Goal: Task Accomplishment & Management: Complete application form

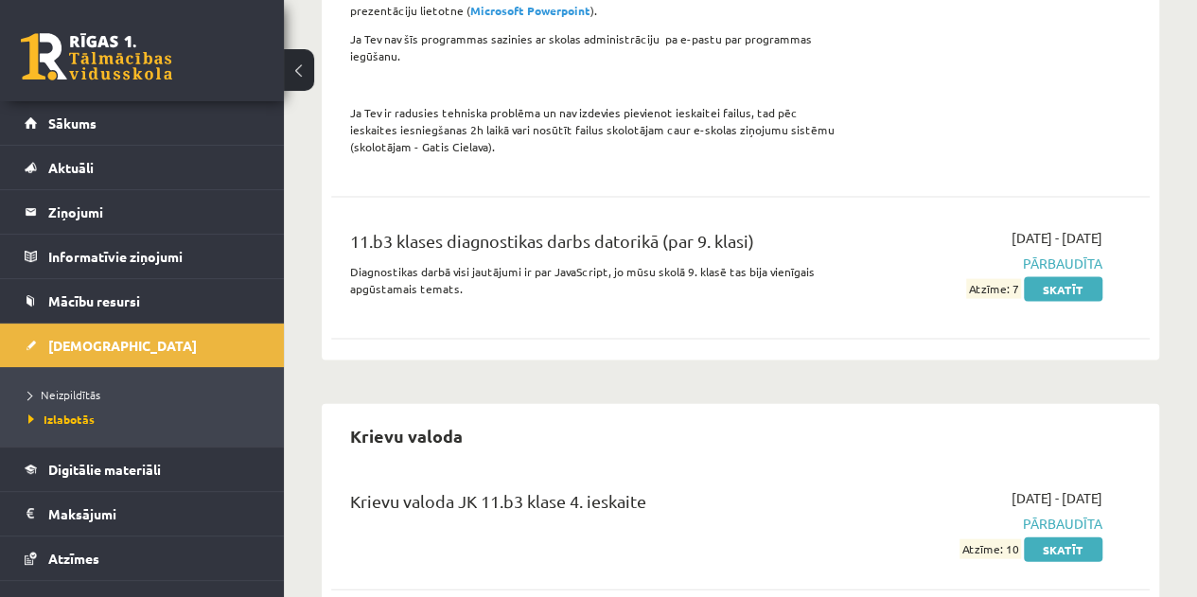
scroll to position [112, 0]
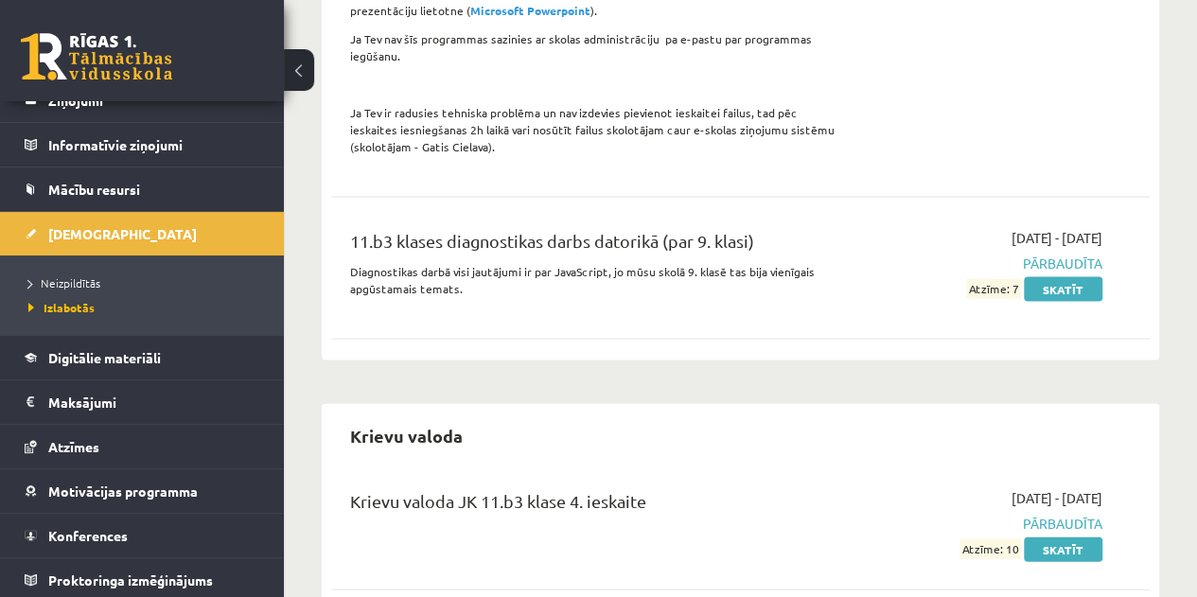
drag, startPoint x: 0, startPoint y: 0, endPoint x: 792, endPoint y: 450, distance: 910.8
click at [792, 469] on div "Krievu valoda JK 11.b3 klase 4. ieskaite 2025-05-01 - 2025-05-21 Pārbaudīta Atz…" at bounding box center [740, 523] width 819 height 109
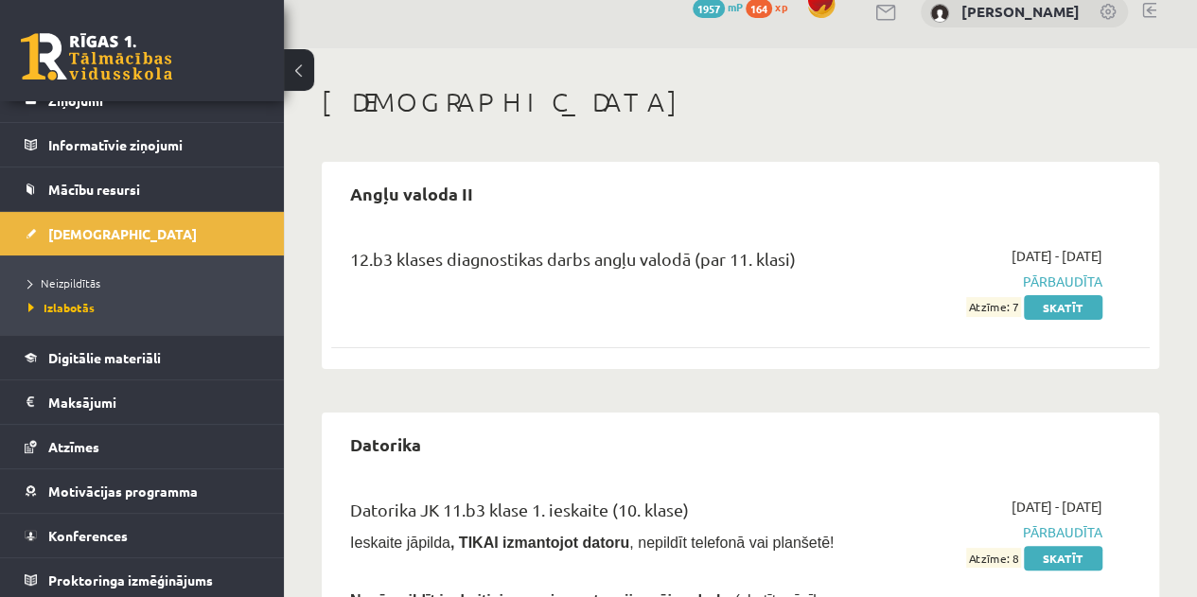
scroll to position [24, 0]
click at [53, 283] on span "Neizpildītās" at bounding box center [64, 282] width 72 height 15
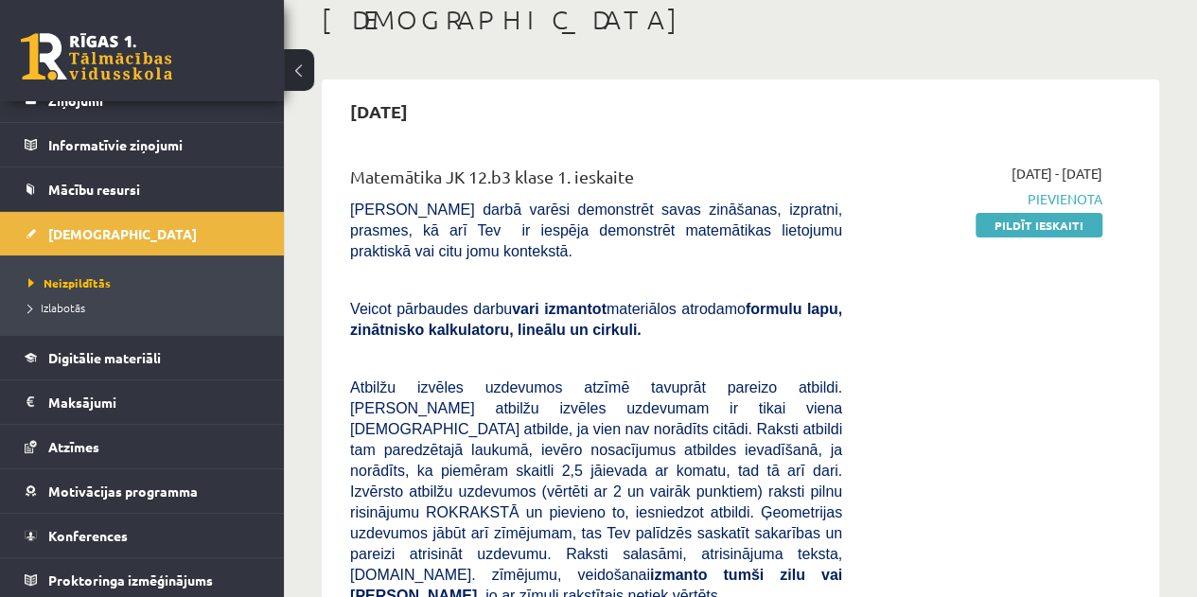
scroll to position [109, 0]
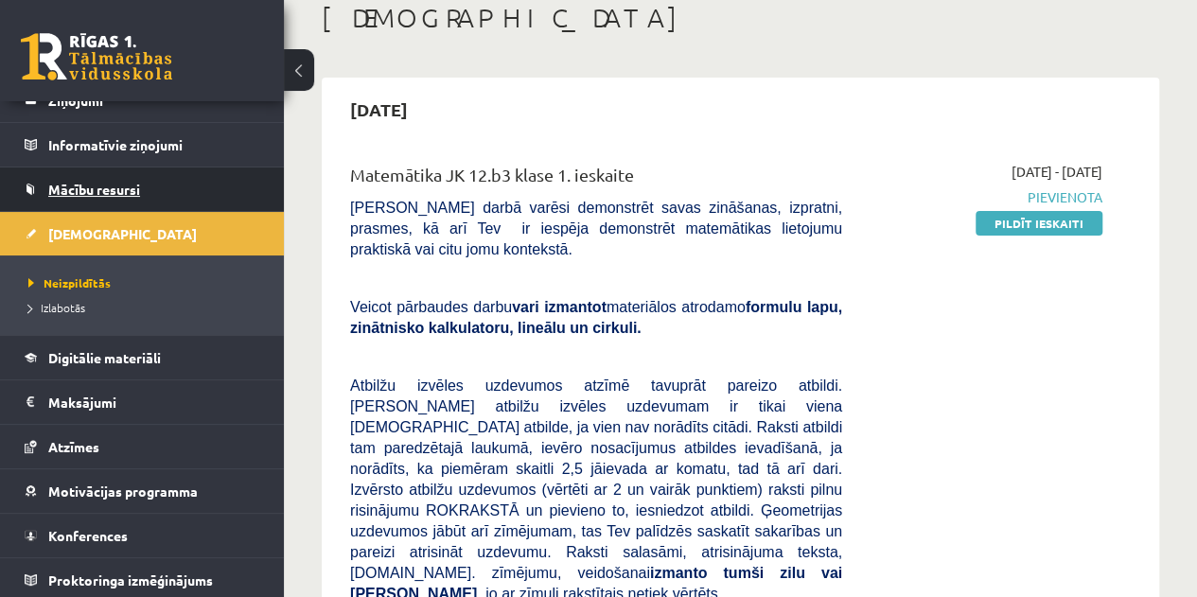
click at [70, 208] on link "Mācību resursi" at bounding box center [143, 190] width 236 height 44
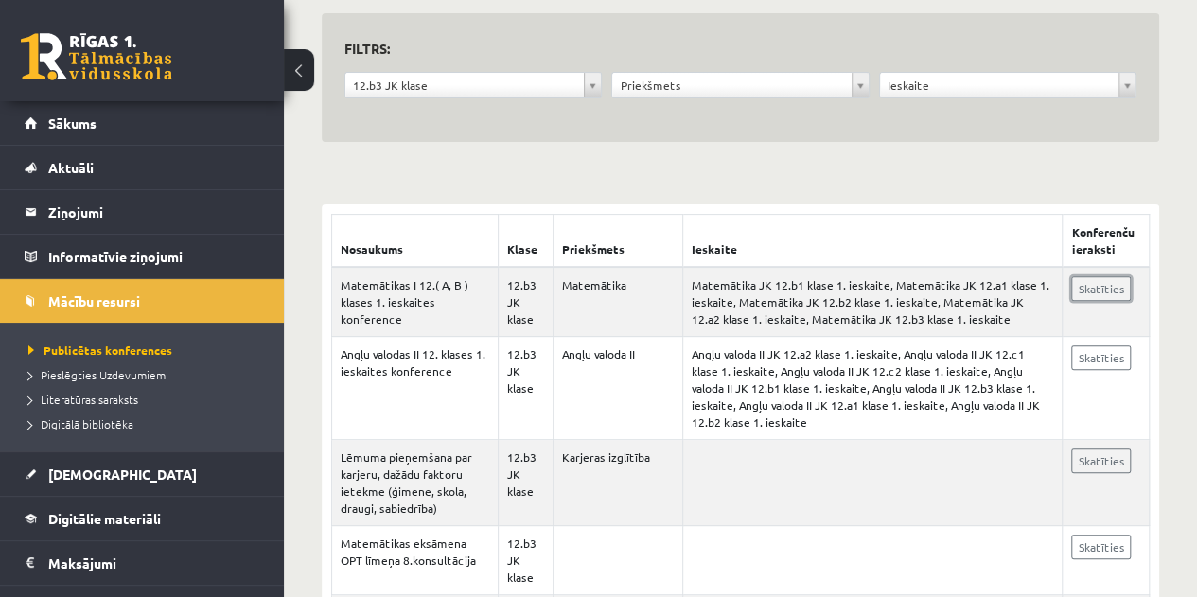
scroll to position [186, 0]
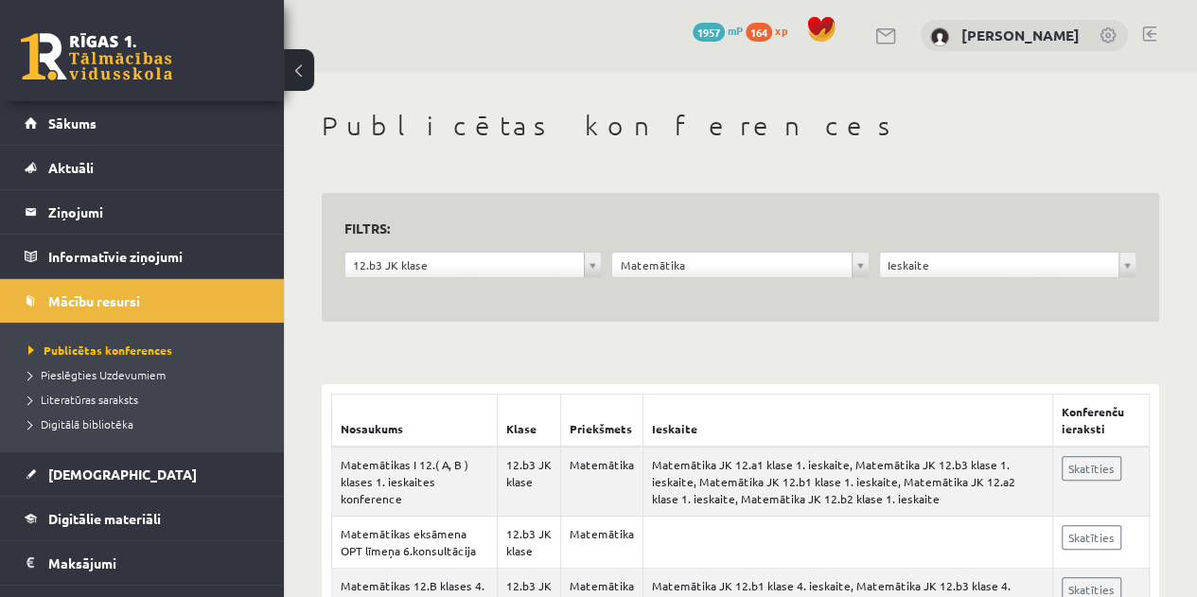
scroll to position [2, 0]
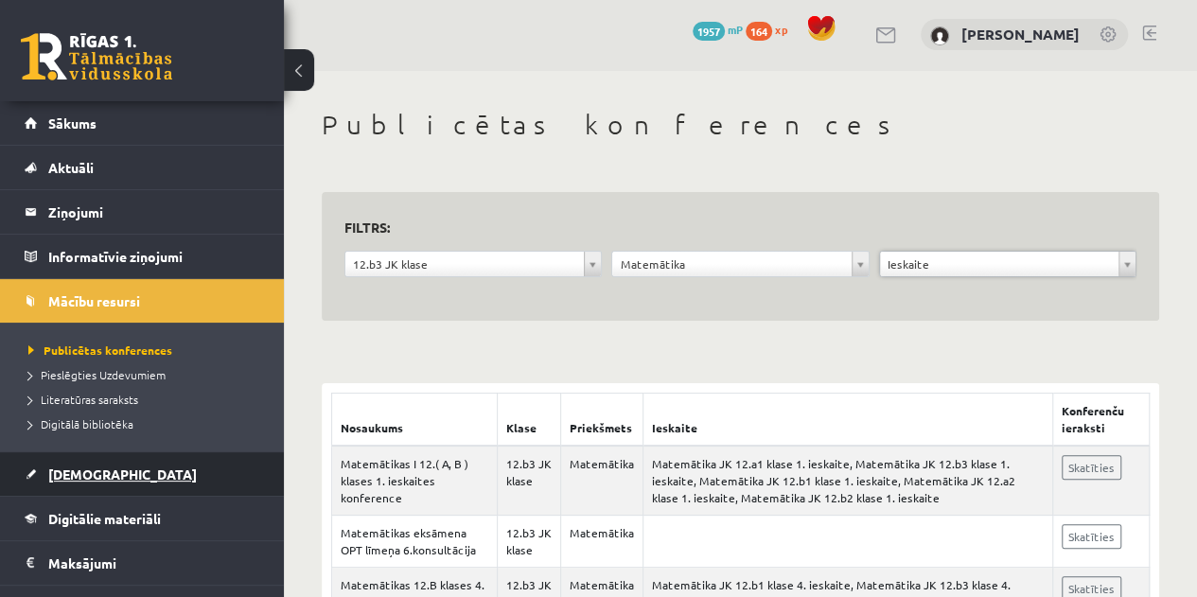
click at [72, 473] on span "[DEMOGRAPHIC_DATA]" at bounding box center [122, 474] width 149 height 17
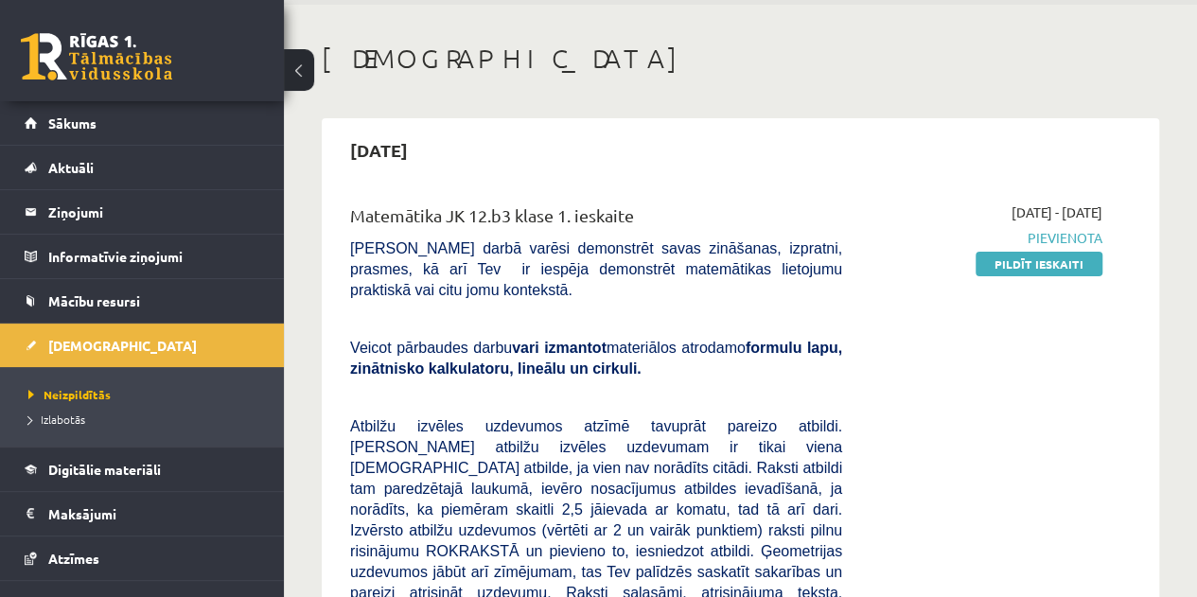
scroll to position [97, 0]
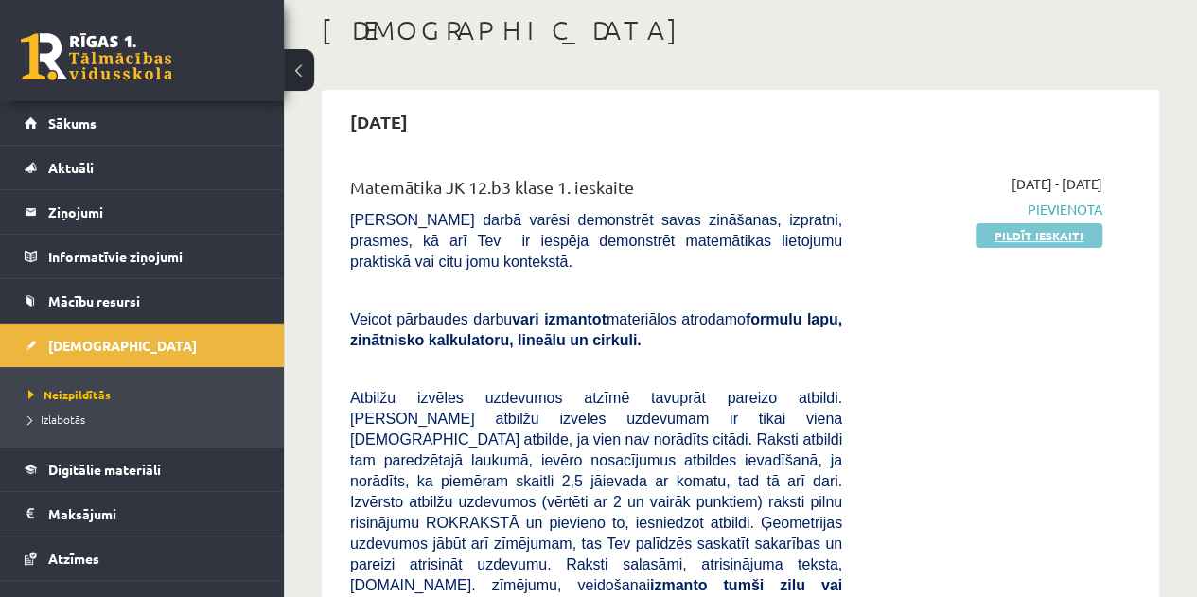
click at [1035, 234] on link "Pildīt ieskaiti" at bounding box center [1039, 235] width 127 height 25
drag, startPoint x: 1011, startPoint y: 235, endPoint x: 681, endPoint y: 52, distance: 376.6
click at [1011, 235] on link "Pildīt ieskaiti" at bounding box center [1039, 235] width 127 height 25
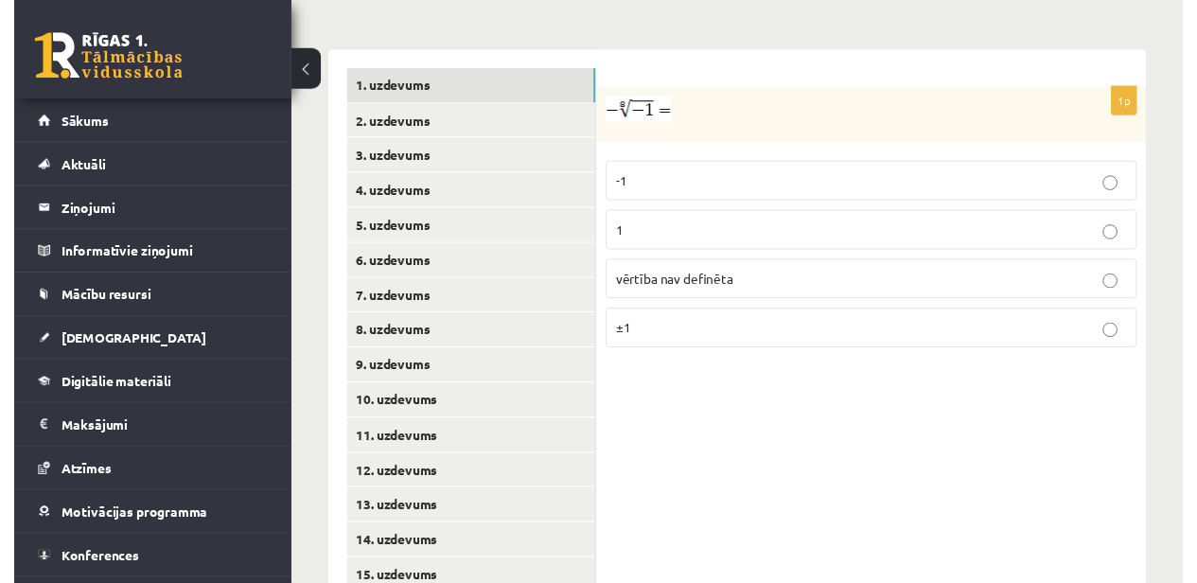
scroll to position [877, 0]
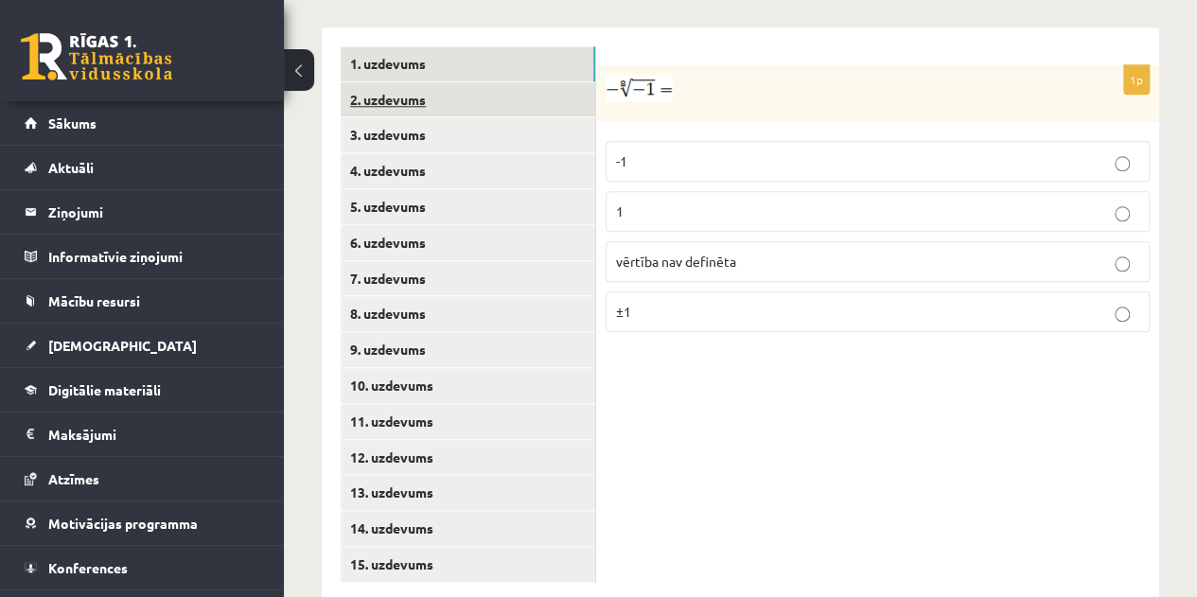
click at [385, 82] on link "2. uzdevums" at bounding box center [468, 99] width 255 height 35
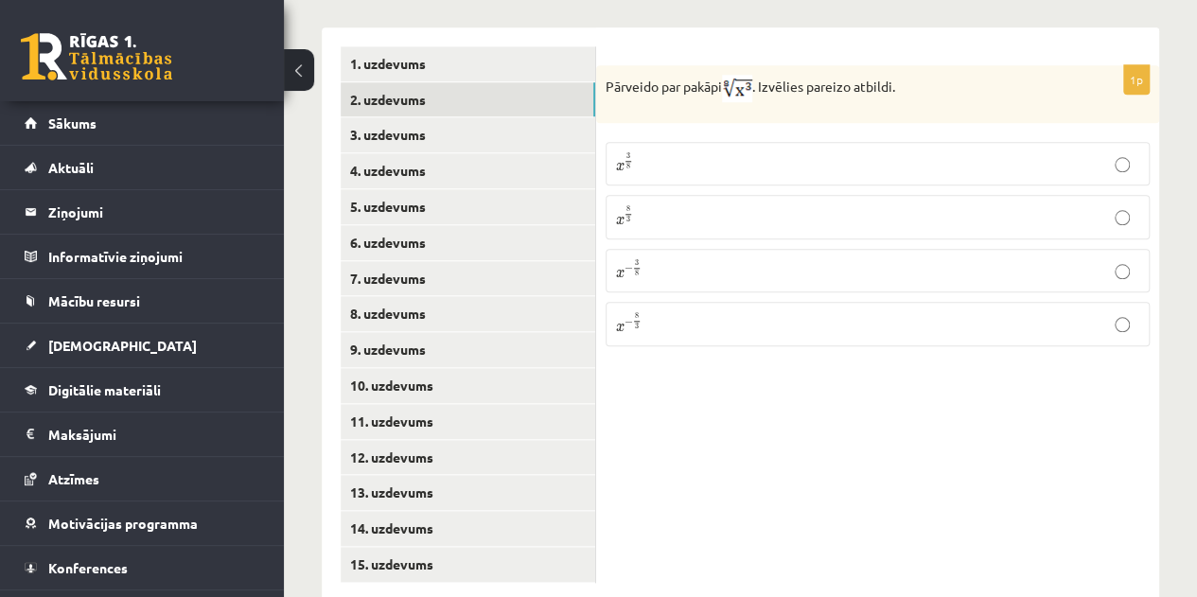
click at [771, 152] on p "x 3 8 x 3 8" at bounding box center [877, 163] width 523 height 23
click at [399, 117] on link "3. uzdevums" at bounding box center [468, 134] width 255 height 35
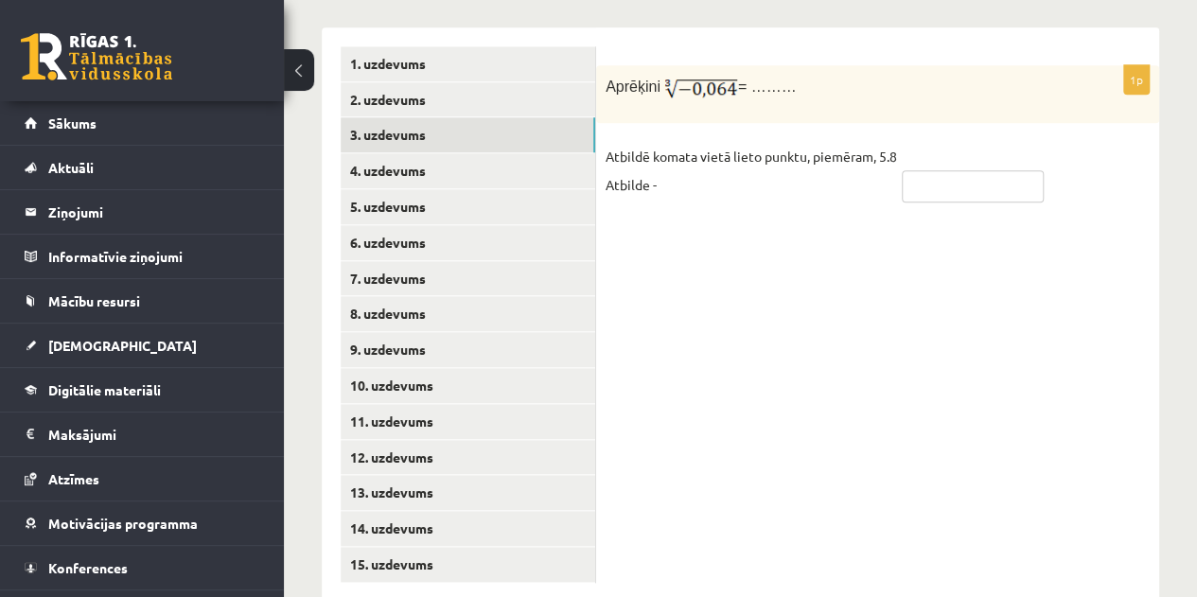
click at [924, 170] on input "text" at bounding box center [973, 186] width 142 height 32
type input "****"
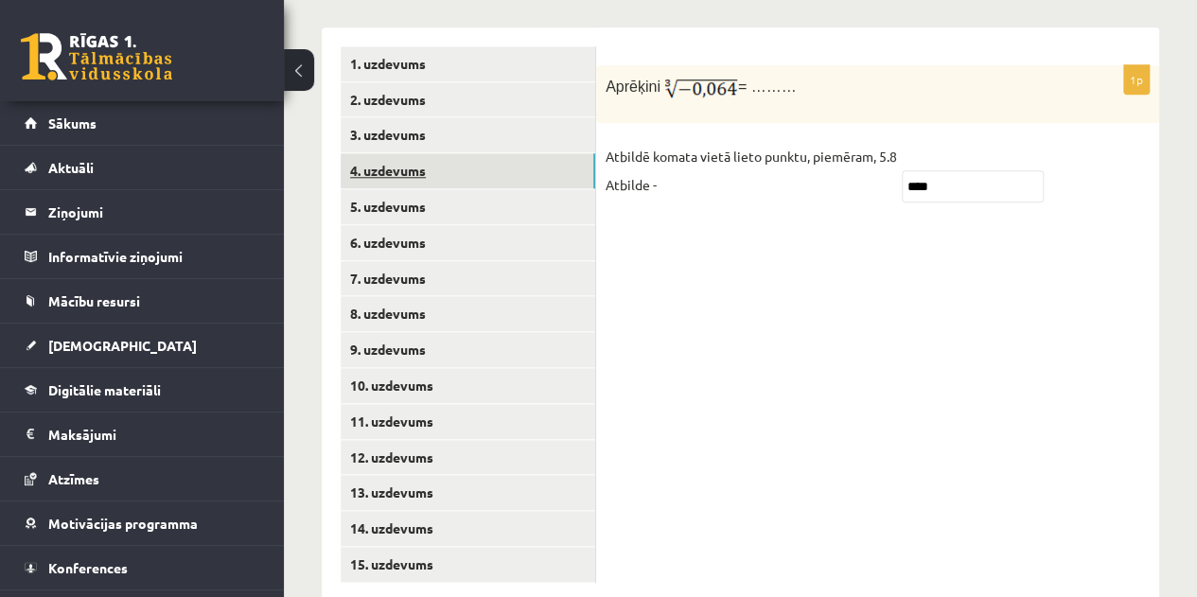
click at [402, 153] on link "4. uzdevums" at bounding box center [468, 170] width 255 height 35
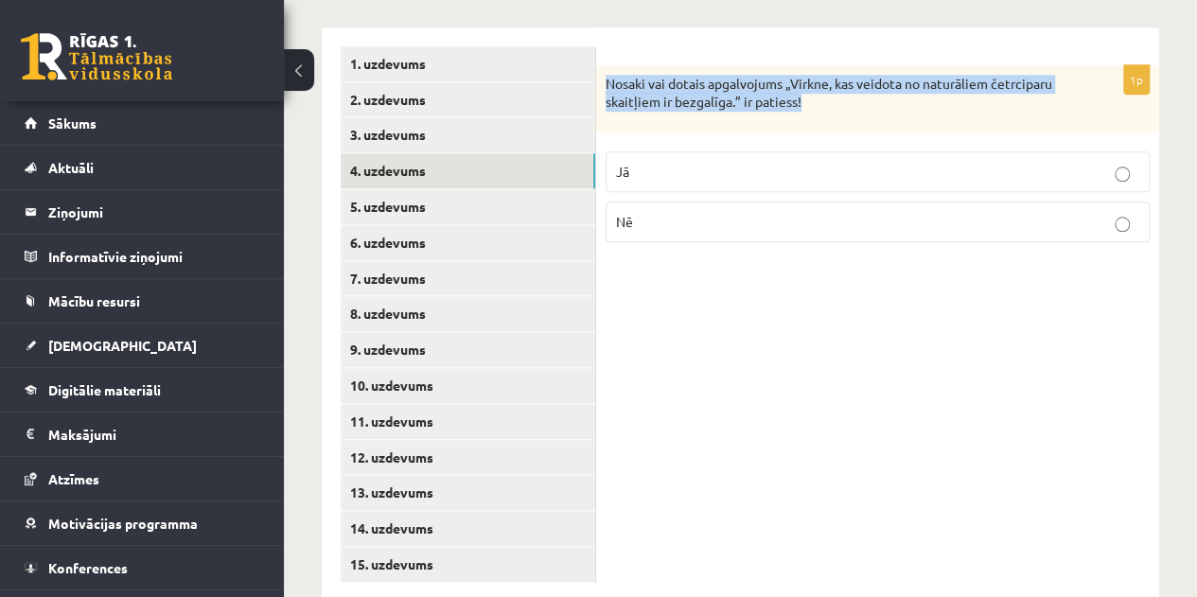
drag, startPoint x: 606, startPoint y: 42, endPoint x: 885, endPoint y: 60, distance: 279.8
click at [885, 75] on p "Nosaki vai dotais apgalvojums „Virkne, kas veidota no naturāliem četrciparu ska…" at bounding box center [831, 93] width 450 height 37
copy p "Nosaki vai dotais apgalvojums „Virkne, kas veidota no naturāliem četrciparu ska…"
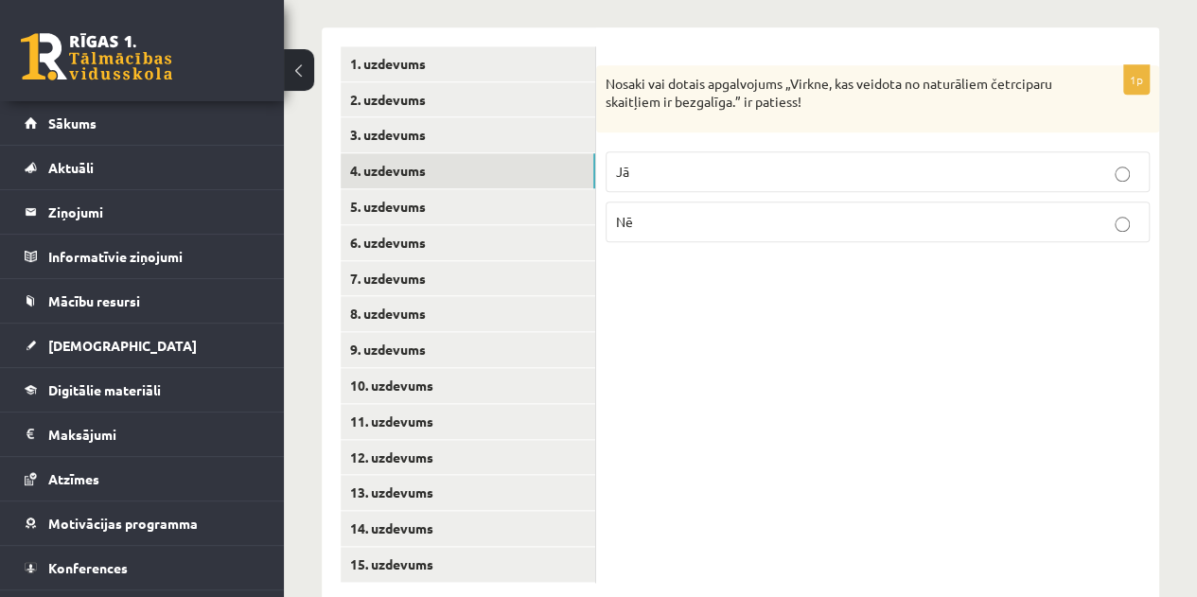
click at [769, 215] on div "1p Nosaki vai dotais apgalvojums „Virkne, kas veidota no naturāliem četrciparu …" at bounding box center [877, 314] width 563 height 574
click at [763, 212] on p "Nē" at bounding box center [877, 222] width 523 height 20
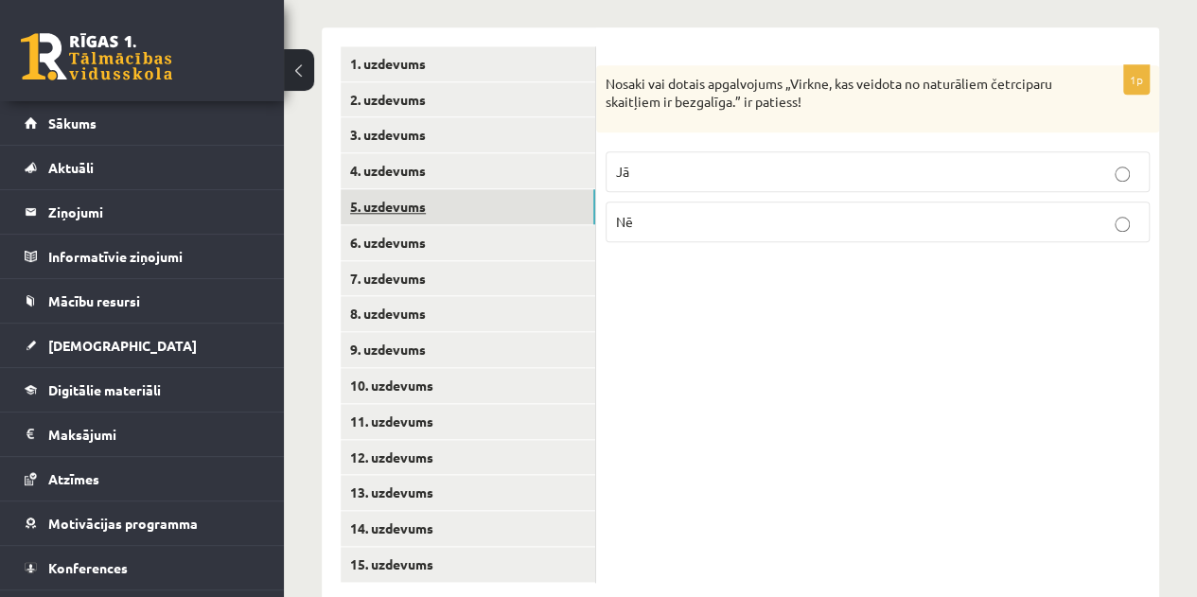
click at [412, 189] on link "5. uzdevums" at bounding box center [468, 206] width 255 height 35
click at [663, 165] on p "Jā" at bounding box center [877, 175] width 523 height 20
drag, startPoint x: 607, startPoint y: 40, endPoint x: 681, endPoint y: 56, distance: 76.5
click at [681, 75] on p "Nosaki vai dotais apgalvojums „Skaitlis 4 ir virknes loceklis.” ir patiess!" at bounding box center [831, 95] width 450 height 40
copy p "Nosaki vai dotais apgalvojums „Skaitlis 4 ir virknes loceklis.” ir patiess!"
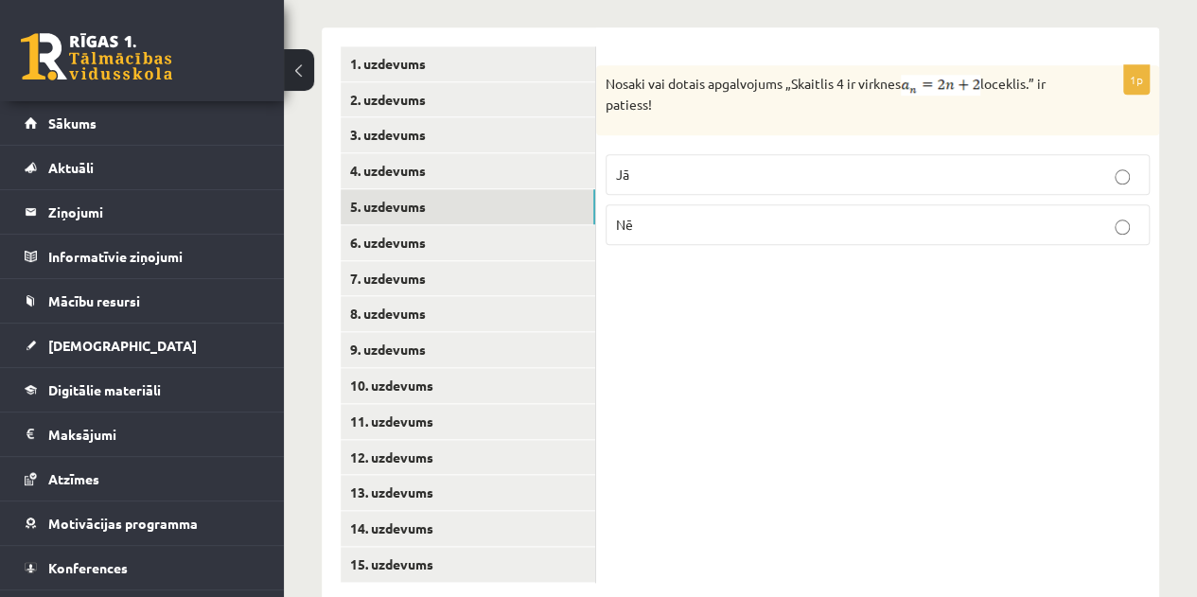
click at [794, 209] on div "1p Nosaki vai dotais apgalvojums „Skaitlis 4 ir virknes loceklis.” ir patiess! …" at bounding box center [877, 162] width 563 height 195
click at [395, 225] on link "6. uzdevums" at bounding box center [468, 242] width 255 height 35
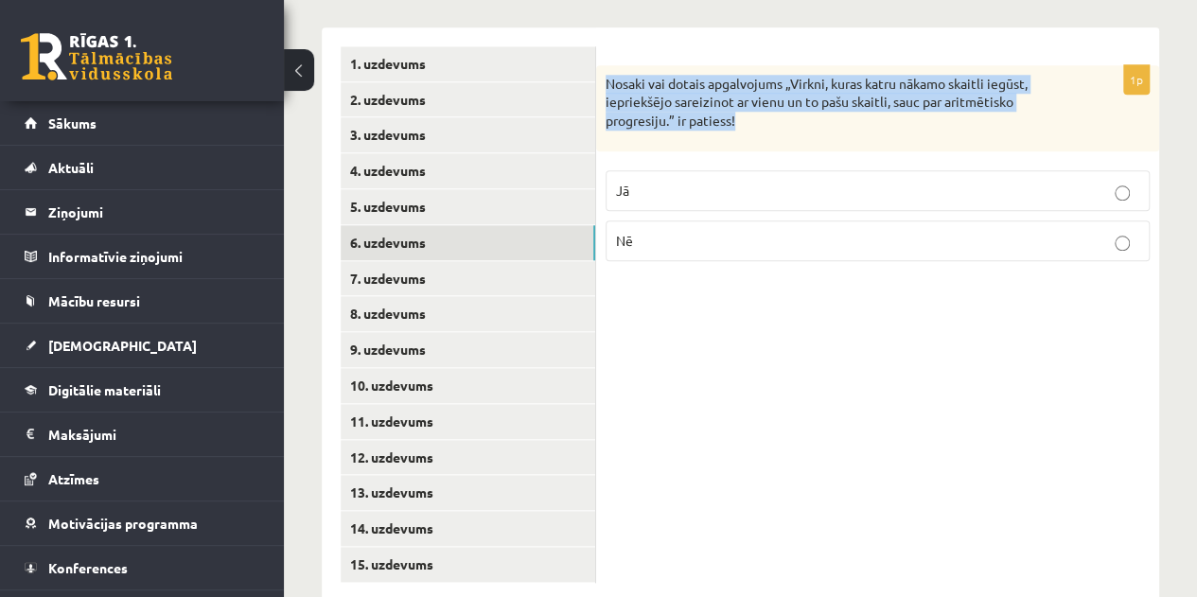
drag, startPoint x: 610, startPoint y: 40, endPoint x: 746, endPoint y: 85, distance: 143.7
click at [746, 85] on p "Nosaki vai dotais apgalvojums „Virkni, kuras katru nākamo skaitli iegūst, iepri…" at bounding box center [831, 103] width 450 height 56
copy p "Nosaki vai dotais apgalvojums „Virkni, kuras katru nākamo skaitli iegūst, iepri…"
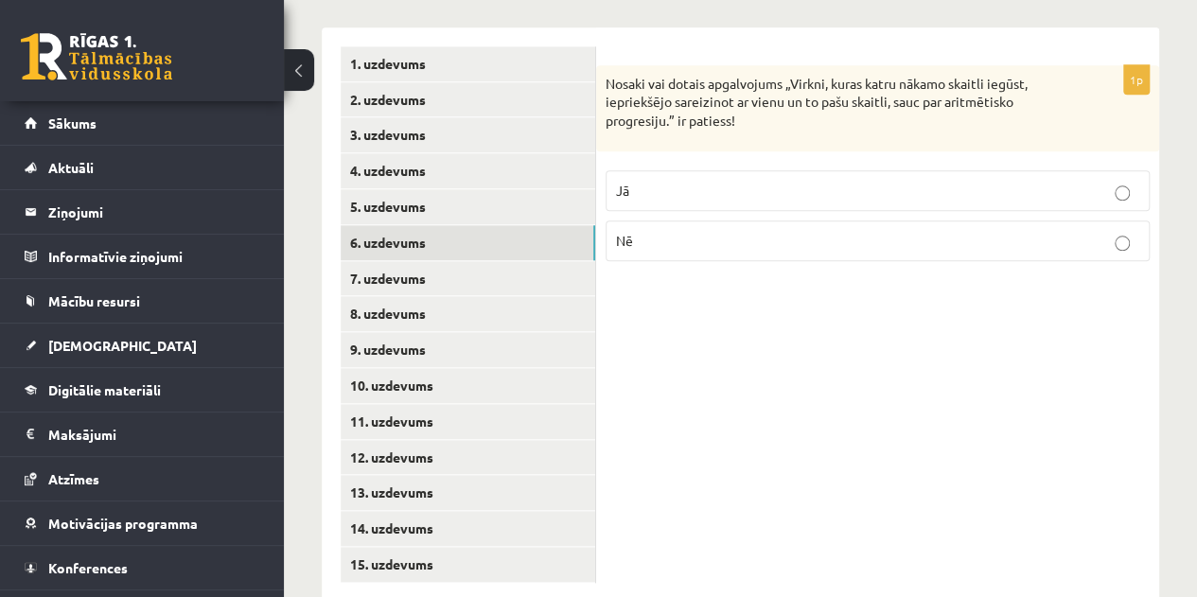
click at [720, 233] on div "1p Nosaki vai dotais apgalvojums „Virkni, kuras katru nākamo skaitli iegūst, ie…" at bounding box center [877, 314] width 563 height 574
click at [679, 231] on p "Nē" at bounding box center [877, 241] width 523 height 20
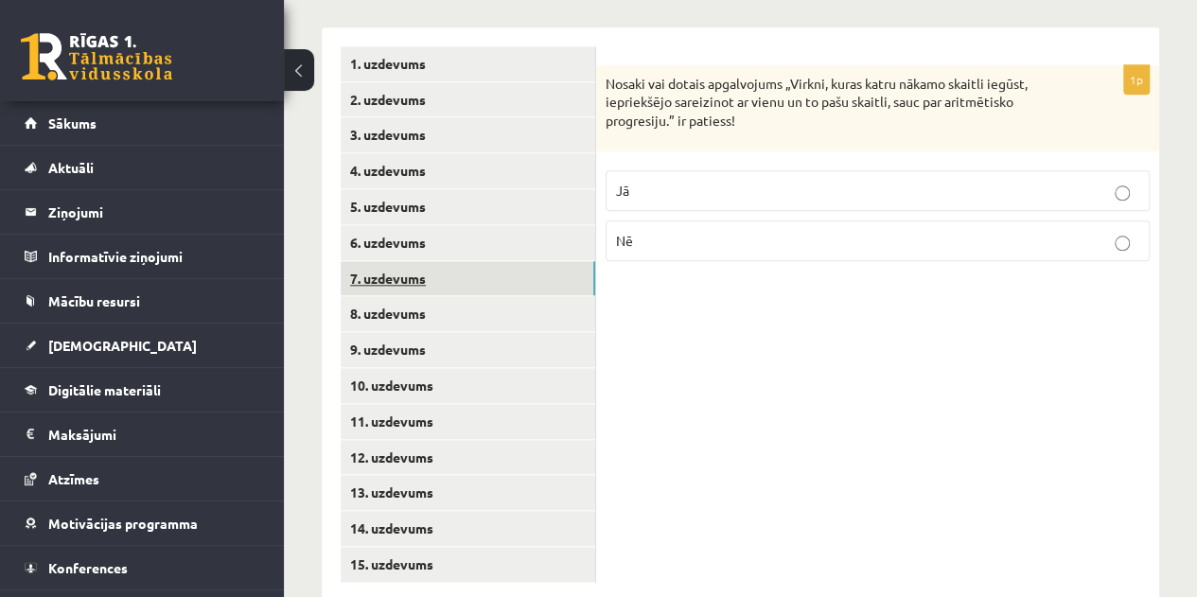
click at [420, 261] on link "7. uzdevums" at bounding box center [468, 278] width 255 height 35
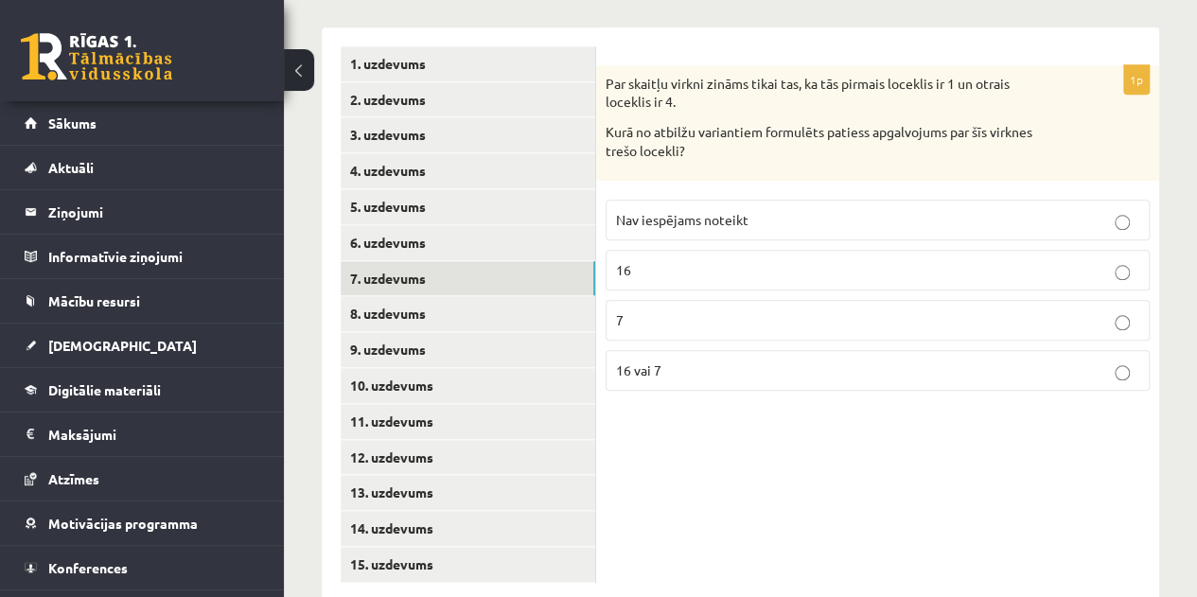
click at [717, 300] on fieldset "Nav iespējams noteikt 16 7 16 vai 7" at bounding box center [878, 293] width 544 height 206
click at [763, 350] on label "16 vai 7" at bounding box center [878, 370] width 544 height 41
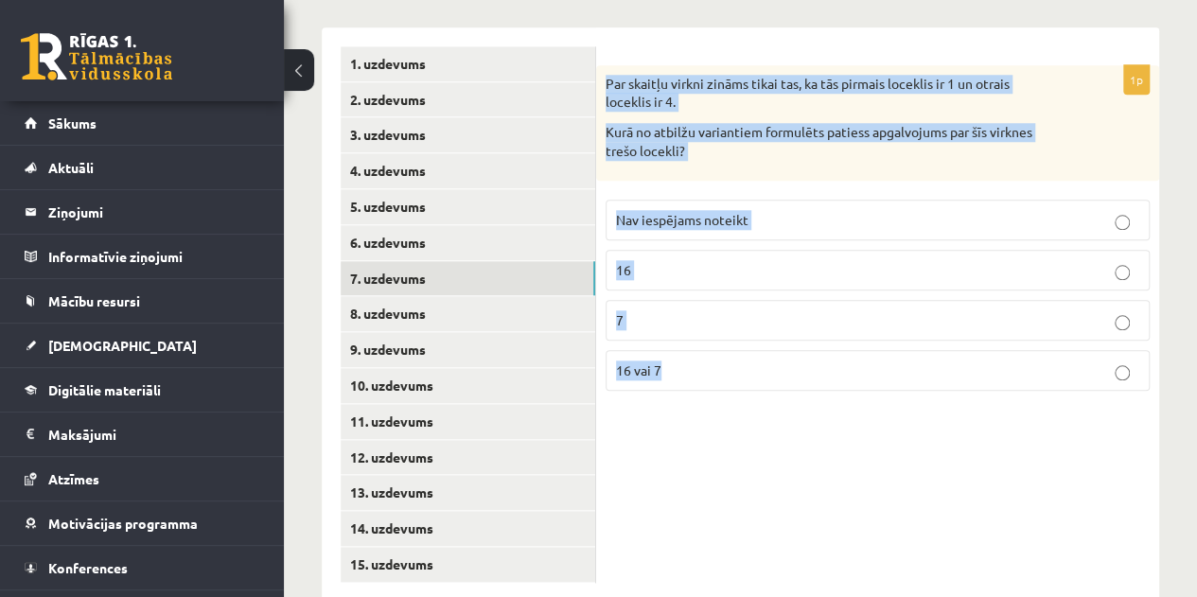
drag, startPoint x: 608, startPoint y: 35, endPoint x: 736, endPoint y: 333, distance: 324.7
click at [736, 333] on div "1p Par skaitļu virkni zināms tikai tas, ka tās pirmais loceklis ir 1 un otrais …" at bounding box center [877, 235] width 563 height 341
copy div "Par skaitļu virkni zināms tikai tas, ka tās pirmais loceklis ir 1 un otrais loc…"
click at [729, 72] on div "Par skaitļu virkni zināms tikai tas, ka tās pirmais loceklis ir 1 un otrais loc…" at bounding box center [877, 122] width 563 height 115
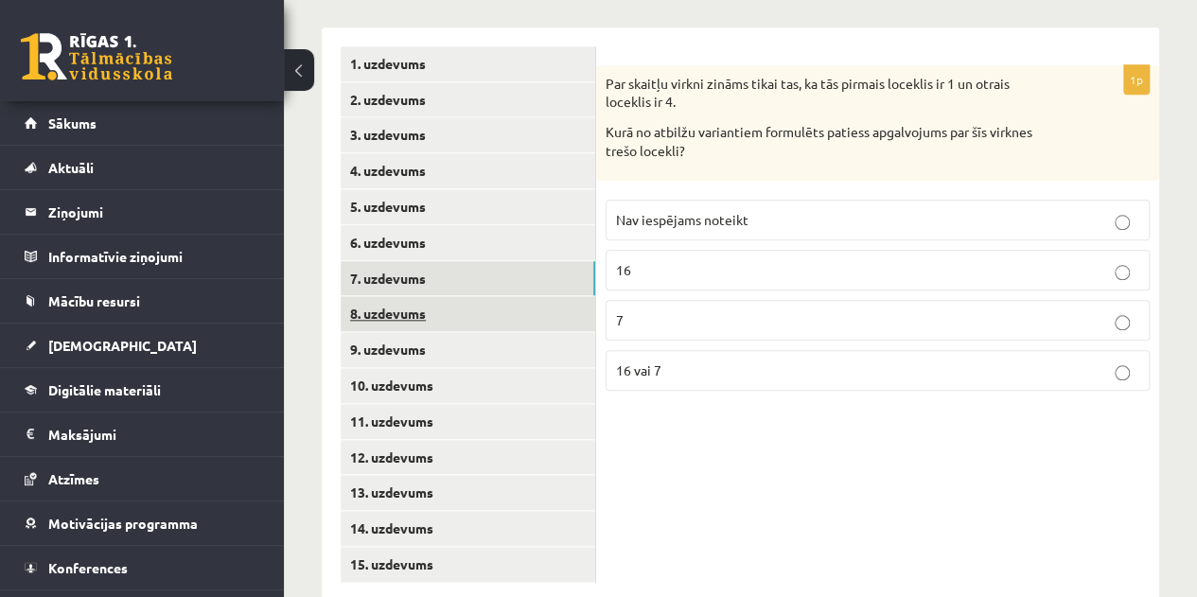
click at [403, 296] on link "8. uzdevums" at bounding box center [468, 313] width 255 height 35
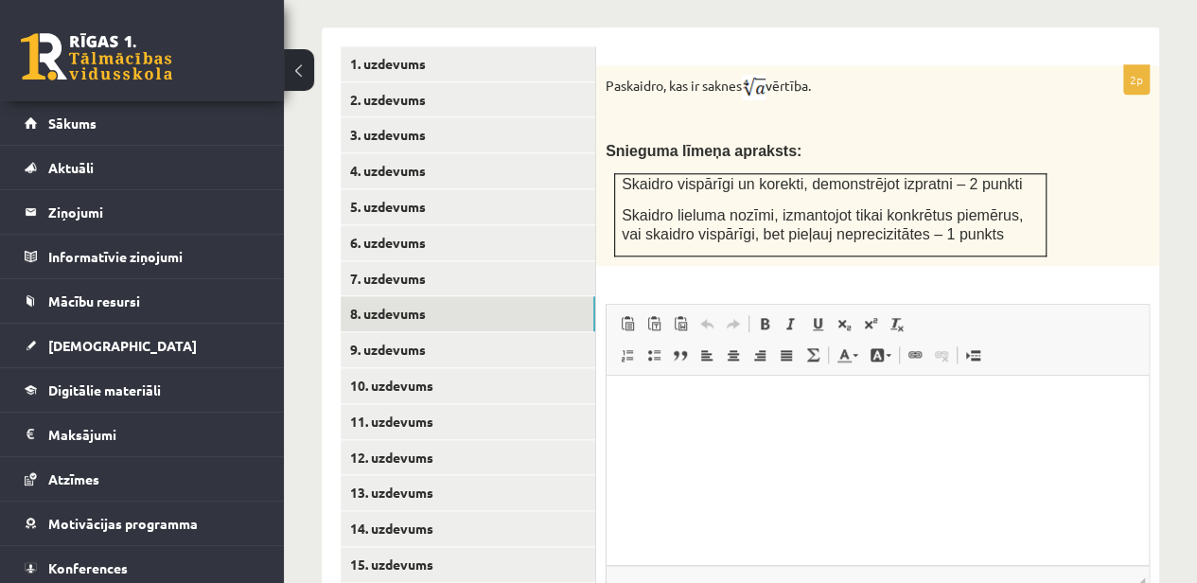
scroll to position [783, 0]
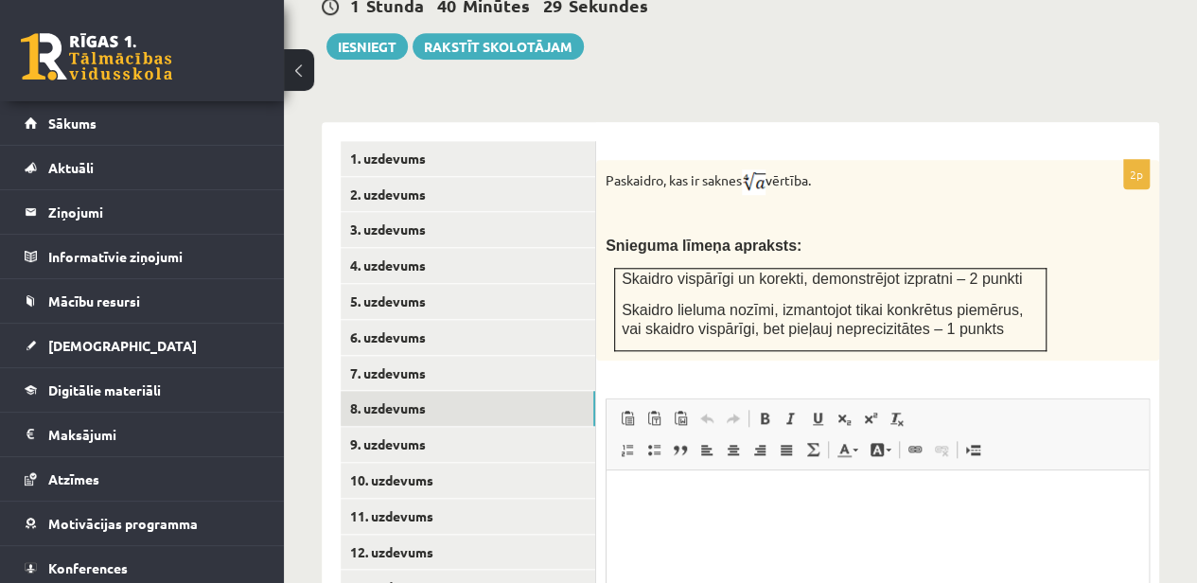
click at [786, 334] on div "2p Paskaidro, kas ir saknes vērtība. Snieguma līmeņa apraksts: Skaidro vispārīg…" at bounding box center [877, 476] width 563 height 632
click at [1183, 569] on div at bounding box center [1183, 569] width 0 height 0
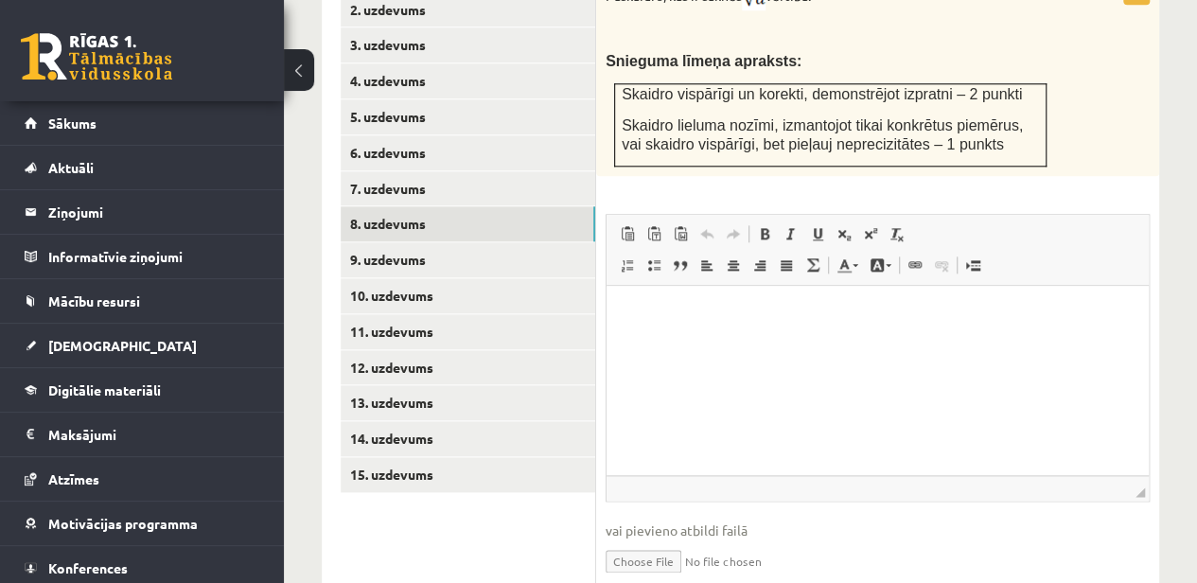
scroll to position [1006, 0]
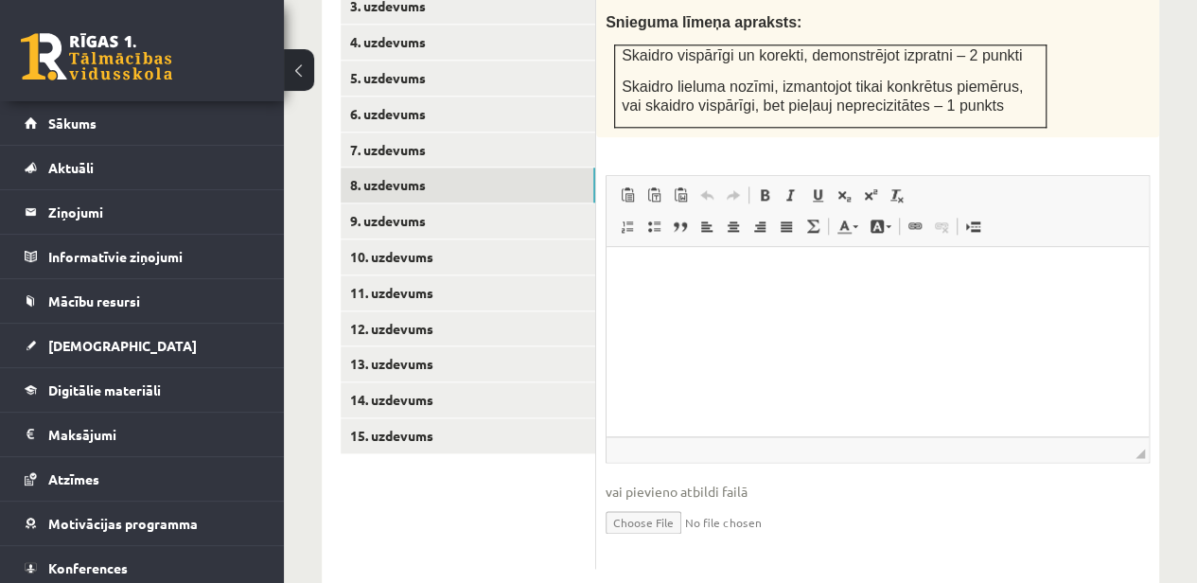
click at [664, 502] on input "file" at bounding box center [878, 521] width 544 height 39
type input "**********"
click at [670, 540] on link "Iesniegtā atbilde" at bounding box center [656, 550] width 101 height 20
click at [424, 203] on link "9. uzdevums" at bounding box center [468, 220] width 255 height 35
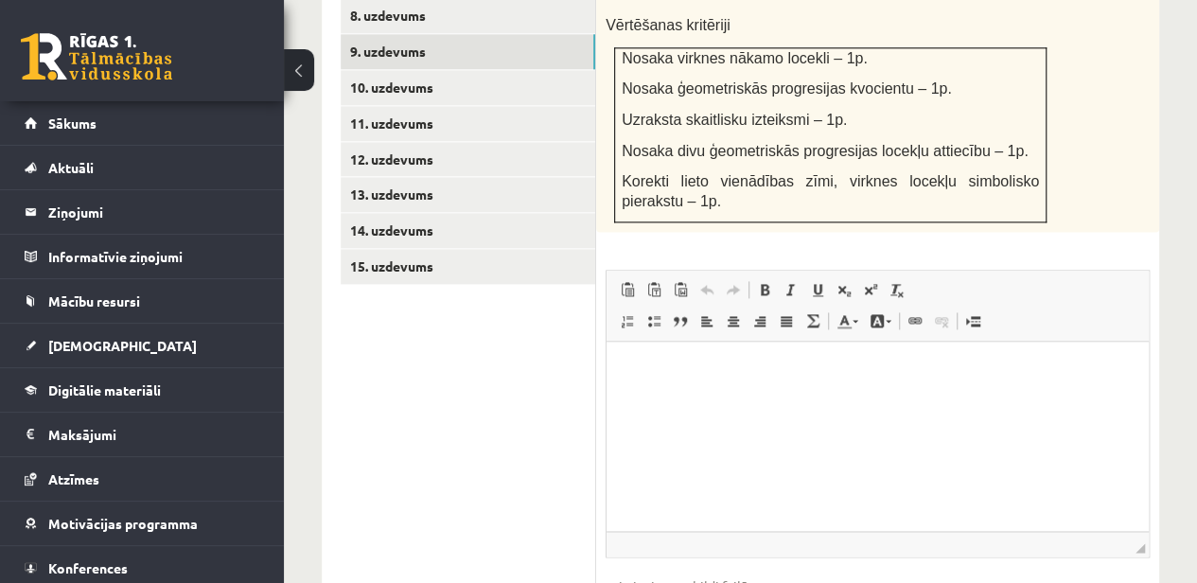
scroll to position [1195, 0]
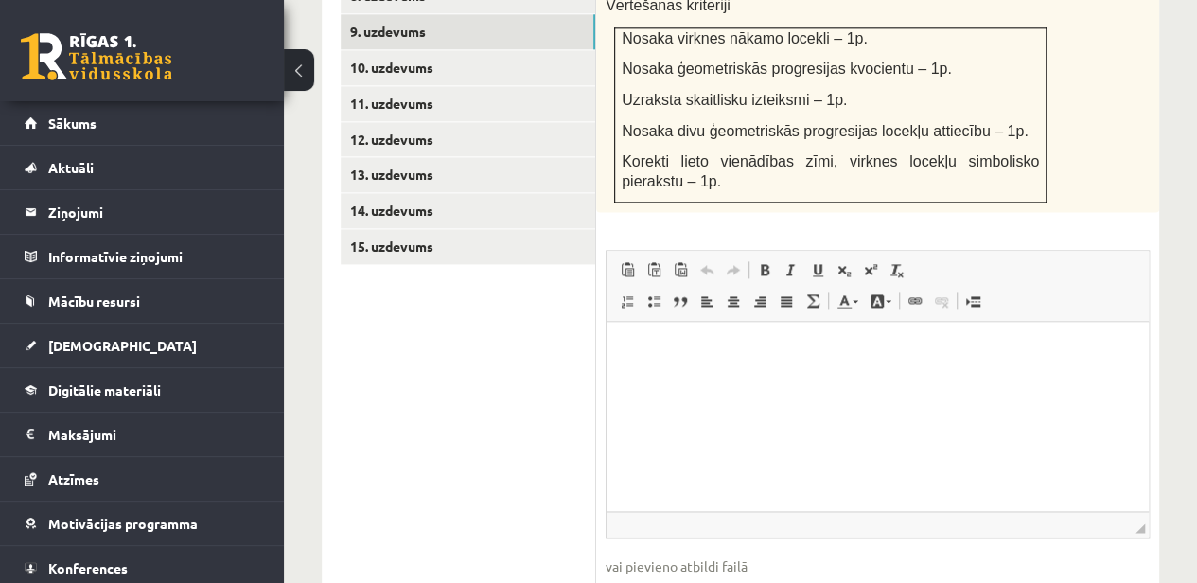
type input "**********"
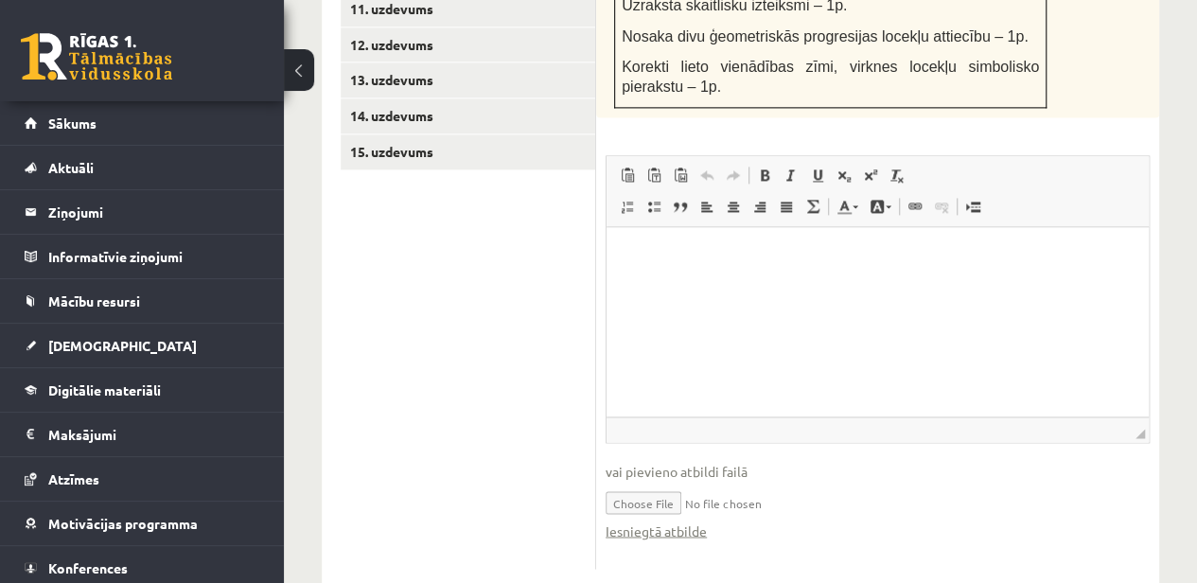
scroll to position [1291, 0]
click at [689, 520] on link "Iesniegtā atbilde" at bounding box center [656, 530] width 101 height 20
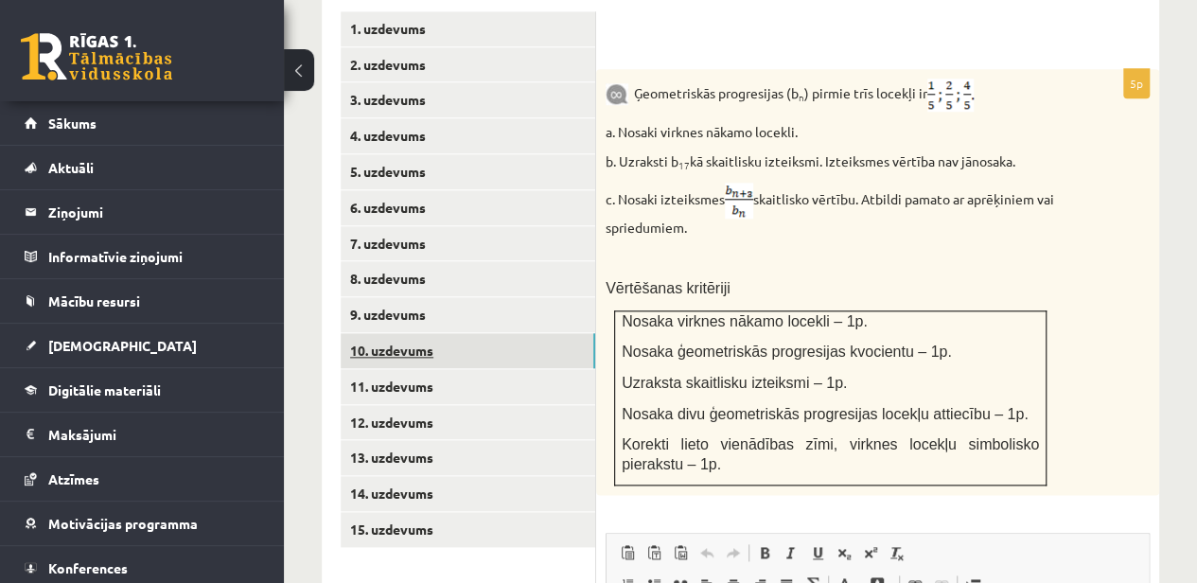
click at [415, 333] on link "10. uzdevums" at bounding box center [468, 350] width 255 height 35
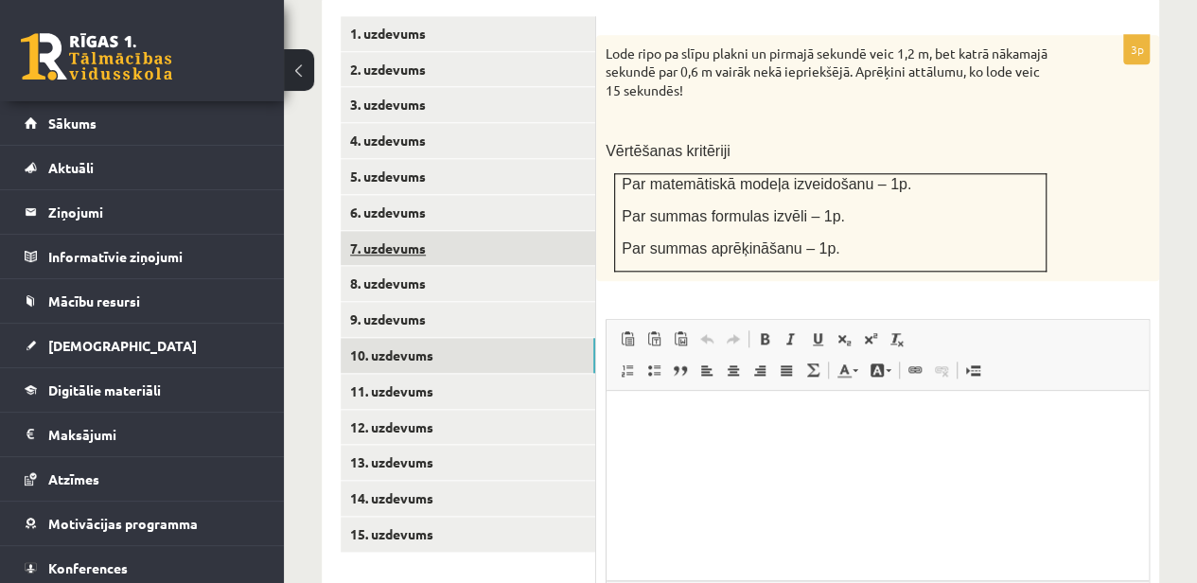
scroll to position [799, 0]
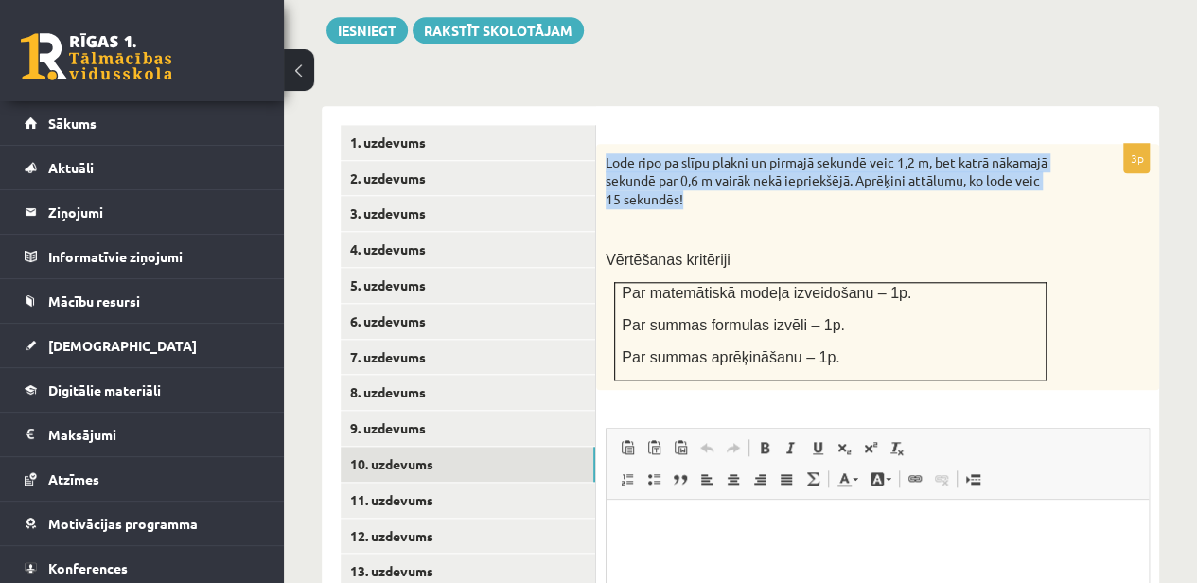
drag, startPoint x: 608, startPoint y: 122, endPoint x: 702, endPoint y: 164, distance: 103.4
click at [702, 164] on p "Lode ripo pa slīpu plakni un pirmajā sekundē veic 1,2 m, bet katrā nākamajā sek…" at bounding box center [831, 181] width 450 height 56
copy p "Lode ripo pa slīpu plakni un pirmajā sekundē veic 1,2 m, bet katrā nākamajā sek…"
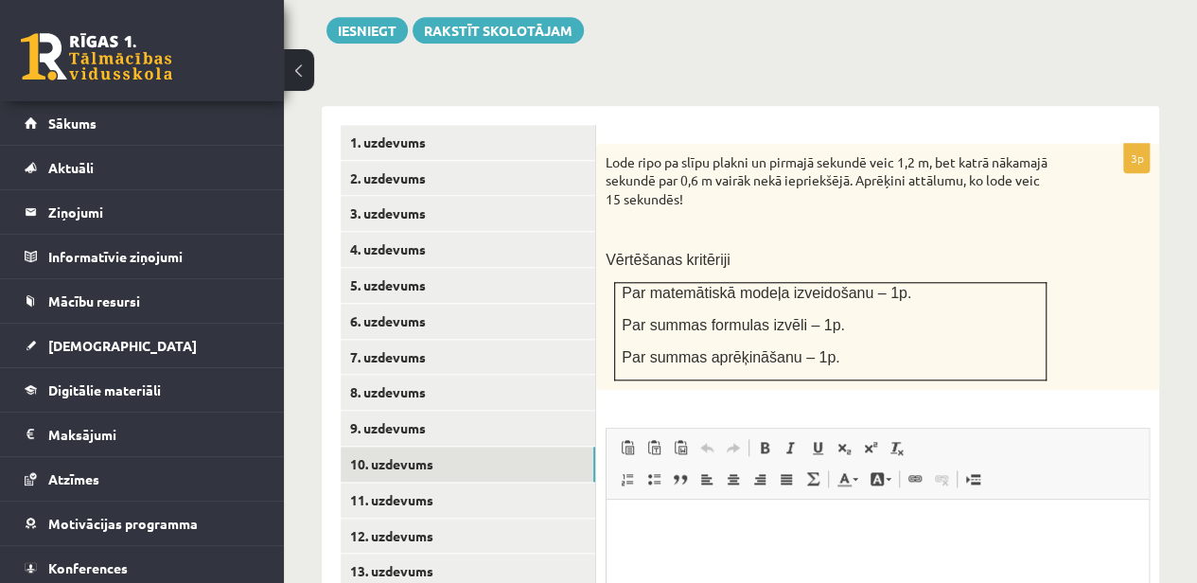
click at [791, 317] on span "Par summas formulas izvēli – 1p." at bounding box center [733, 325] width 223 height 16
click at [623, 252] on span "Vērtēšanas kritēriji" at bounding box center [668, 260] width 125 height 16
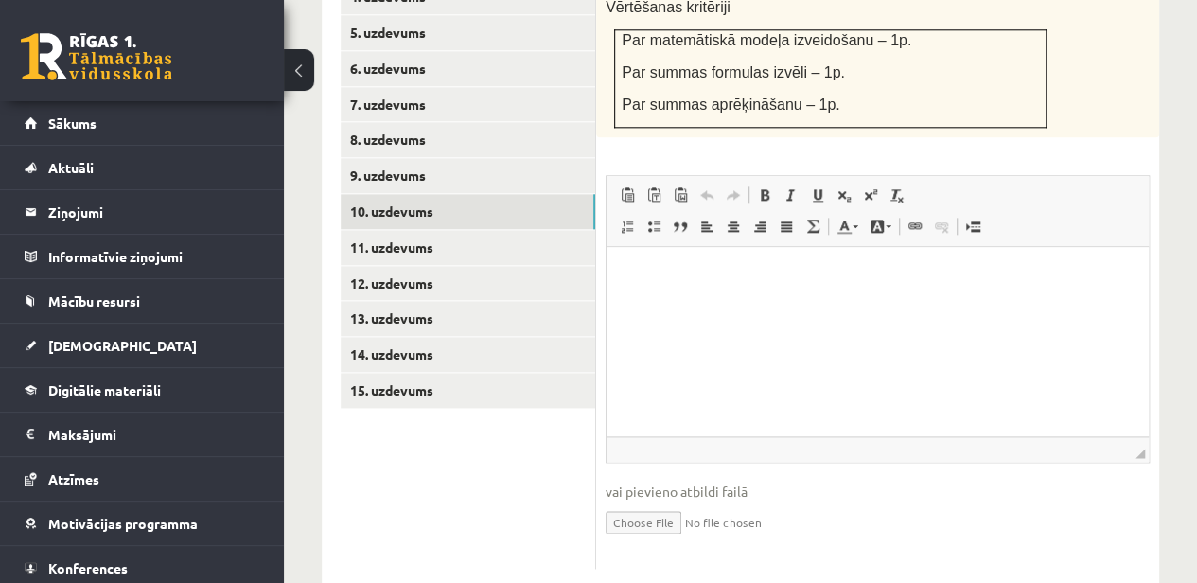
scroll to position [1052, 0]
click at [649, 501] on input "file" at bounding box center [878, 520] width 544 height 39
type input "**********"
click at [663, 539] on link "Iesniegtā atbilde" at bounding box center [656, 549] width 101 height 20
click at [407, 229] on link "11. uzdevums" at bounding box center [468, 246] width 255 height 35
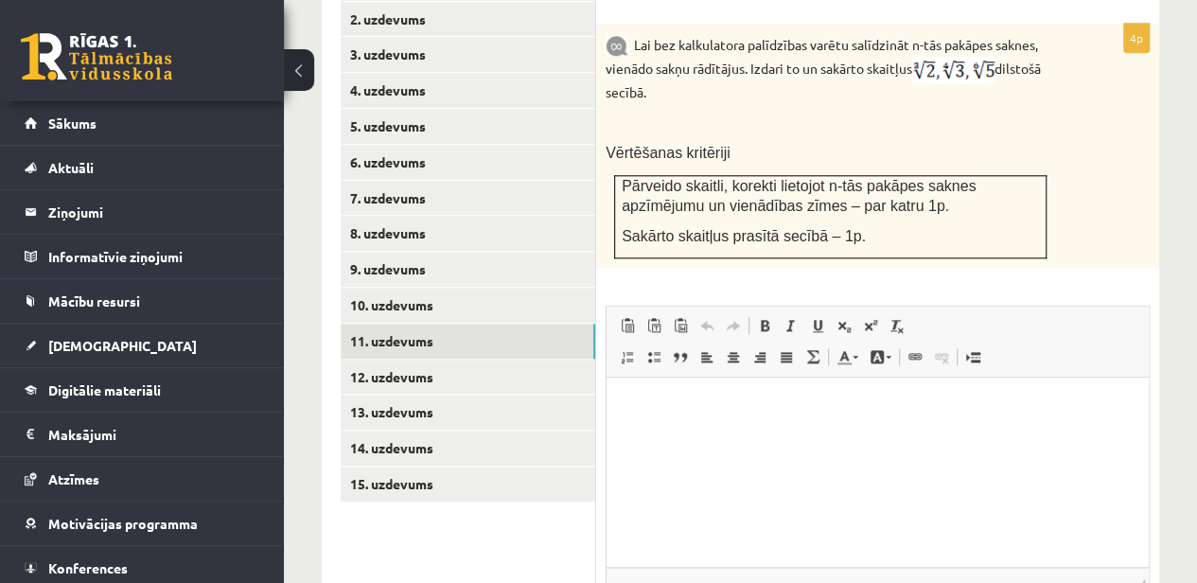
scroll to position [863, 0]
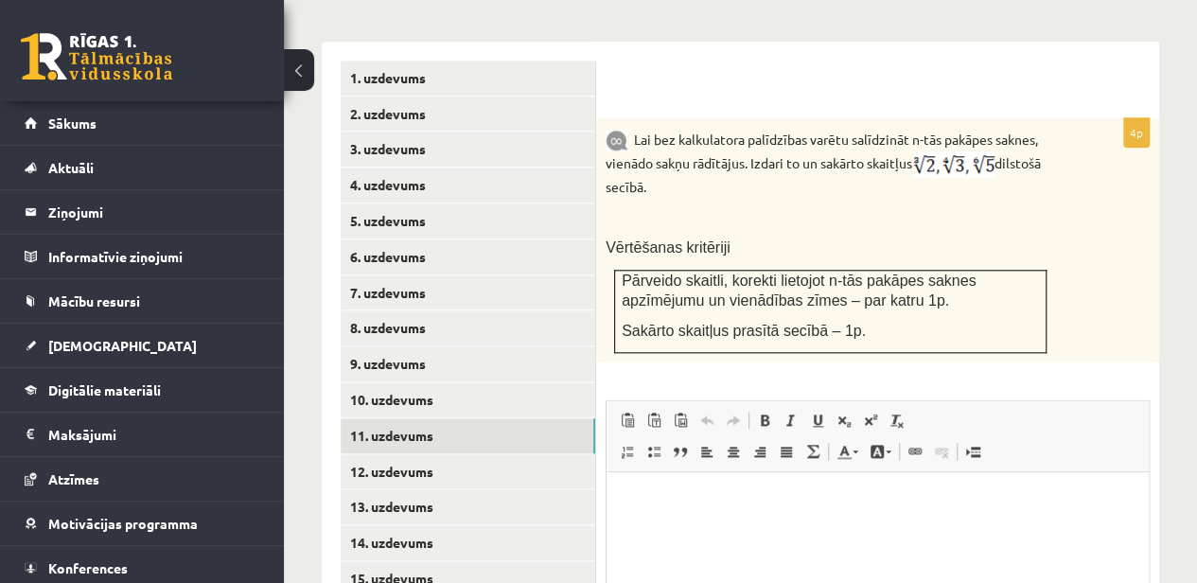
drag, startPoint x: 636, startPoint y: 92, endPoint x: 753, endPoint y: 145, distance: 128.8
click at [753, 145] on p "Lai bez kalkulatora palīdzības varētu salīdzināt n-tās pakāpes saknes, vienādo …" at bounding box center [831, 162] width 450 height 69
copy p "Lai bez kalkulatora palīdzības varētu salīdzināt n-tās pakāpes saknes, vienādo …"
click at [753, 128] on p "Lai bez kalkulatora palīdzības varētu salīdzināt n-tās pakāpes saknes, vienādo …" at bounding box center [831, 162] width 450 height 69
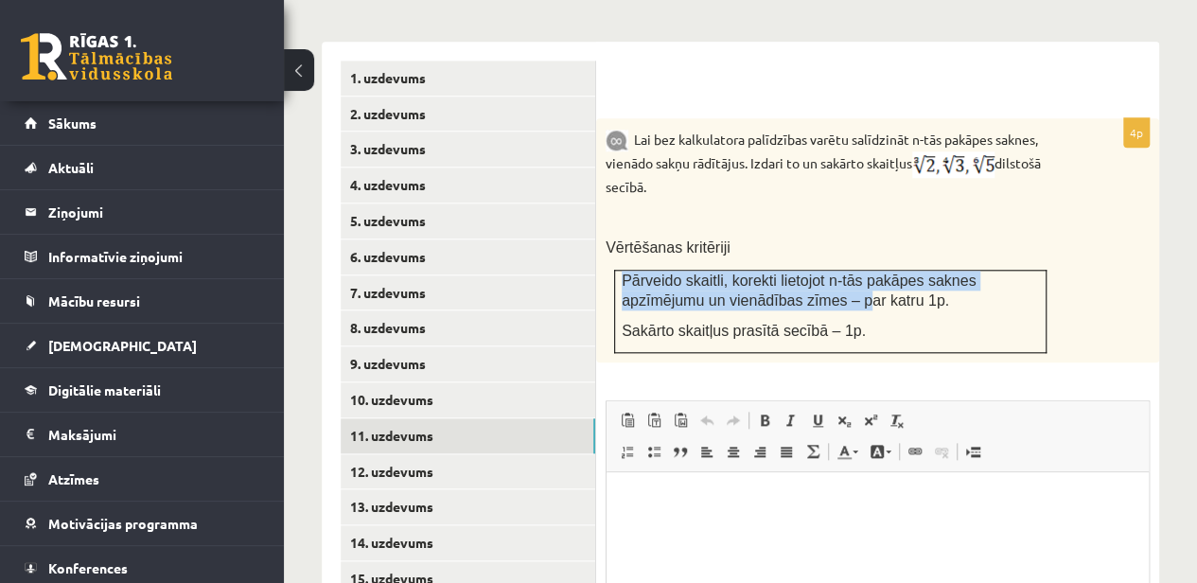
drag, startPoint x: 621, startPoint y: 237, endPoint x: 766, endPoint y: 252, distance: 145.6
click at [766, 273] on span "Pārveido skaitli, korekti lietojot n-tās pakāpes saknes apzīmējumu un vienādība…" at bounding box center [799, 291] width 354 height 36
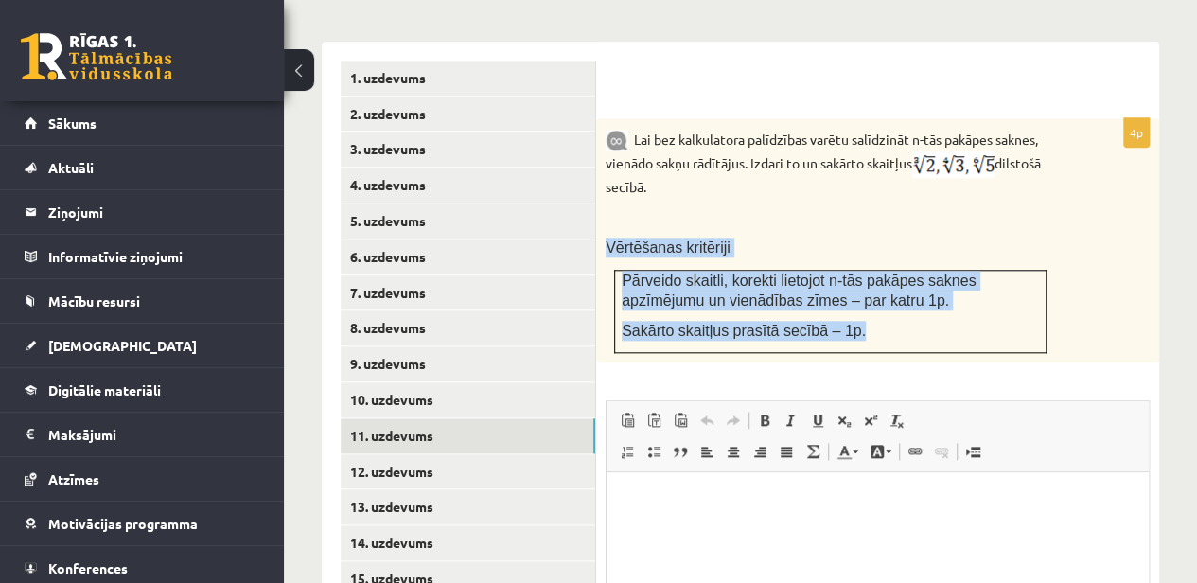
drag, startPoint x: 602, startPoint y: 207, endPoint x: 869, endPoint y: 290, distance: 279.3
click at [869, 290] on div "Lai bez kalkulatora palīdzības varētu salīdzināt n-tās pakāpes saknes, vienādo …" at bounding box center [877, 240] width 563 height 244
copy div "Vērtēšanas kritēriji Pārveido skaitli, korekti lietojot n-tās pakāpes saknes ap…"
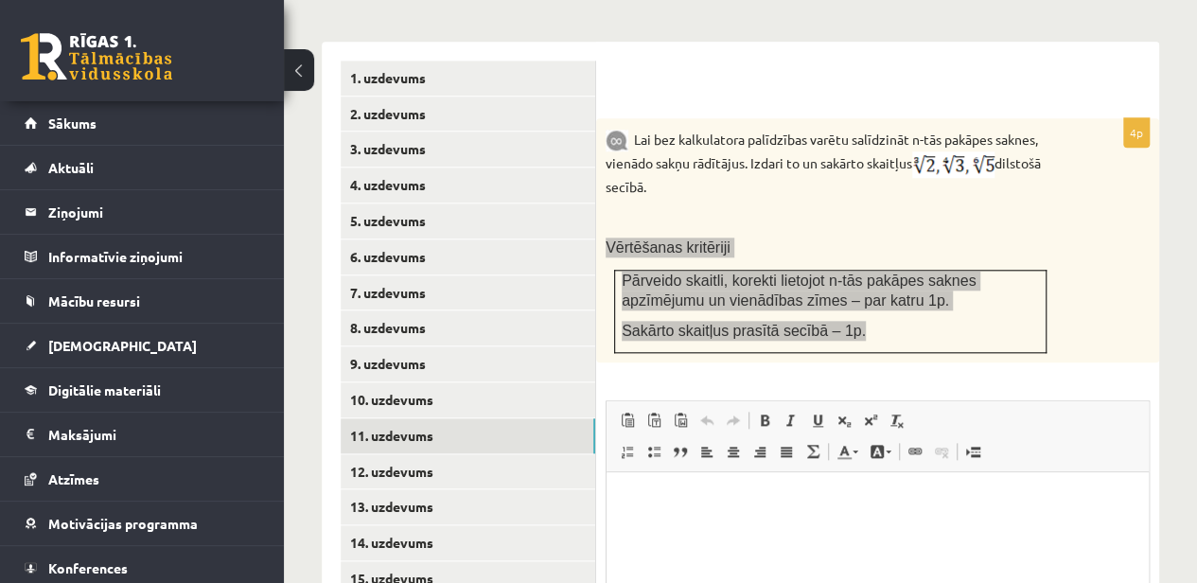
click at [747, 529] on html at bounding box center [878, 500] width 542 height 58
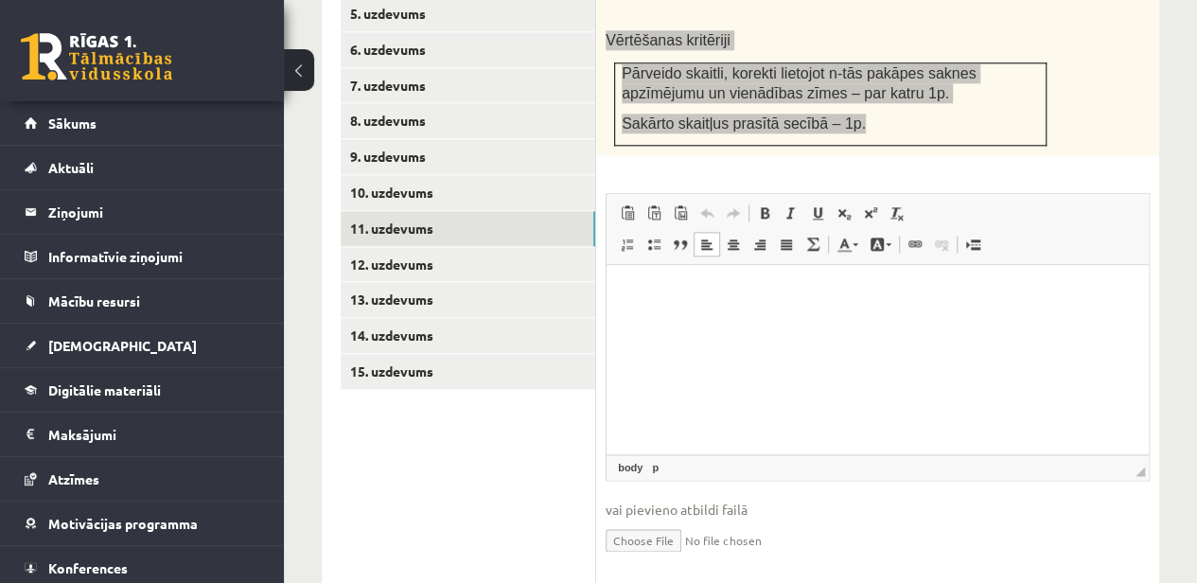
scroll to position [1087, 0]
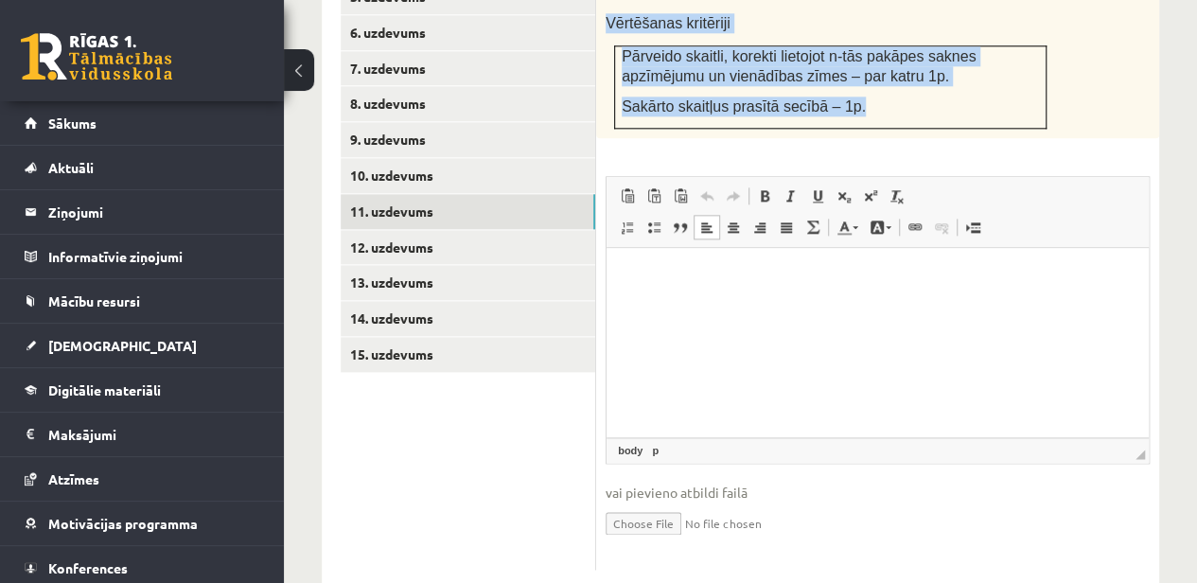
click at [634, 503] on input "file" at bounding box center [878, 522] width 544 height 39
type input "**********"
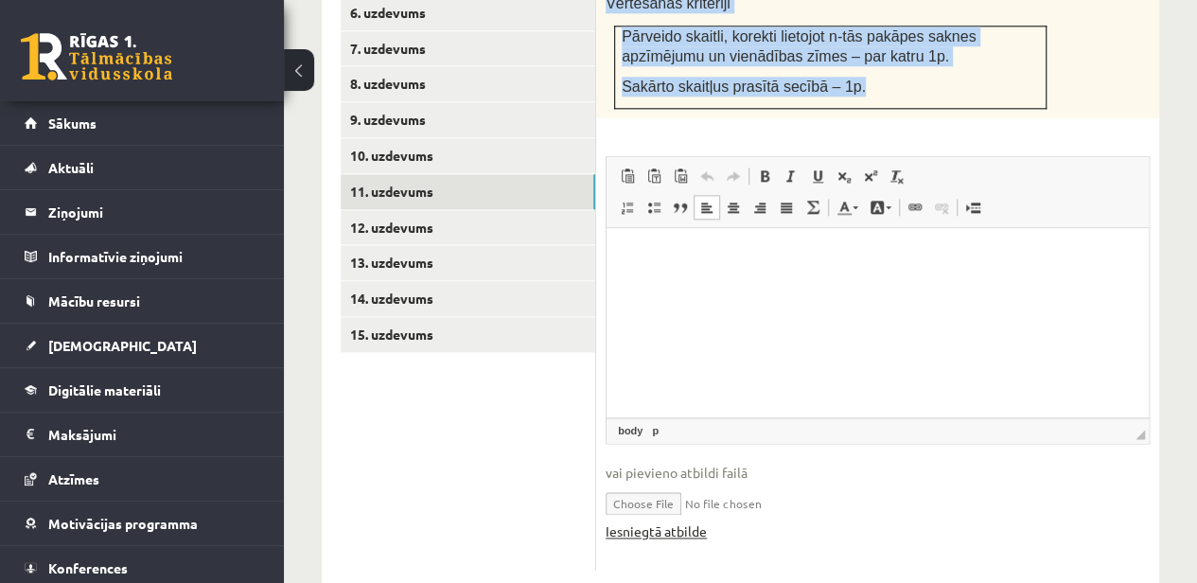
click at [685, 521] on link "Iesniegtā atbilde" at bounding box center [656, 531] width 101 height 20
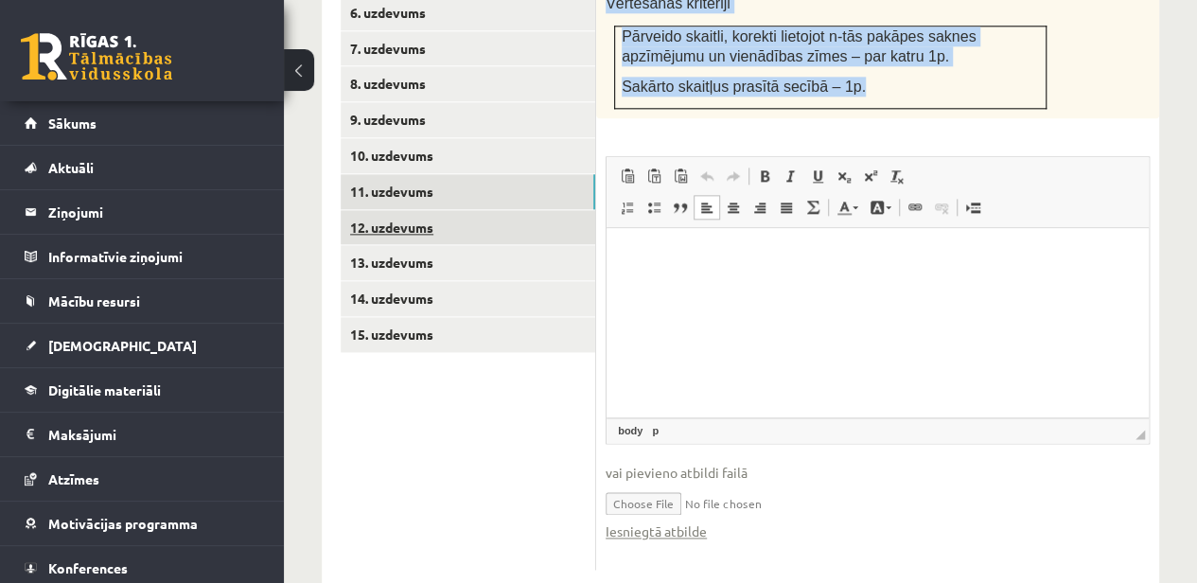
click at [430, 210] on link "12. uzdevums" at bounding box center [468, 227] width 255 height 35
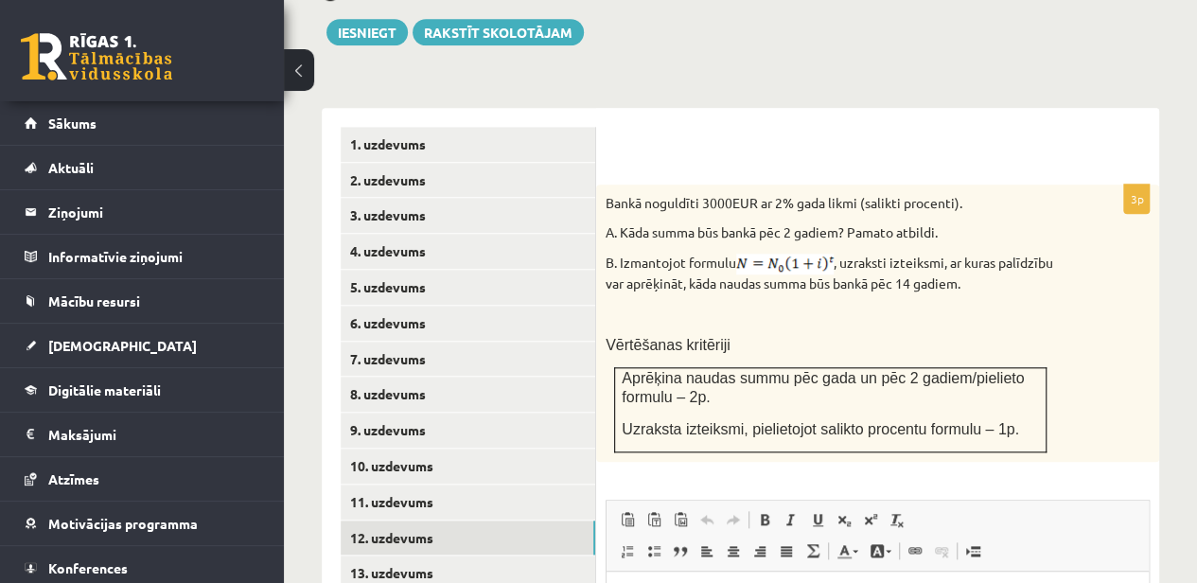
scroll to position [839, 0]
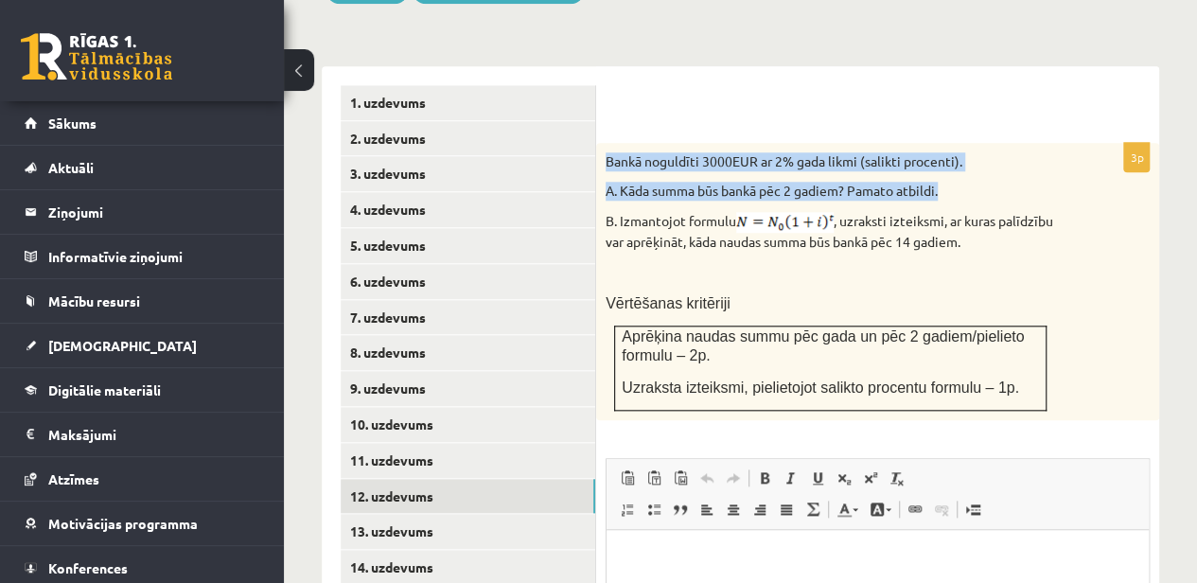
drag, startPoint x: 606, startPoint y: 117, endPoint x: 946, endPoint y: 137, distance: 341.3
click at [946, 143] on div "Bankā noguldīti 3000EUR ar 2% gada likmi (salikti procenti). A. Kāda summa būs …" at bounding box center [877, 281] width 563 height 277
copy div "Bankā noguldīti 3000EUR ar 2% gada likmi (salikti procenti). A. Kāda summa būs …"
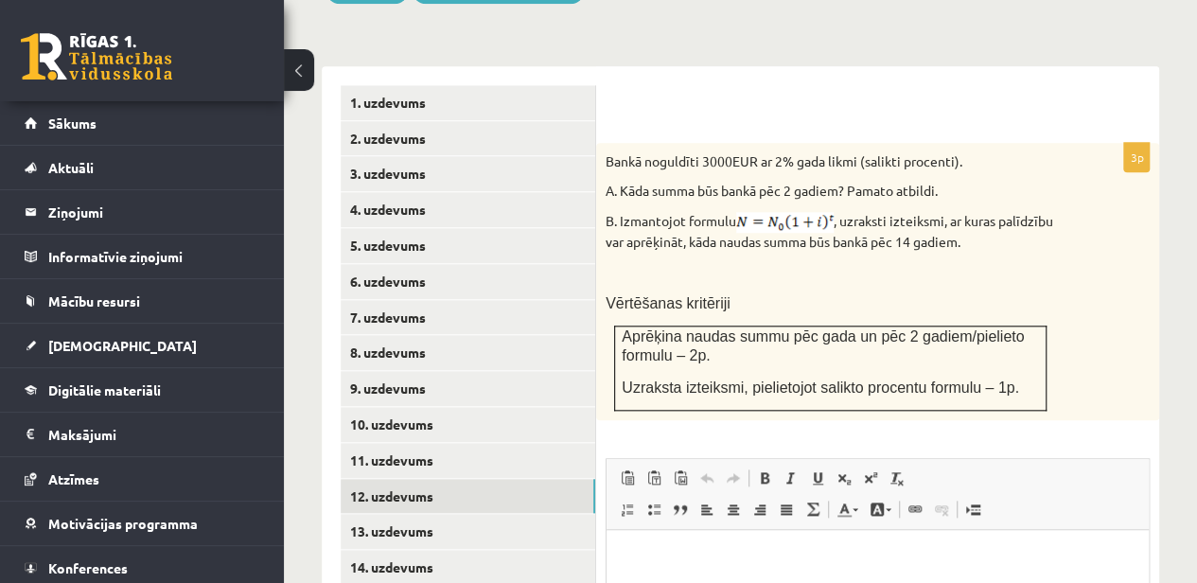
click at [916, 247] on div "Bankā noguldīti 3000EUR ar 2% gada likmi (salikti procenti). A. Kāda summa būs …" at bounding box center [877, 281] width 563 height 277
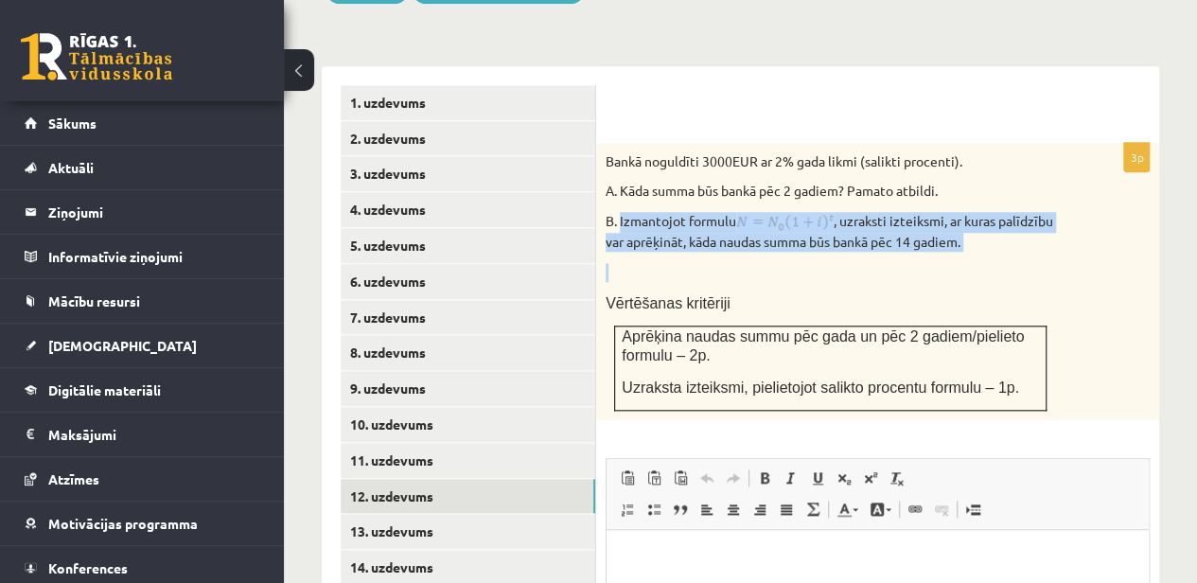
drag, startPoint x: 621, startPoint y: 177, endPoint x: 1058, endPoint y: 219, distance: 439.2
click at [1058, 219] on div "Bankā noguldīti 3000EUR ar 2% gada likmi (salikti procenti). A. Kāda summa būs …" at bounding box center [877, 281] width 563 height 277
copy div "Izmantojot formulu , uzraksti izteiksmi, ar kuras palīdzību var aprēķināt, kāda…"
click at [710, 263] on p at bounding box center [831, 272] width 450 height 19
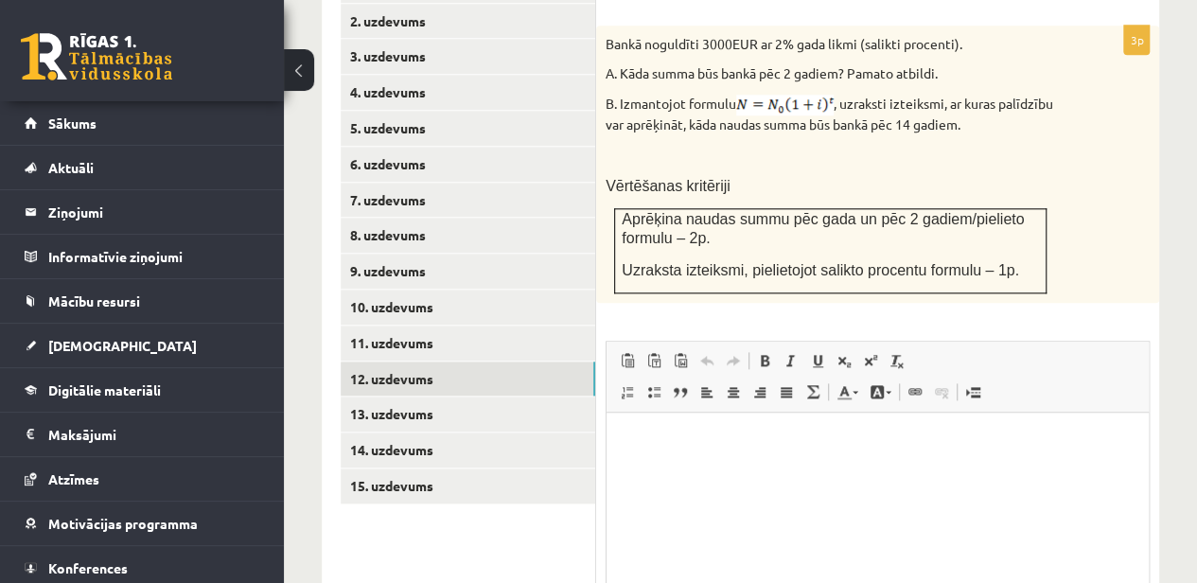
scroll to position [1028, 0]
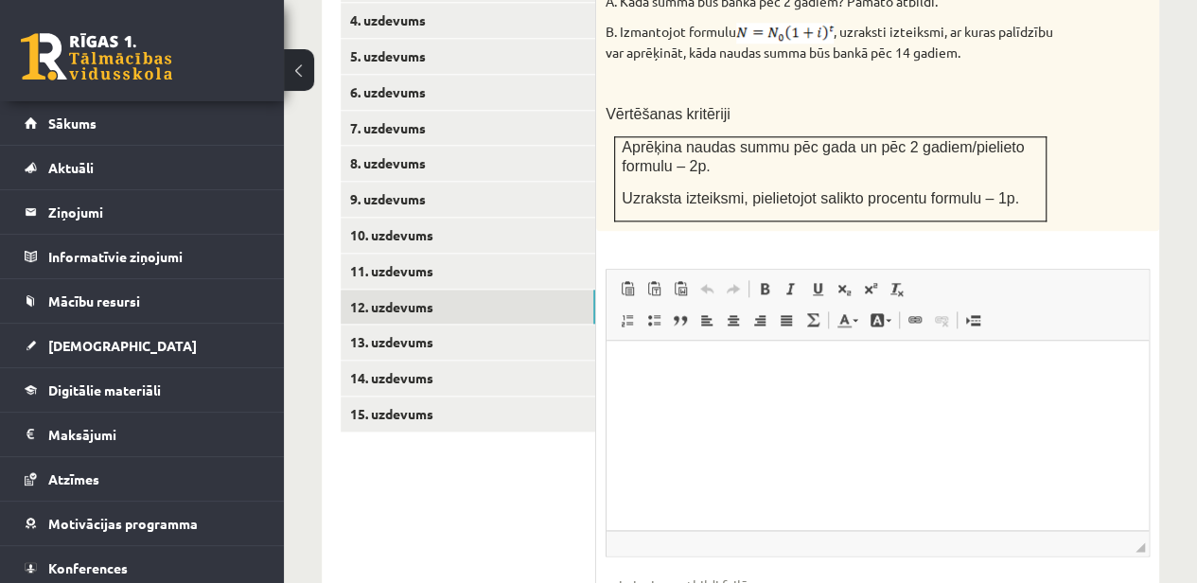
click at [674, 385] on html at bounding box center [878, 370] width 542 height 58
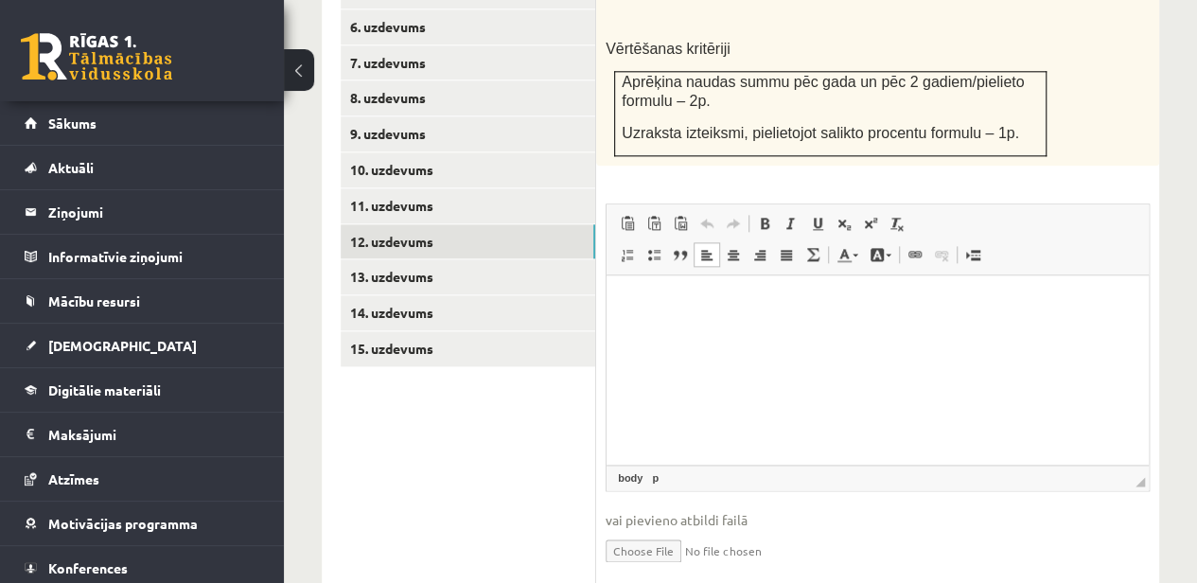
scroll to position [1122, 0]
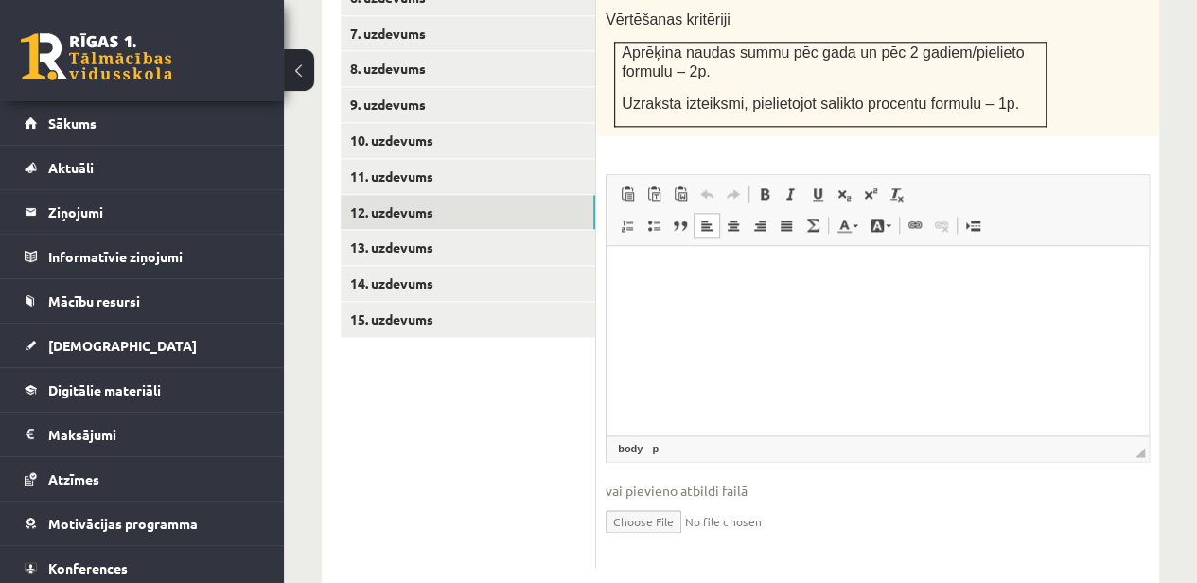
click at [637, 501] on input "file" at bounding box center [878, 520] width 544 height 39
type input "**********"
click at [687, 539] on link "Iesniegtā atbilde" at bounding box center [656, 549] width 101 height 20
click at [401, 230] on link "13. uzdevums" at bounding box center [468, 247] width 255 height 35
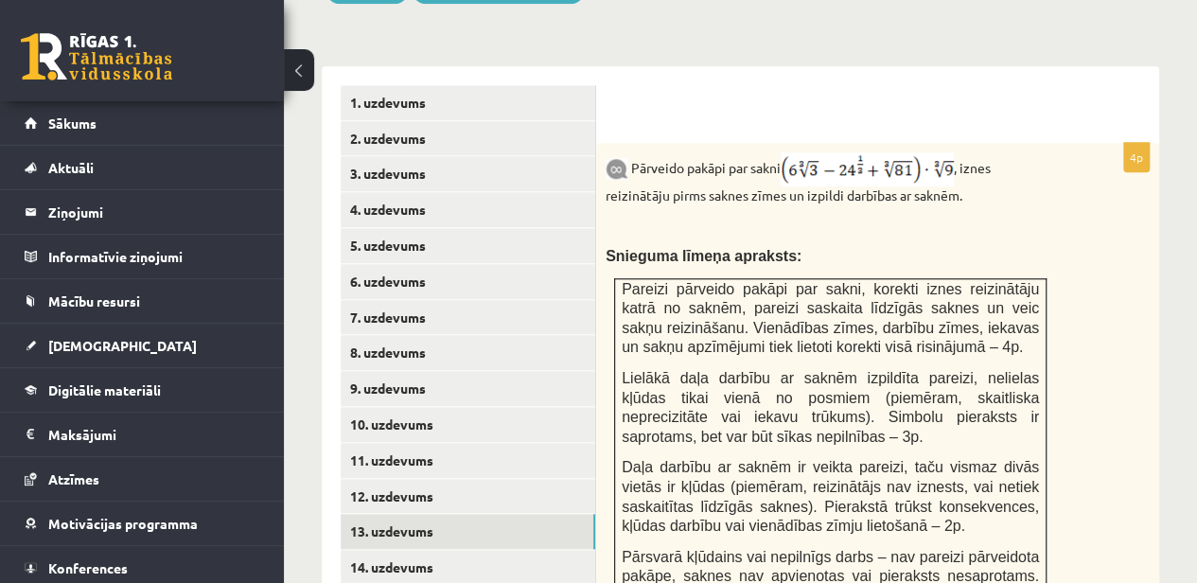
scroll to position [744, 0]
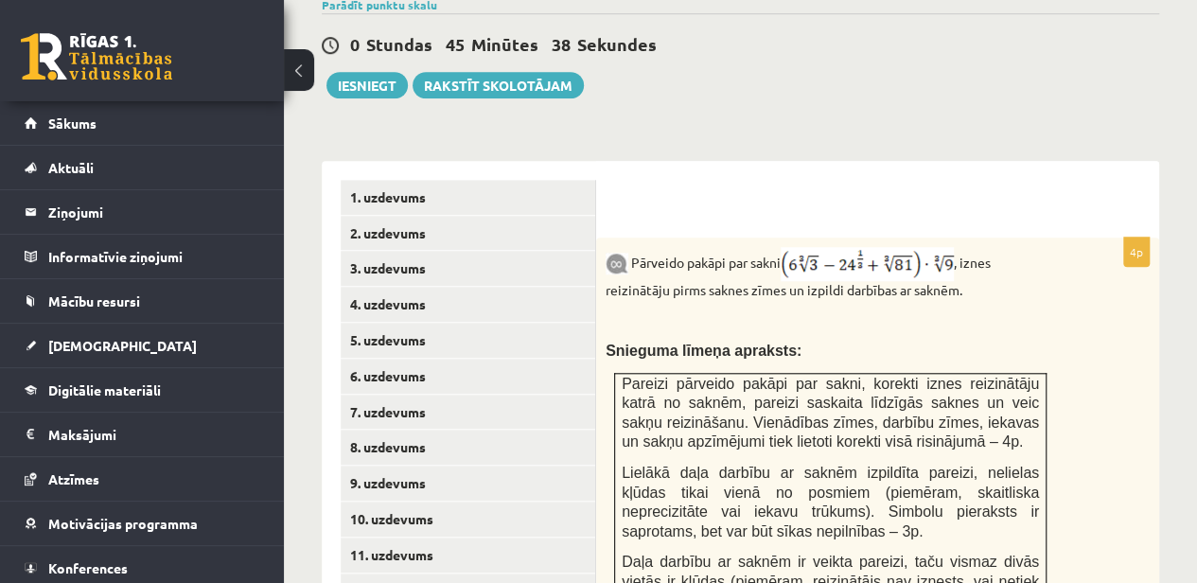
click at [899, 247] on img at bounding box center [867, 264] width 173 height 34
click at [893, 247] on img at bounding box center [867, 264] width 173 height 34
click at [837, 247] on img at bounding box center [867, 264] width 173 height 34
click at [831, 247] on img at bounding box center [867, 264] width 173 height 34
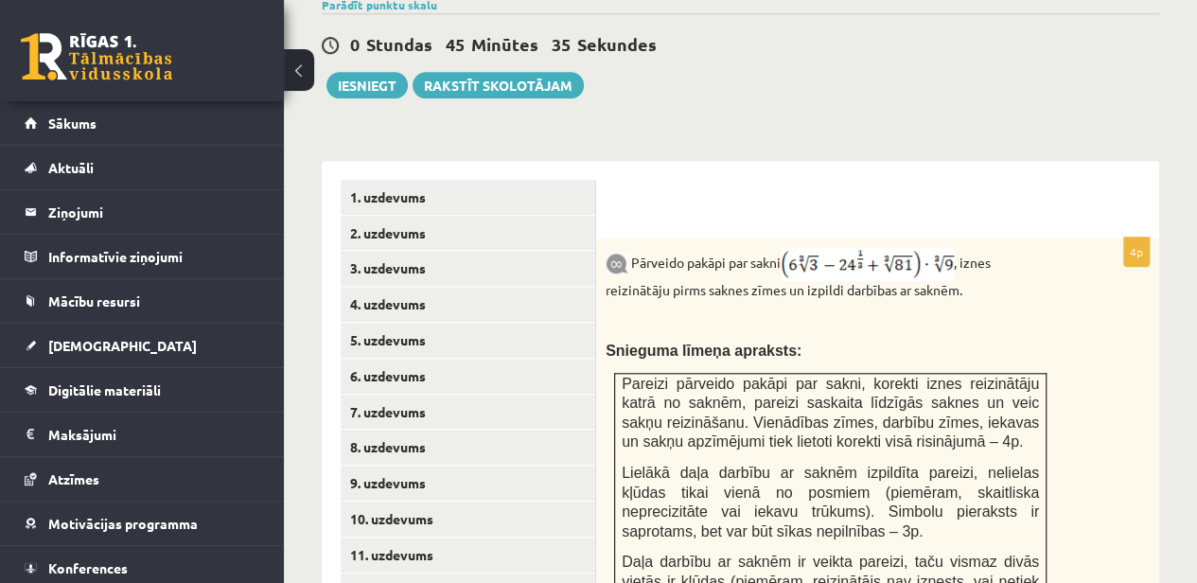
click at [871, 247] on img at bounding box center [867, 264] width 173 height 34
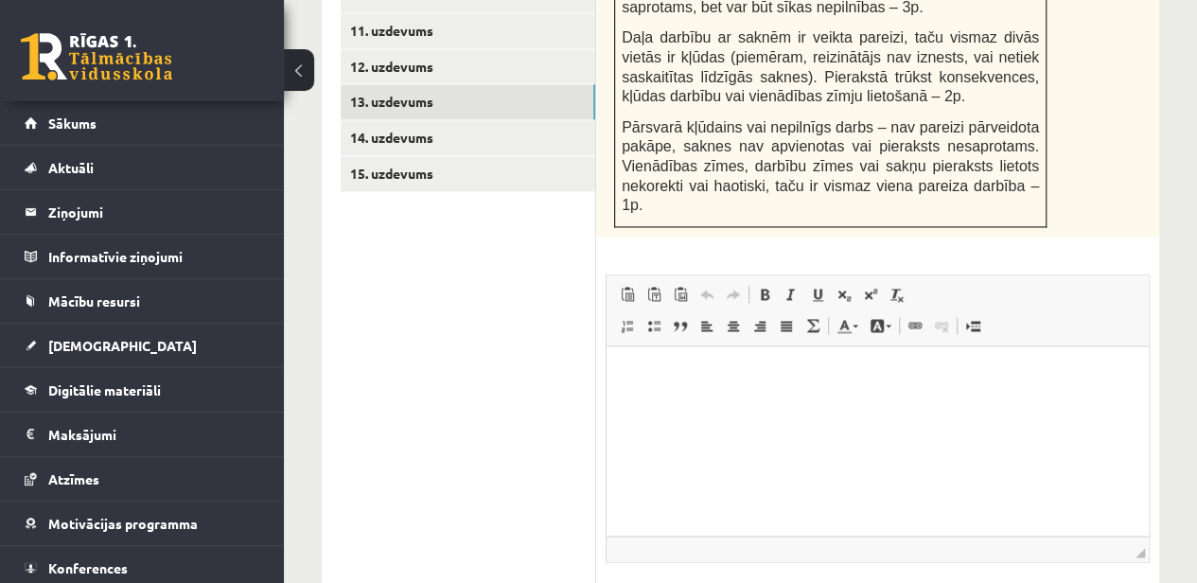
scroll to position [1348, 0]
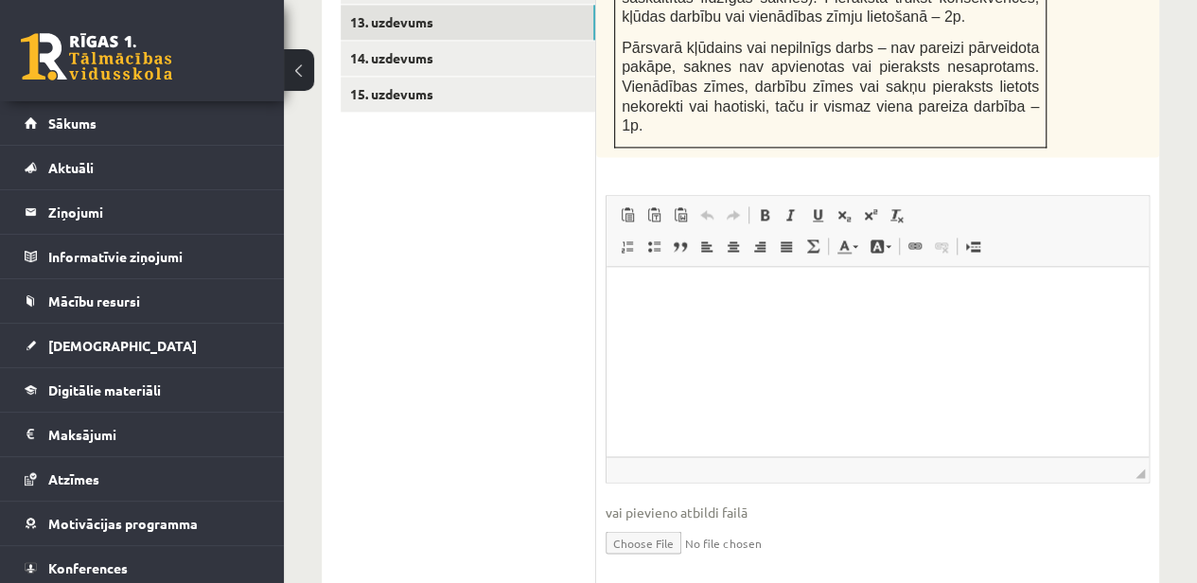
click at [653, 521] on input "file" at bounding box center [878, 540] width 544 height 39
type input "**********"
click at [680, 560] on link "Iesniegtā atbilde" at bounding box center [656, 570] width 101 height 20
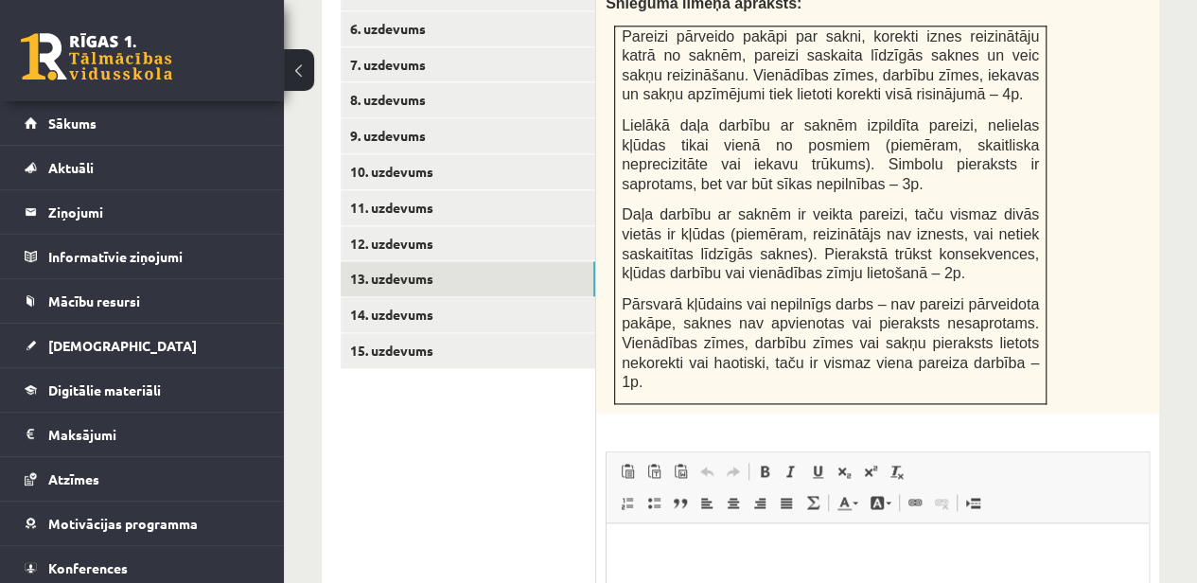
scroll to position [1064, 0]
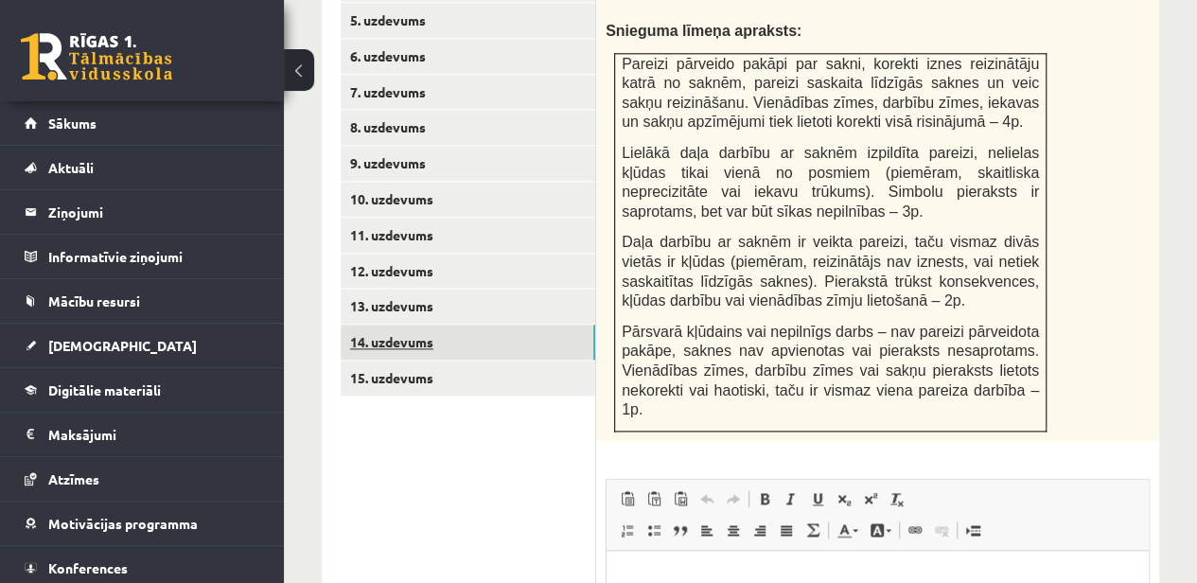
click at [394, 325] on link "14. uzdevums" at bounding box center [468, 342] width 255 height 35
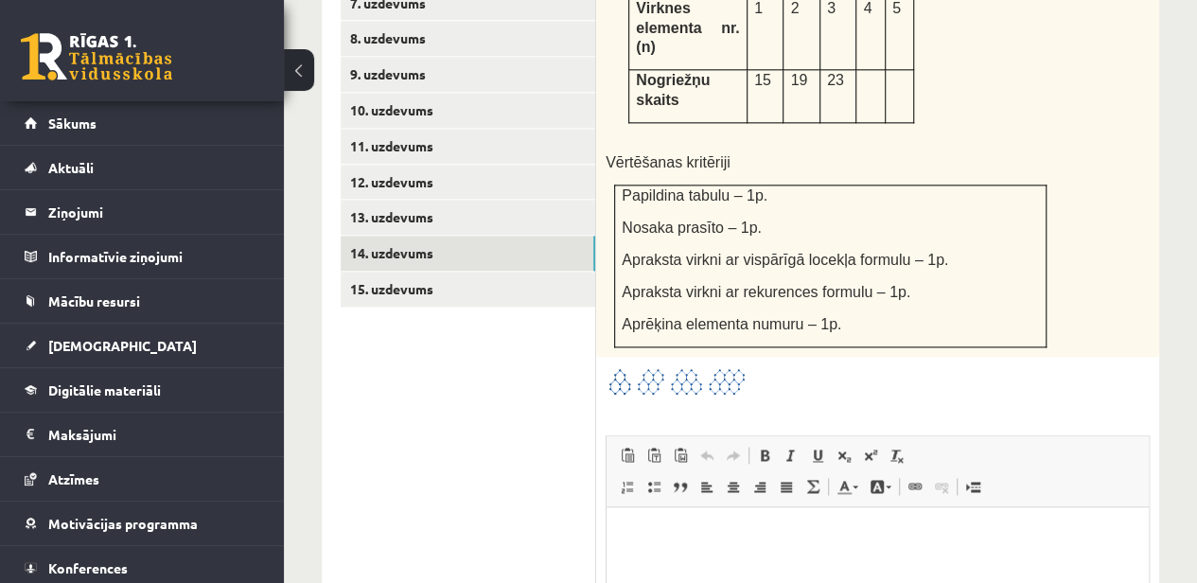
scroll to position [1158, 0]
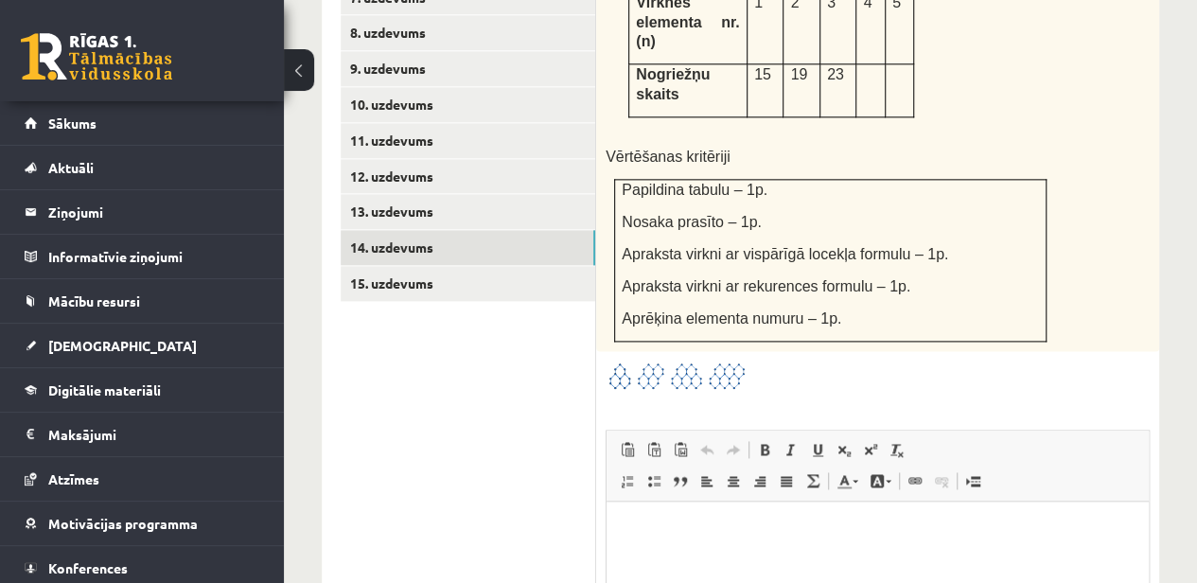
click at [631, 361] on img at bounding box center [677, 376] width 142 height 31
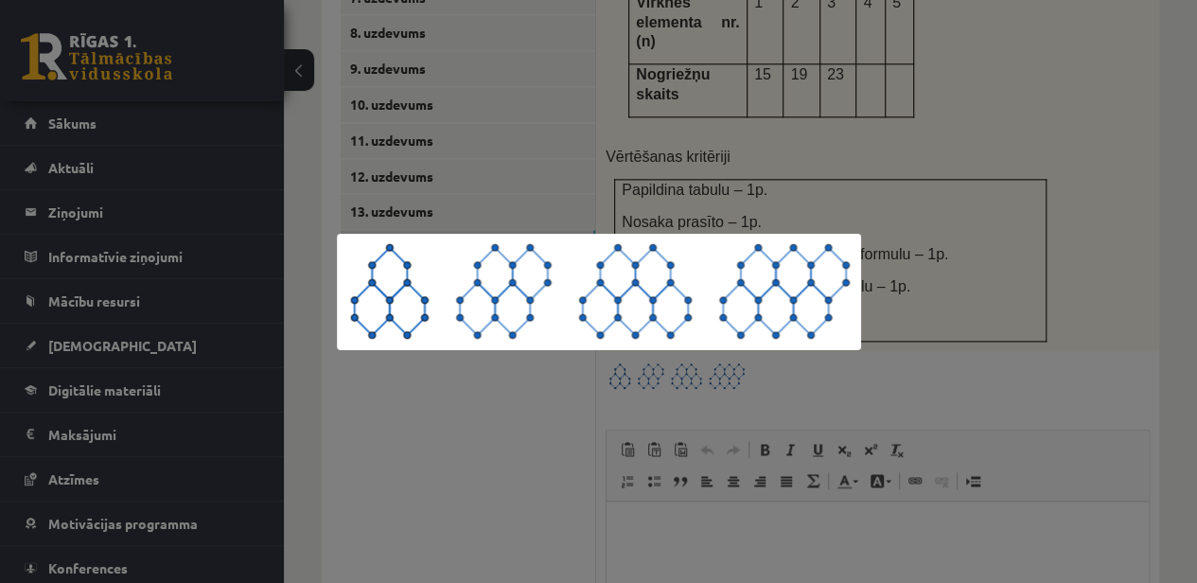
click at [663, 148] on div at bounding box center [598, 291] width 1197 height 583
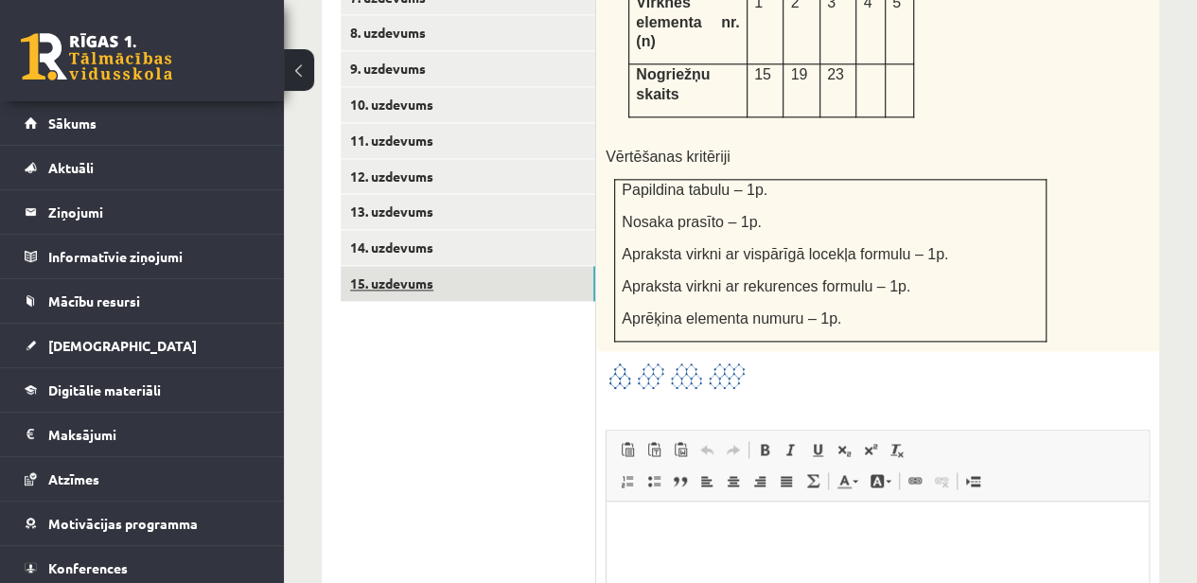
click at [420, 266] on link "15. uzdevums" at bounding box center [468, 283] width 255 height 35
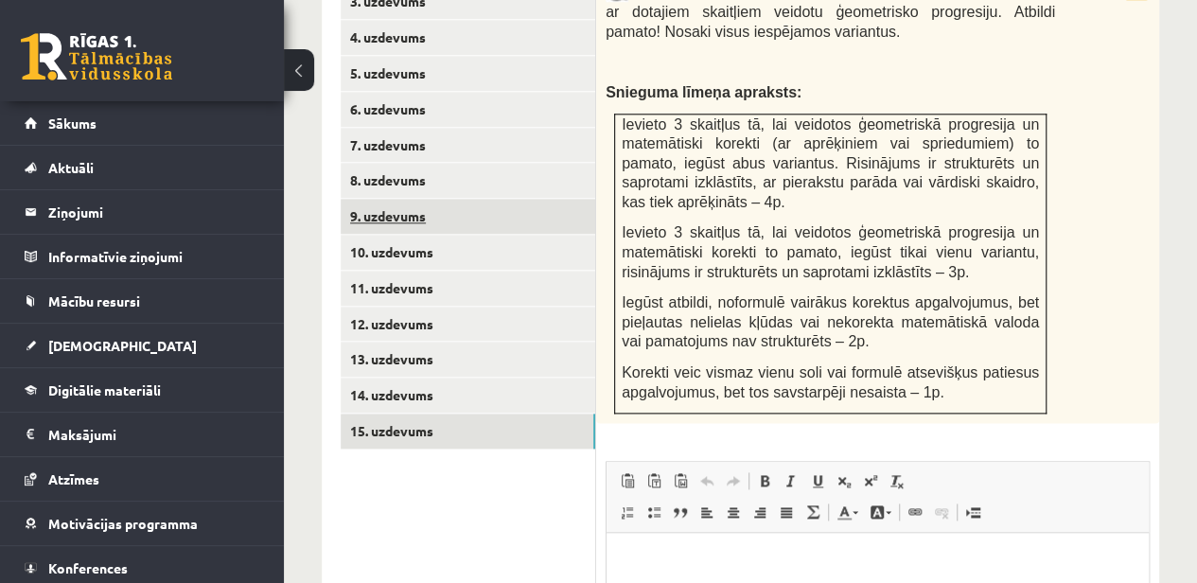
scroll to position [1014, 0]
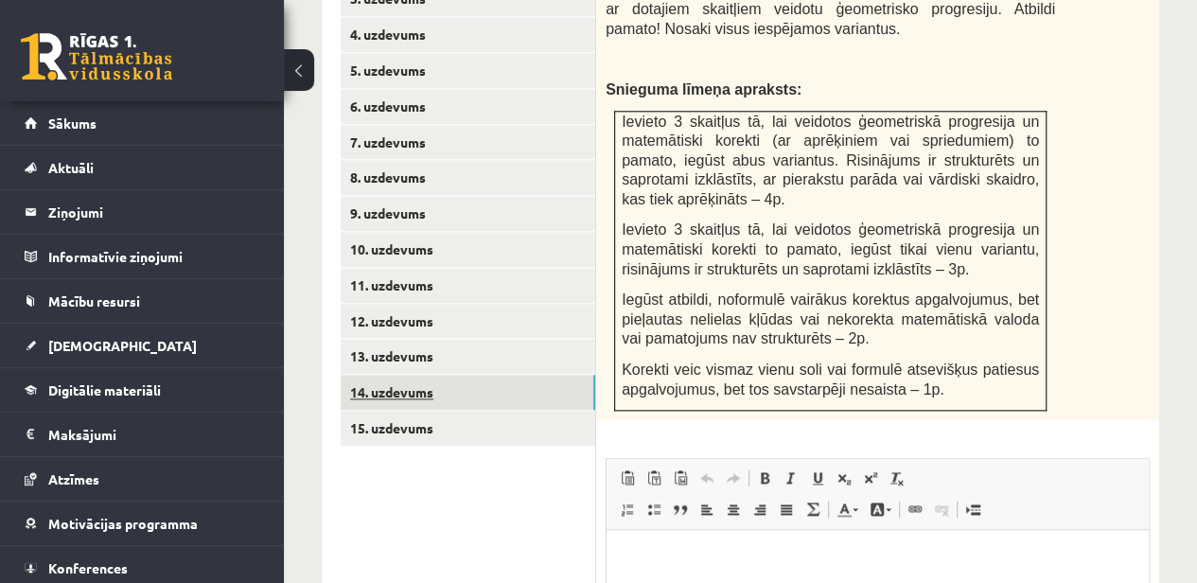
click at [430, 375] on link "14. uzdevums" at bounding box center [468, 392] width 255 height 35
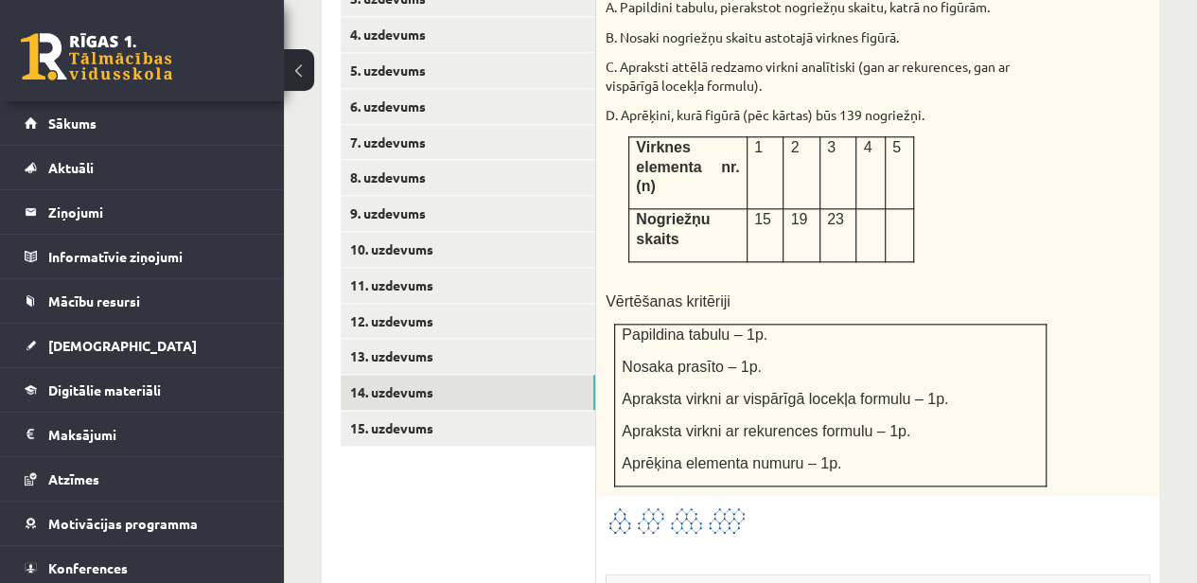
click at [700, 505] on img at bounding box center [677, 520] width 142 height 31
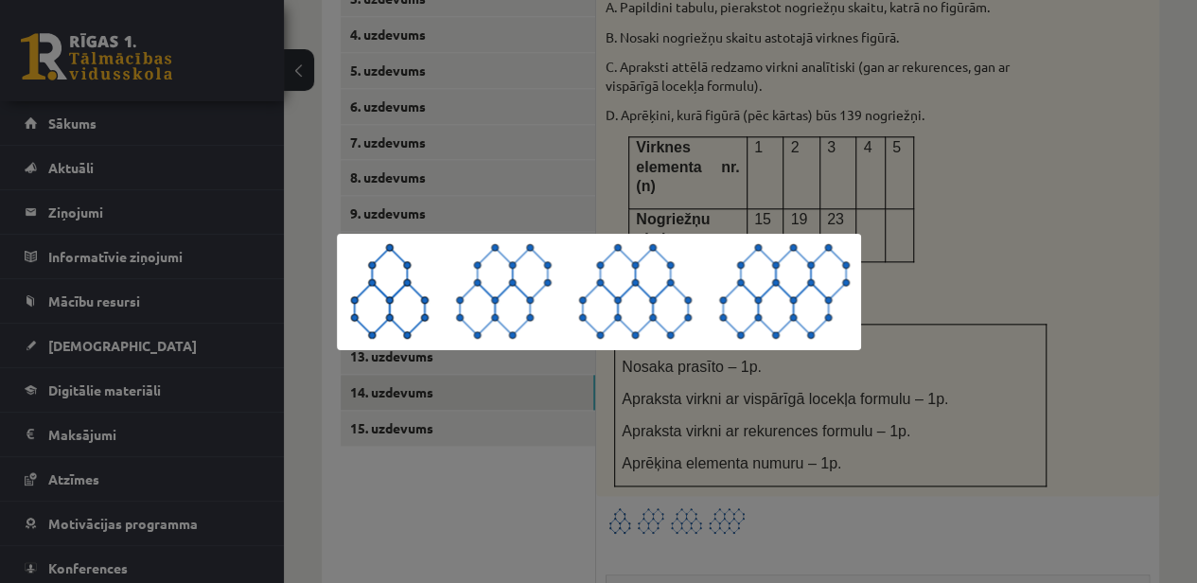
click at [693, 393] on div at bounding box center [598, 291] width 1197 height 583
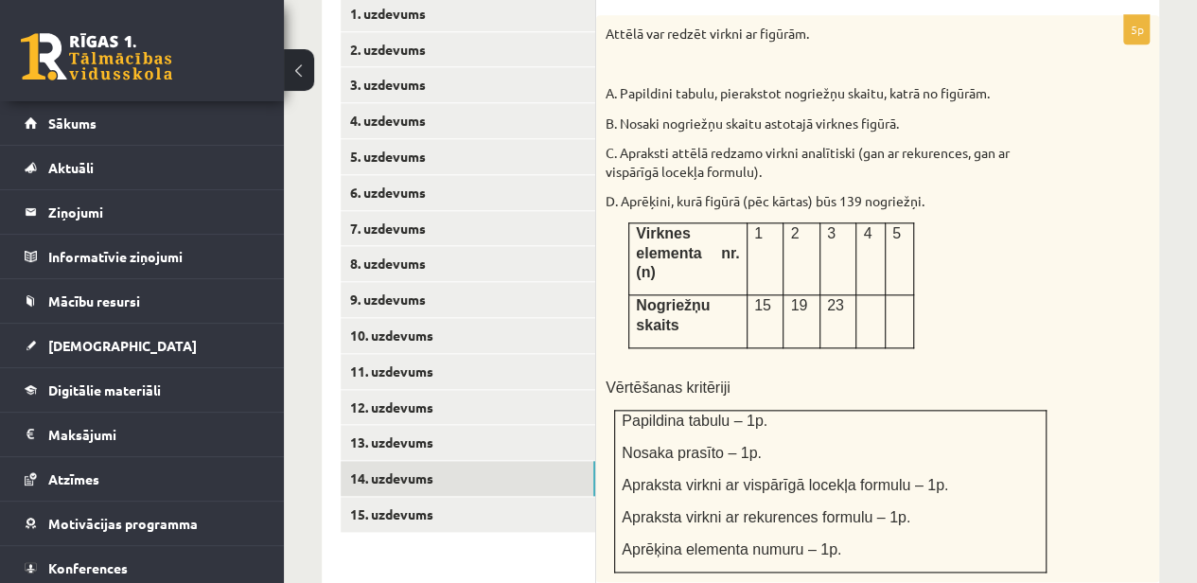
scroll to position [824, 0]
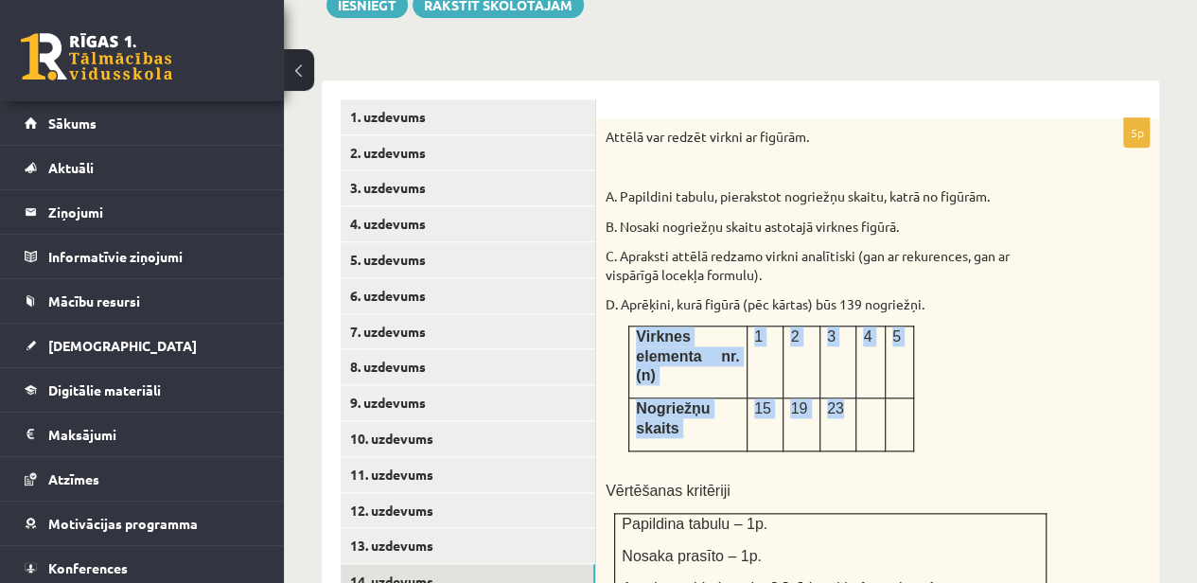
drag, startPoint x: 636, startPoint y: 291, endPoint x: 852, endPoint y: 350, distance: 223.9
click at [852, 350] on tbody "Virknes elementa nr.(n) 1 2 3 4 5 Nogriežņu skaits 15 19 23" at bounding box center [771, 389] width 285 height 125
copy tbody "Virknes elementa nr.(n) 1 2 3 4 5 Nogriežņu skaits 15 19 23"
click at [715, 328] on span "Virknes elementa nr.(n)" at bounding box center [687, 355] width 103 height 55
drag, startPoint x: 636, startPoint y: 291, endPoint x: 840, endPoint y: 349, distance: 212.7
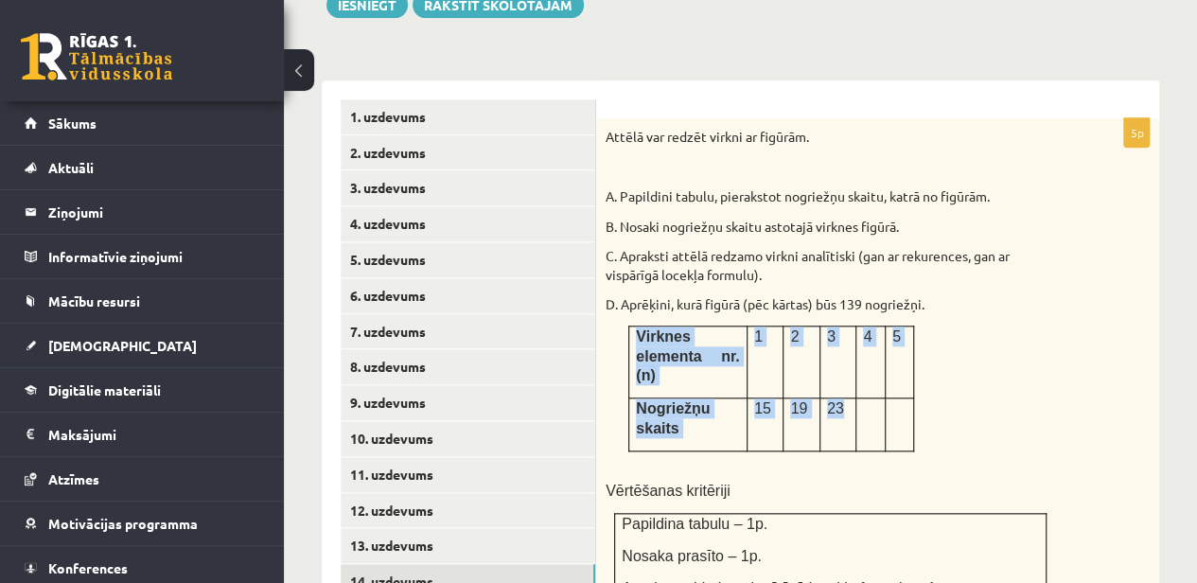
click at [840, 349] on tbody "Virknes elementa nr.(n) 1 2 3 4 5 Nogriežņu skaits 15 19 23" at bounding box center [771, 389] width 285 height 125
click at [708, 327] on p "Virknes elementa nr.(n)" at bounding box center [687, 356] width 103 height 59
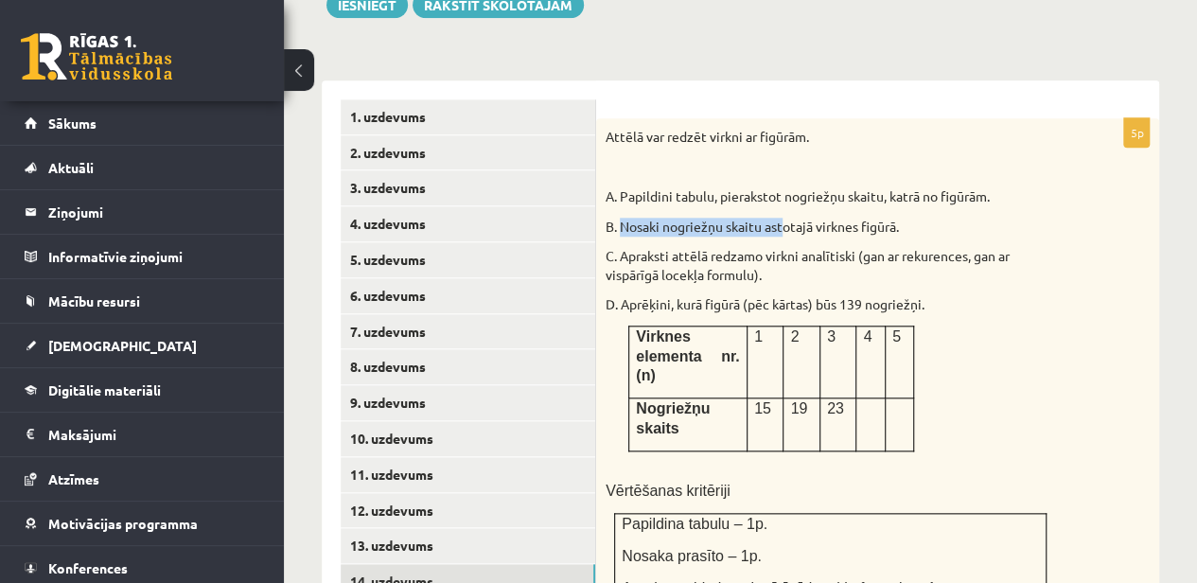
drag, startPoint x: 620, startPoint y: 179, endPoint x: 879, endPoint y: 168, distance: 259.6
click at [860, 173] on div "Attēlā var redzēt virkni ar figūrām. A. Papildini tabulu, pierakstot nogriežņu …" at bounding box center [877, 401] width 563 height 567
click at [733, 204] on div "Attēlā var redzēt virkni ar figūrām. A. Papildini tabulu, pierakstot nogriežņu …" at bounding box center [877, 401] width 563 height 567
drag, startPoint x: 619, startPoint y: 185, endPoint x: 909, endPoint y: 181, distance: 289.6
click at [909, 218] on p "B. Nosaki nogriežņu skaitu astotajā virknes figūrā." at bounding box center [831, 227] width 450 height 19
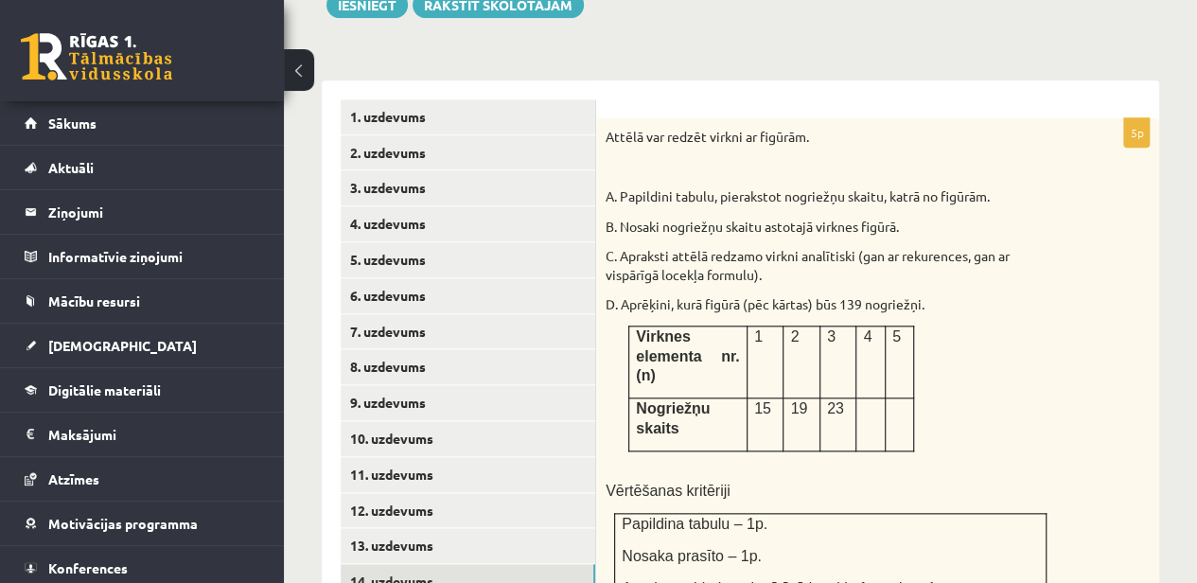
click at [758, 295] on p "D. Aprēķini, kurā figūrā (pēc kārtas) būs 139 nogriežņi." at bounding box center [831, 304] width 450 height 19
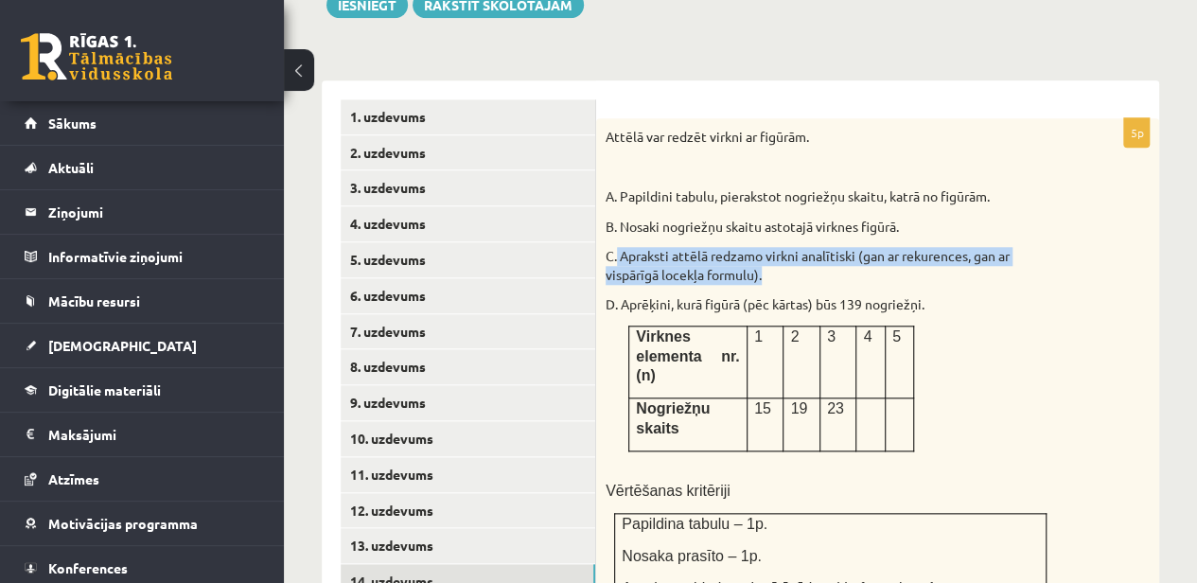
drag, startPoint x: 619, startPoint y: 210, endPoint x: 786, endPoint y: 236, distance: 168.5
click at [786, 247] on p "C. Apraksti attēlā redzamo virkni analītiski (gan ar rekurences, gan ar vispārī…" at bounding box center [831, 265] width 450 height 37
click at [647, 247] on p "C. Apraksti attēlā redzamo virkni analītiski (gan ar rekurences, gan ar vispārī…" at bounding box center [831, 265] width 450 height 37
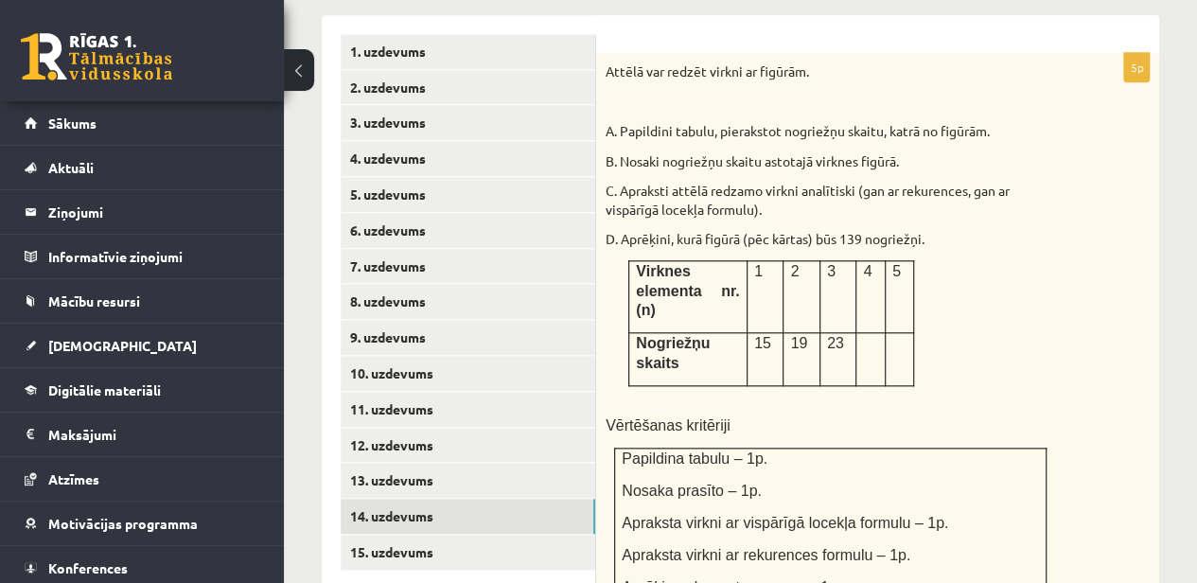
scroll to position [919, 0]
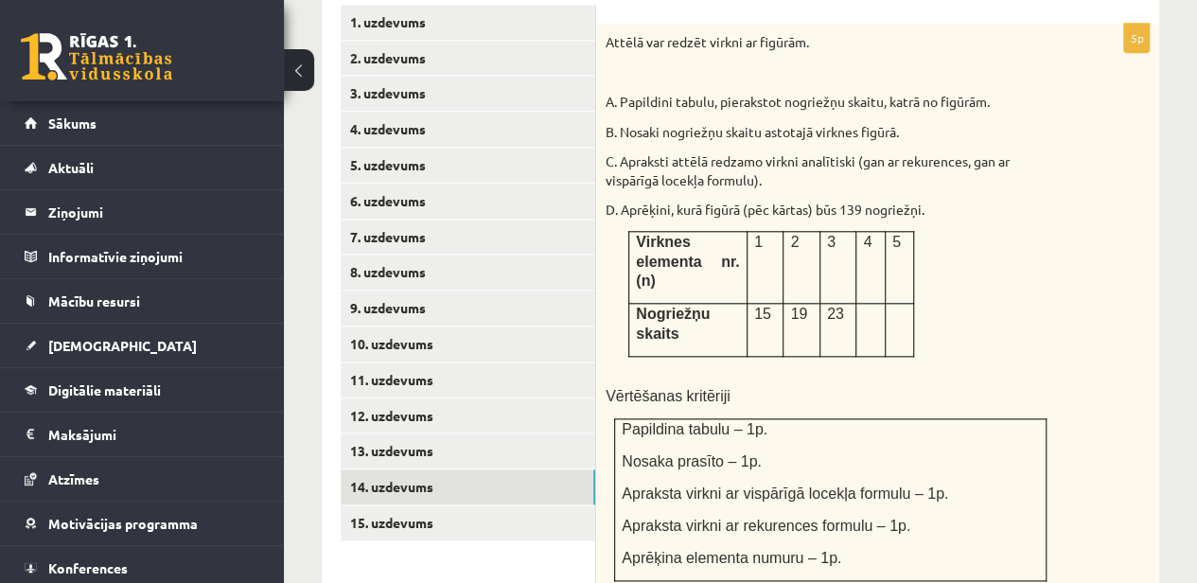
click at [632, 232] on td "Virknes elementa nr.(n)" at bounding box center [688, 268] width 118 height 72
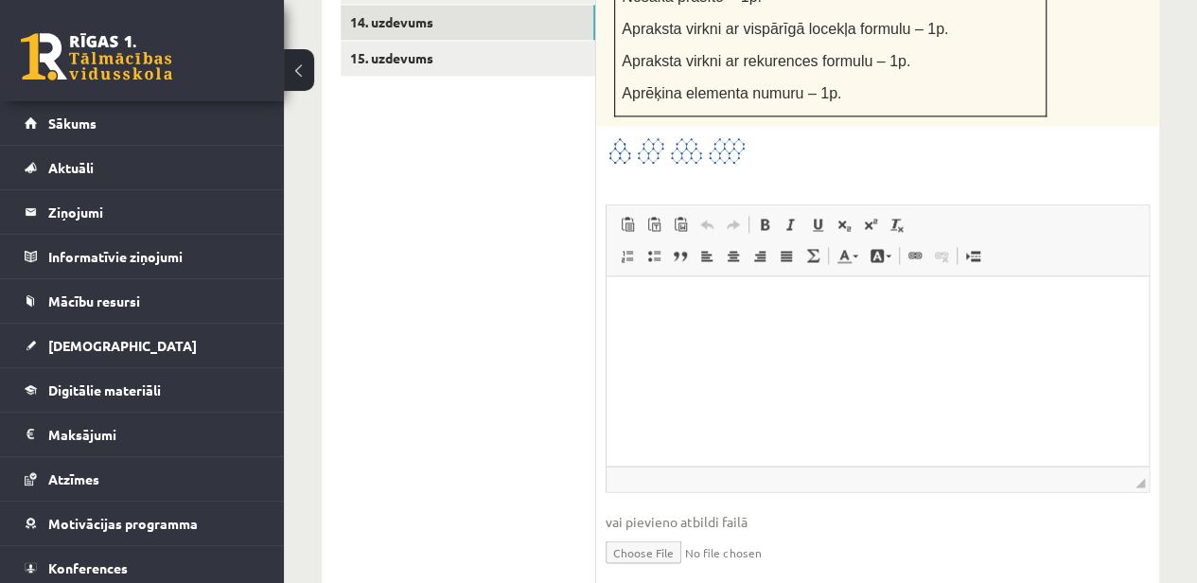
scroll to position [1396, 0]
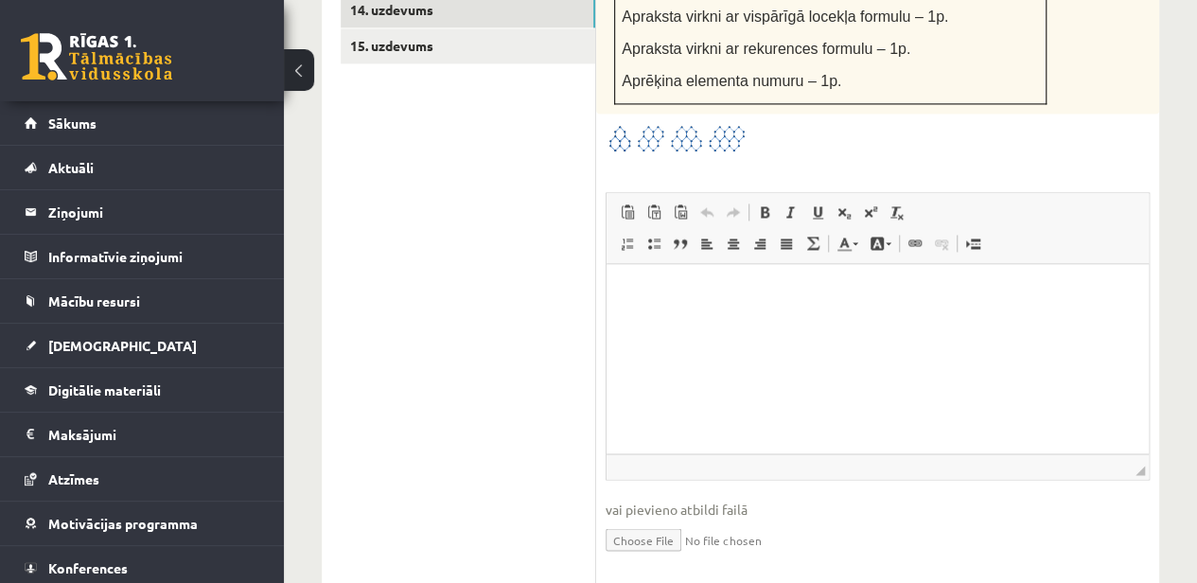
click at [657, 519] on input "file" at bounding box center [878, 538] width 544 height 39
type input "**********"
click at [647, 557] on link "Iesniegtā atbilde" at bounding box center [656, 567] width 101 height 20
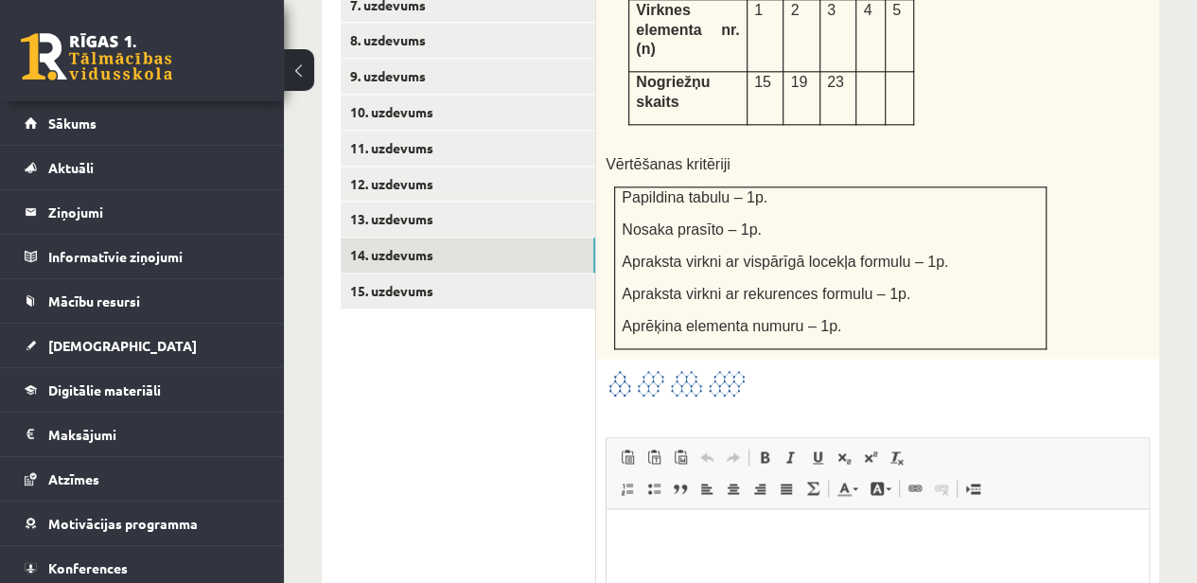
scroll to position [1112, 0]
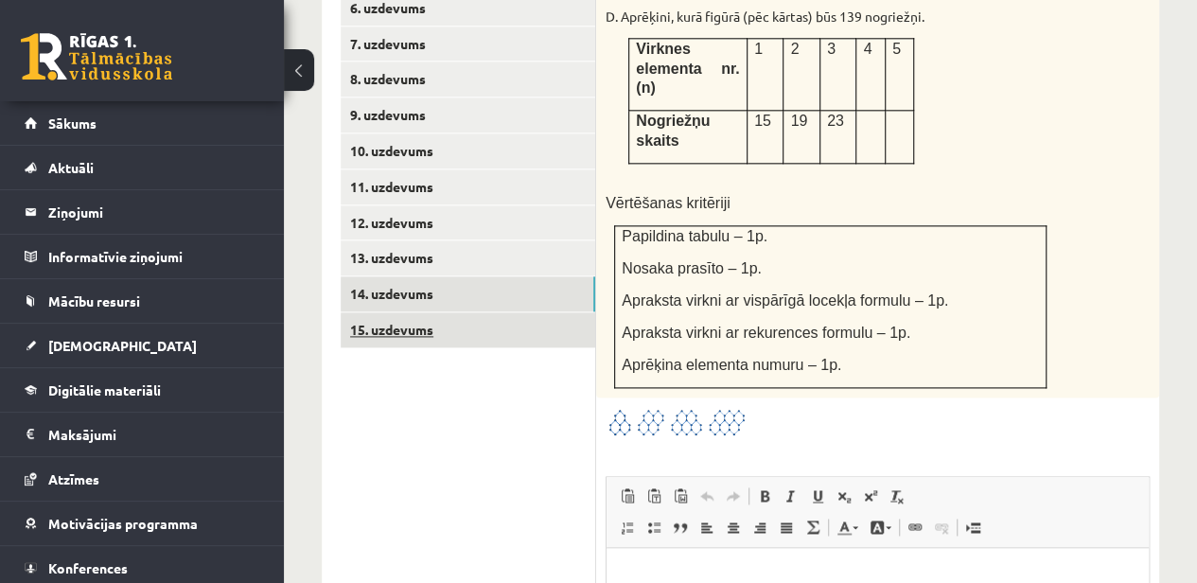
click at [409, 312] on link "15. uzdevums" at bounding box center [468, 329] width 255 height 35
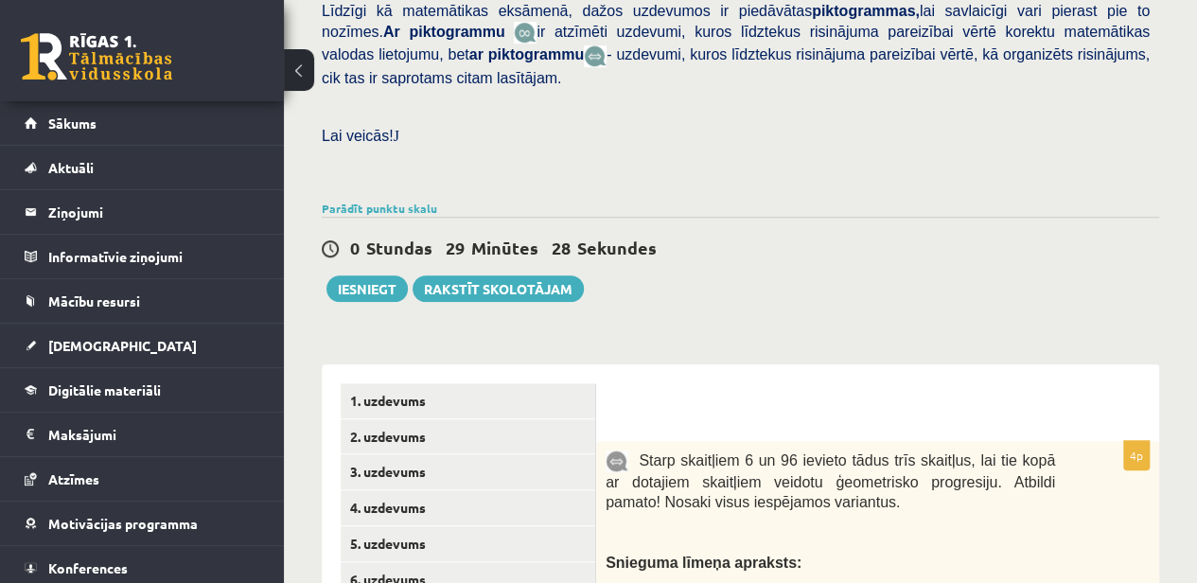
scroll to position [824, 0]
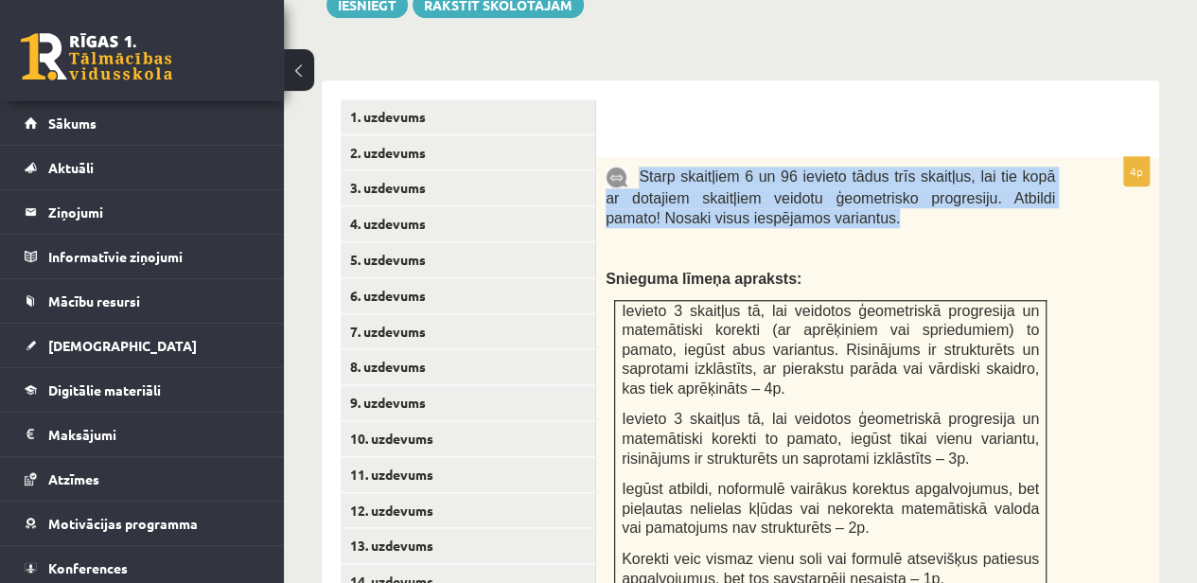
drag, startPoint x: 640, startPoint y: 132, endPoint x: 836, endPoint y: 168, distance: 199.2
click at [836, 168] on p "Starp skaitļiem 6 un 96 ievieto tādus trīs skaitļus, lai tie kopā ar dotajiem s…" at bounding box center [831, 197] width 450 height 61
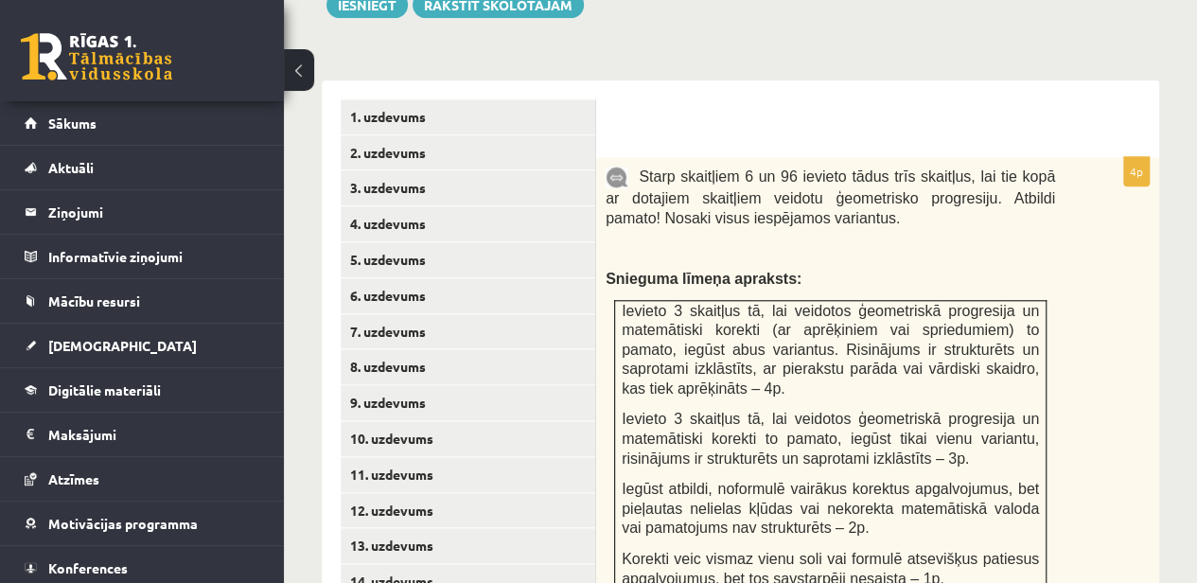
click at [791, 219] on div "Starp skaitļiem 6 un 96 ievieto tādus trīs skaitļus, lai tie kopā ar dotajiem s…" at bounding box center [877, 383] width 563 height 452
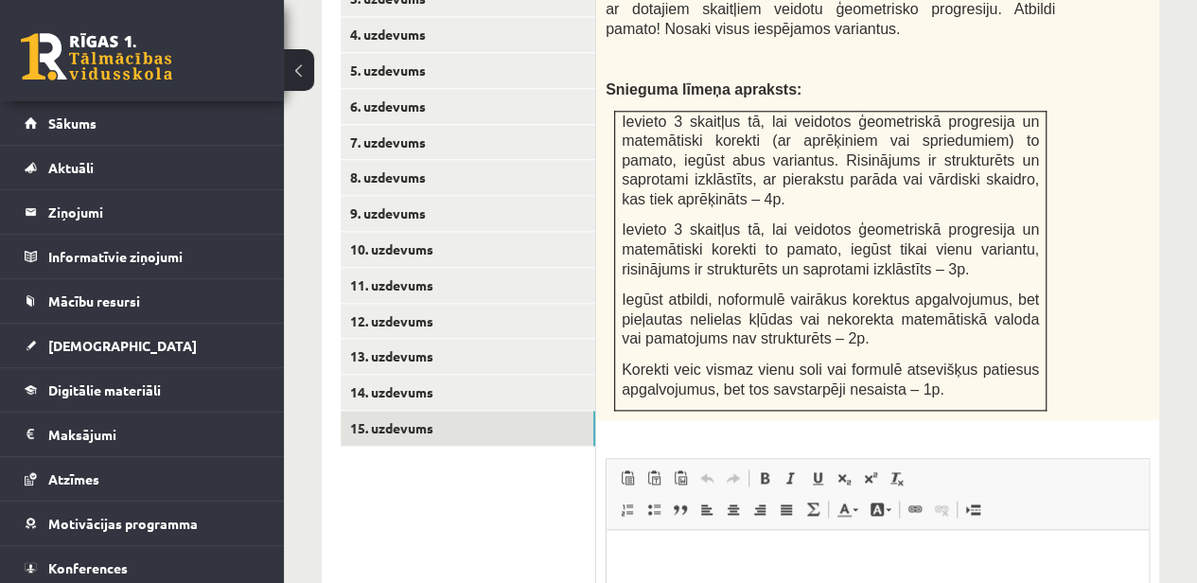
click at [640, 371] on div "Starp skaitļiem 6 un 96 ievieto tādus trīs skaitļus, lai tie kopā ar dotajiem s…" at bounding box center [877, 194] width 563 height 452
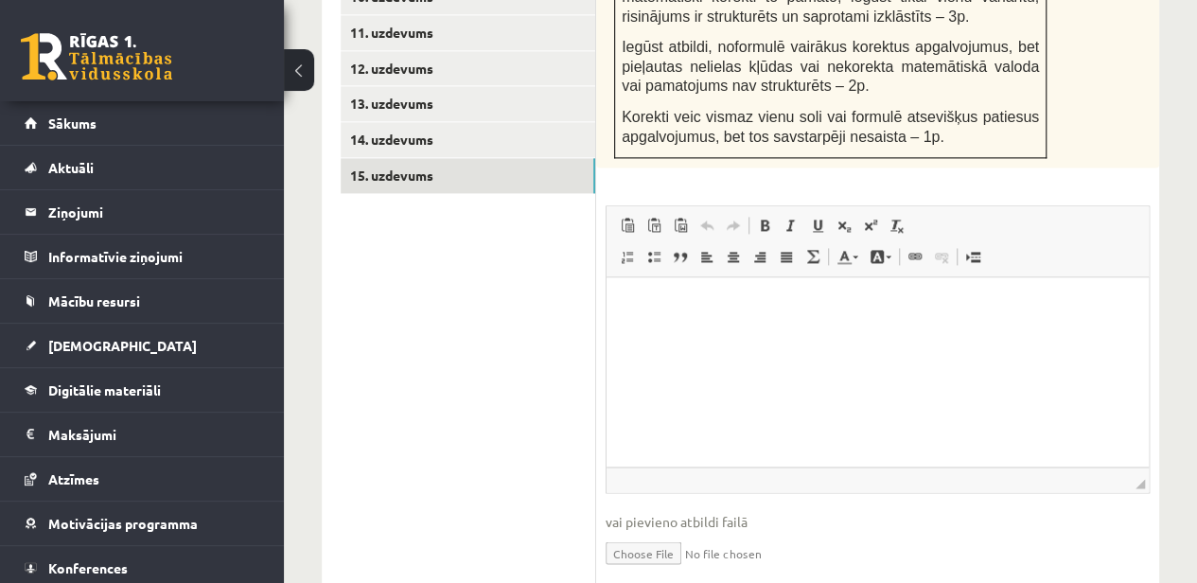
scroll to position [1297, 0]
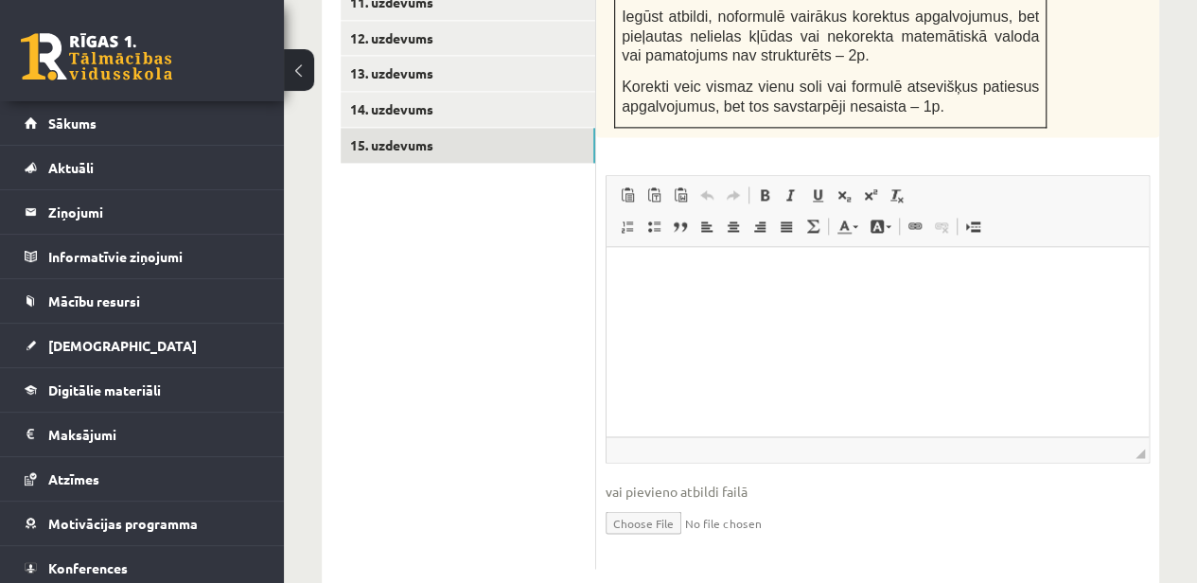
click at [628, 502] on input "file" at bounding box center [878, 521] width 544 height 39
type input "**********"
click at [668, 540] on link "Iesniegtā atbilde" at bounding box center [656, 550] width 101 height 20
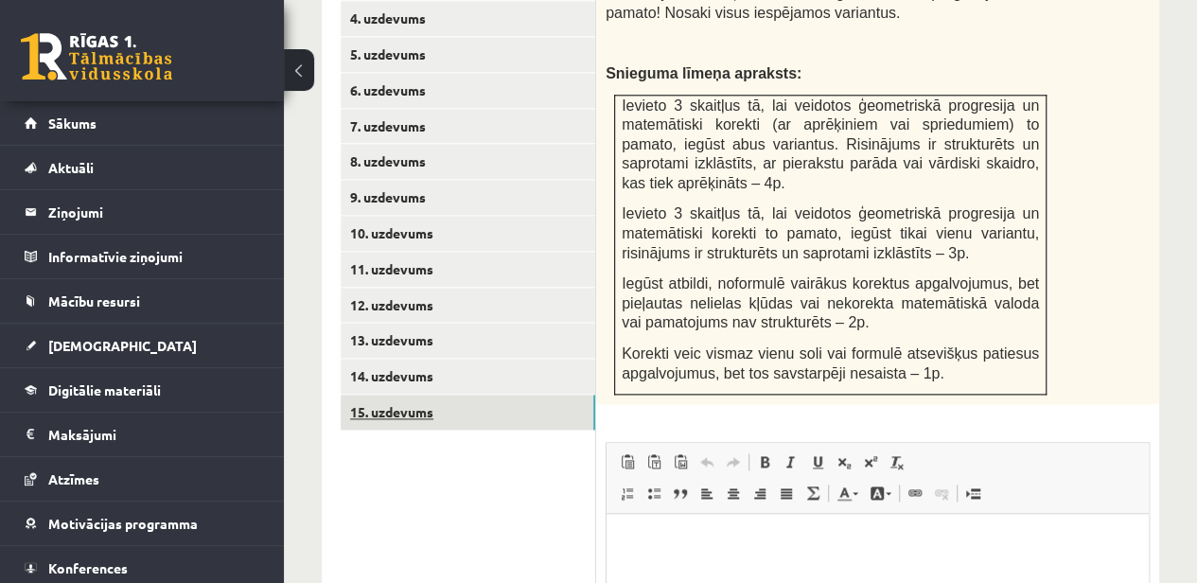
scroll to position [1126, 0]
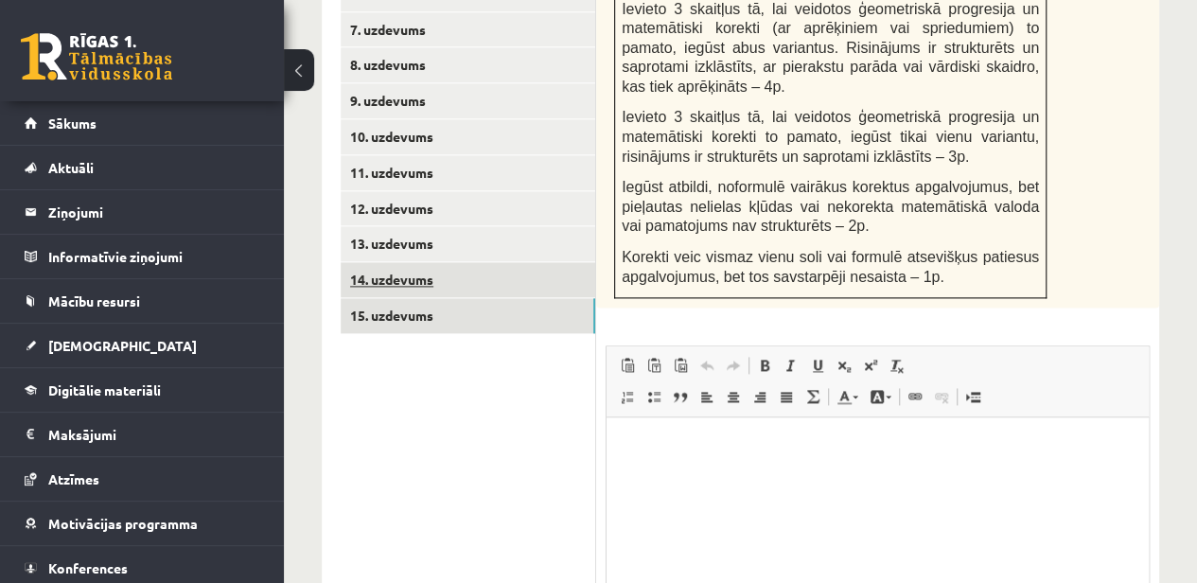
click at [380, 262] on link "14. uzdevums" at bounding box center [468, 279] width 255 height 35
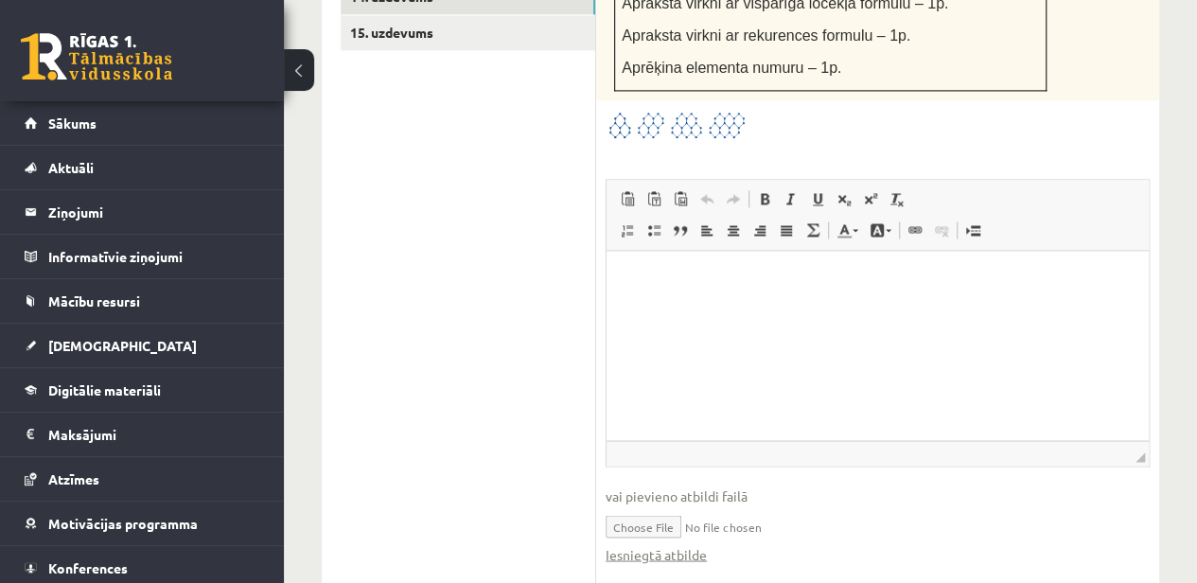
scroll to position [1410, 0]
click at [670, 543] on link "Iesniegtā atbilde" at bounding box center [656, 553] width 101 height 20
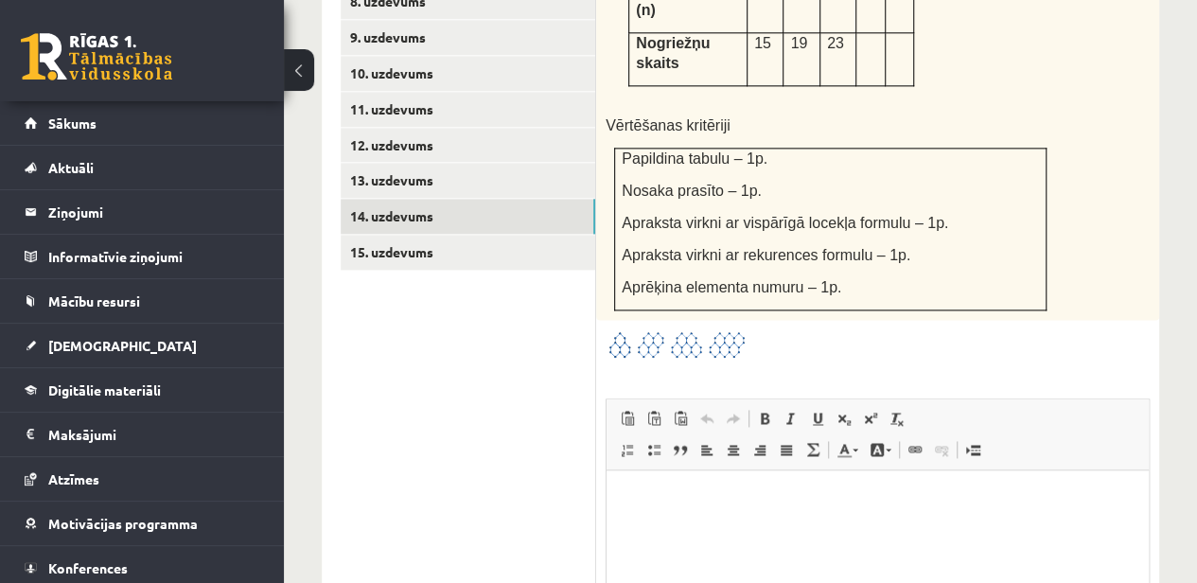
scroll to position [1032, 0]
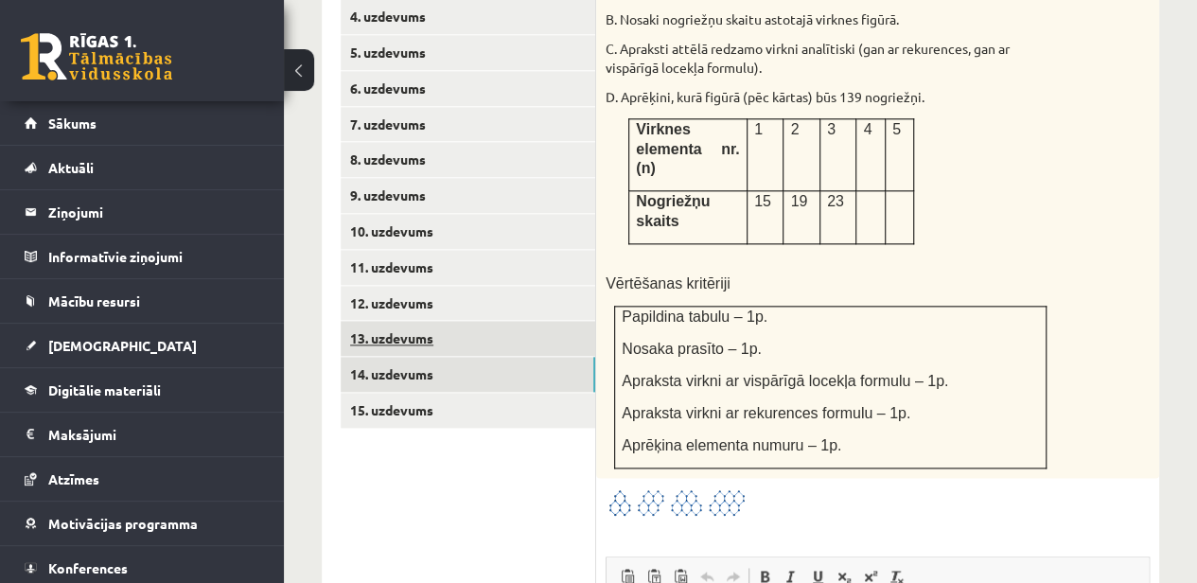
click at [374, 321] on link "13. uzdevums" at bounding box center [468, 338] width 255 height 35
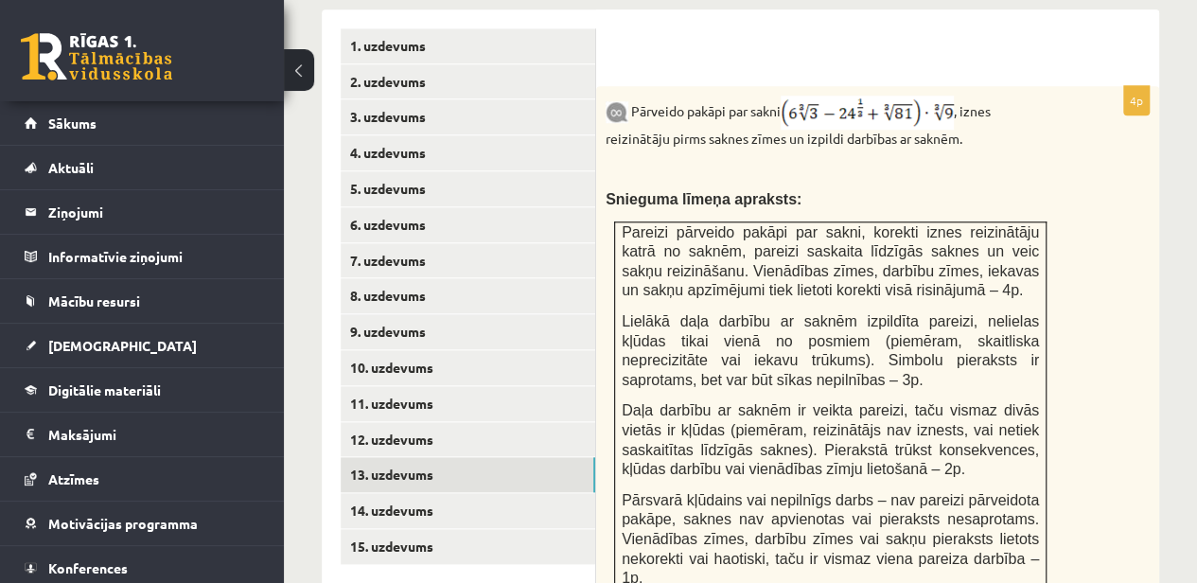
scroll to position [1367, 0]
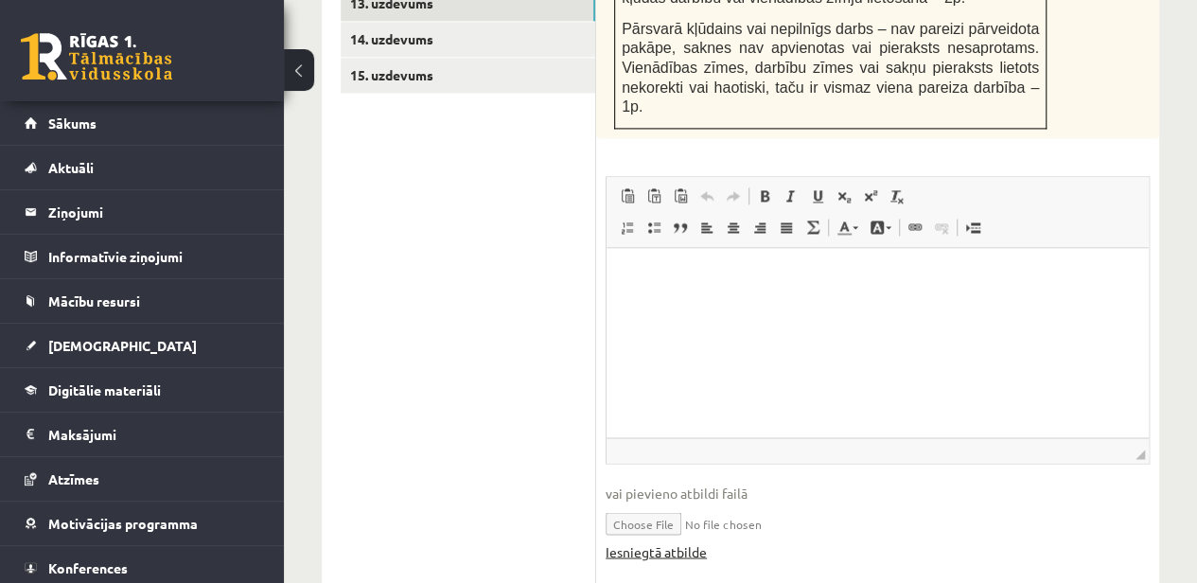
click at [670, 541] on link "Iesniegtā atbilde" at bounding box center [656, 551] width 101 height 20
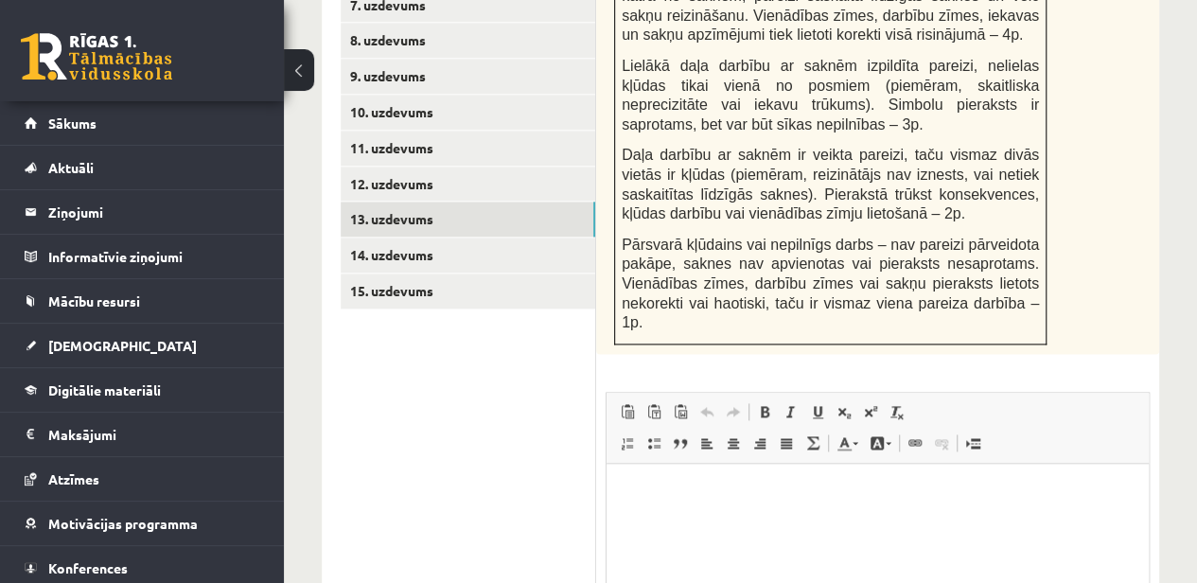
scroll to position [1083, 0]
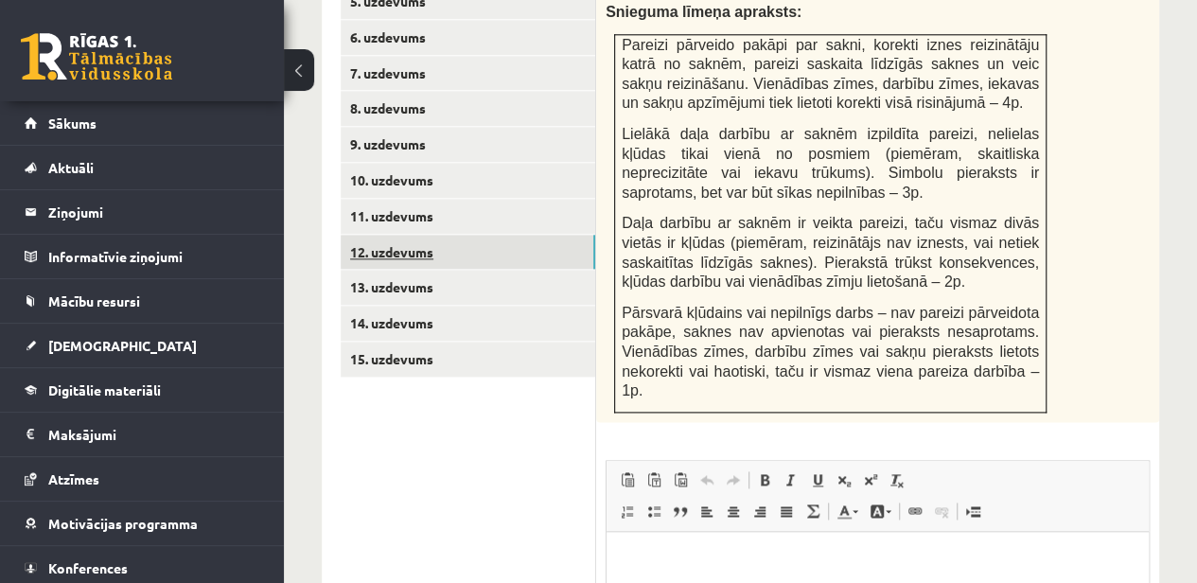
click at [418, 235] on link "12. uzdevums" at bounding box center [468, 252] width 255 height 35
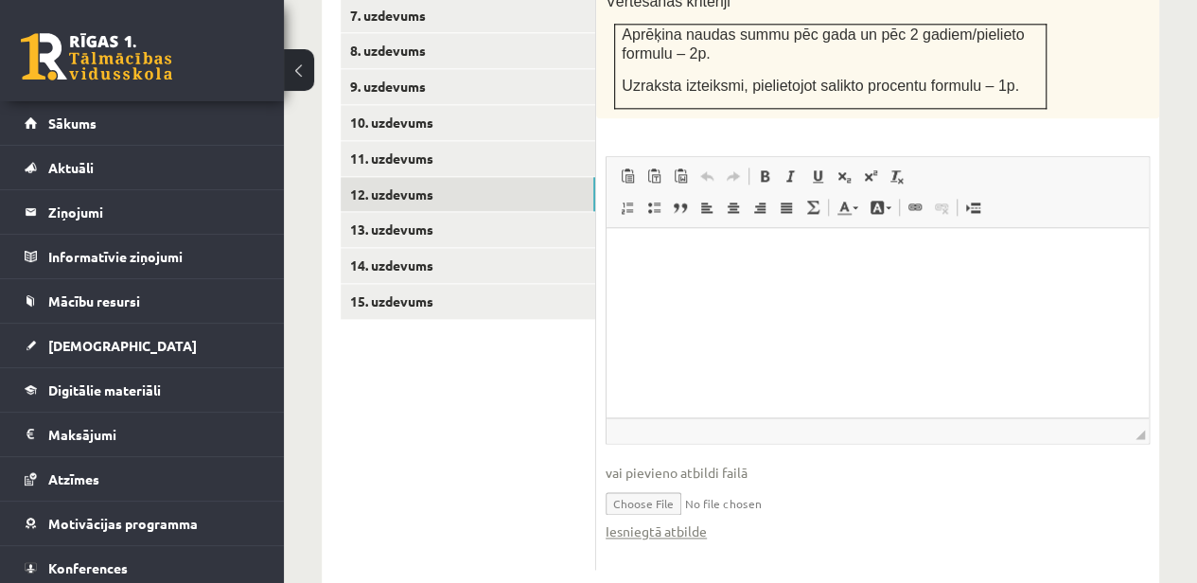
scroll to position [1142, 0]
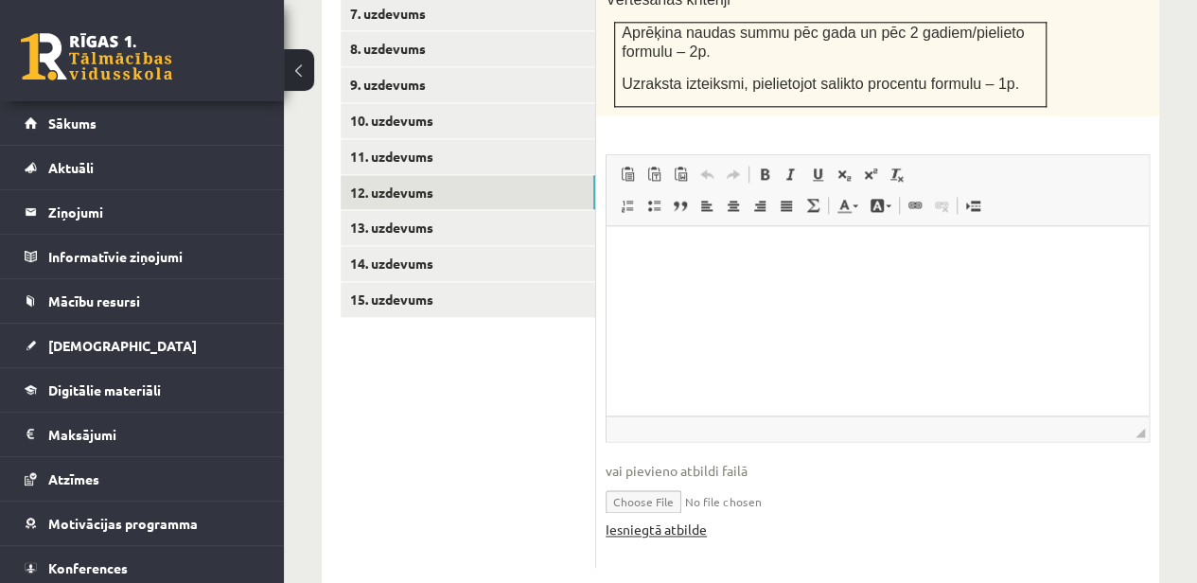
click at [657, 520] on link "Iesniegtā atbilde" at bounding box center [656, 530] width 101 height 20
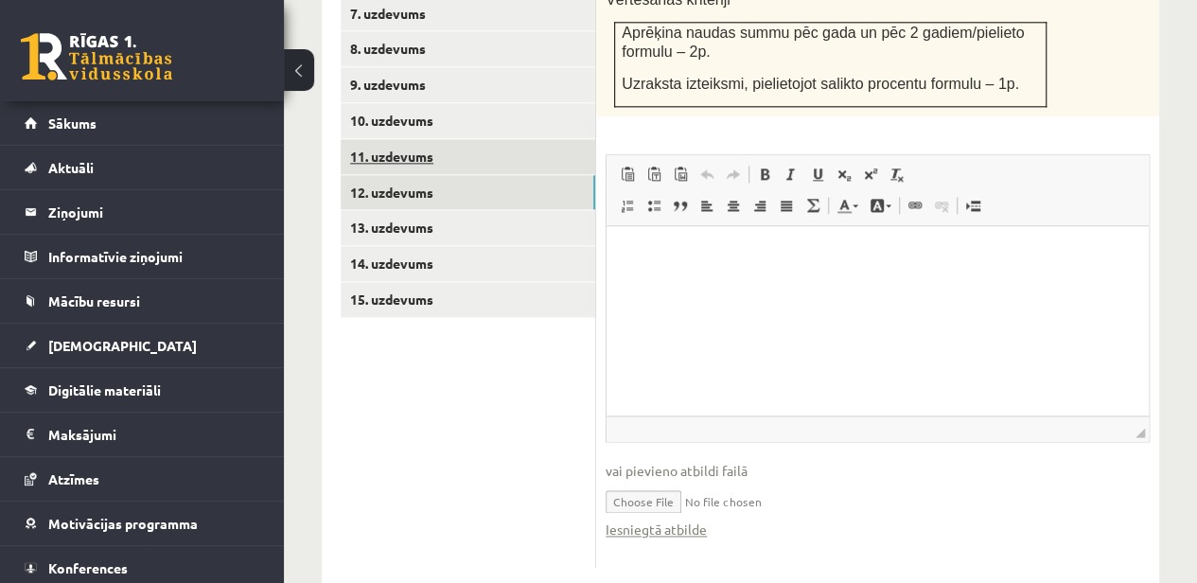
click at [411, 139] on link "11. uzdevums" at bounding box center [468, 156] width 255 height 35
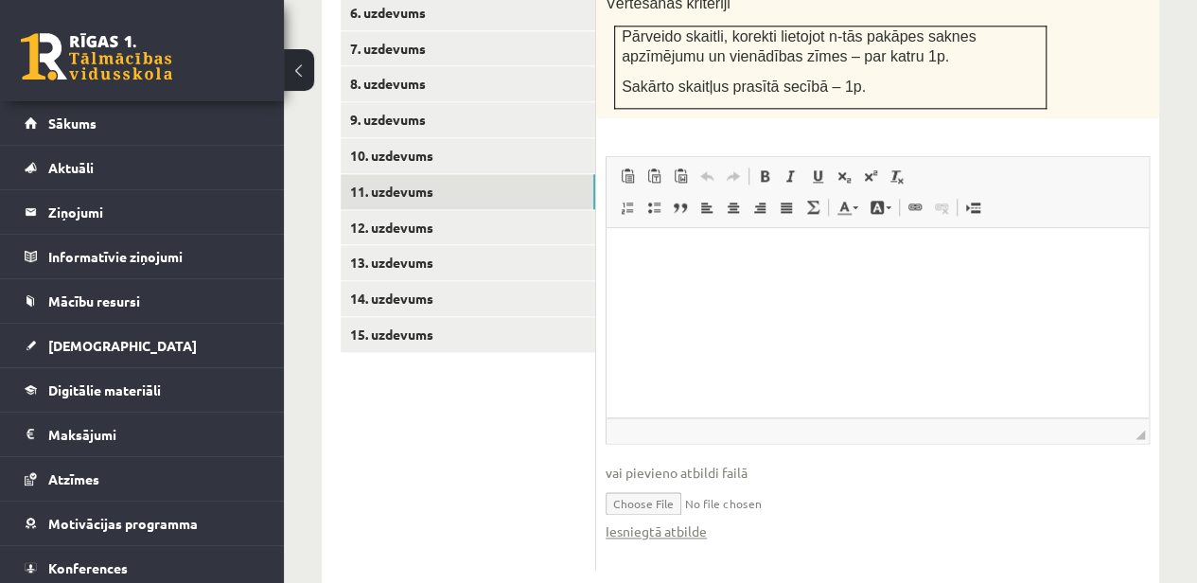
scroll to position [0, 0]
click at [686, 521] on link "Iesniegtā atbilde" at bounding box center [656, 531] width 101 height 20
click at [424, 138] on link "10. uzdevums" at bounding box center [468, 155] width 255 height 35
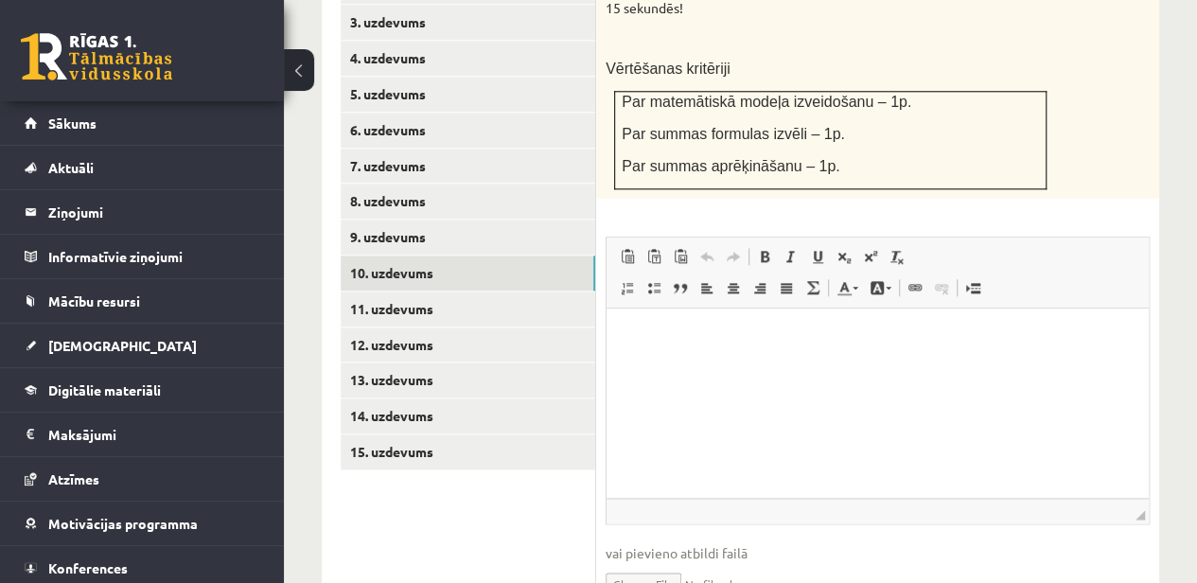
scroll to position [1073, 0]
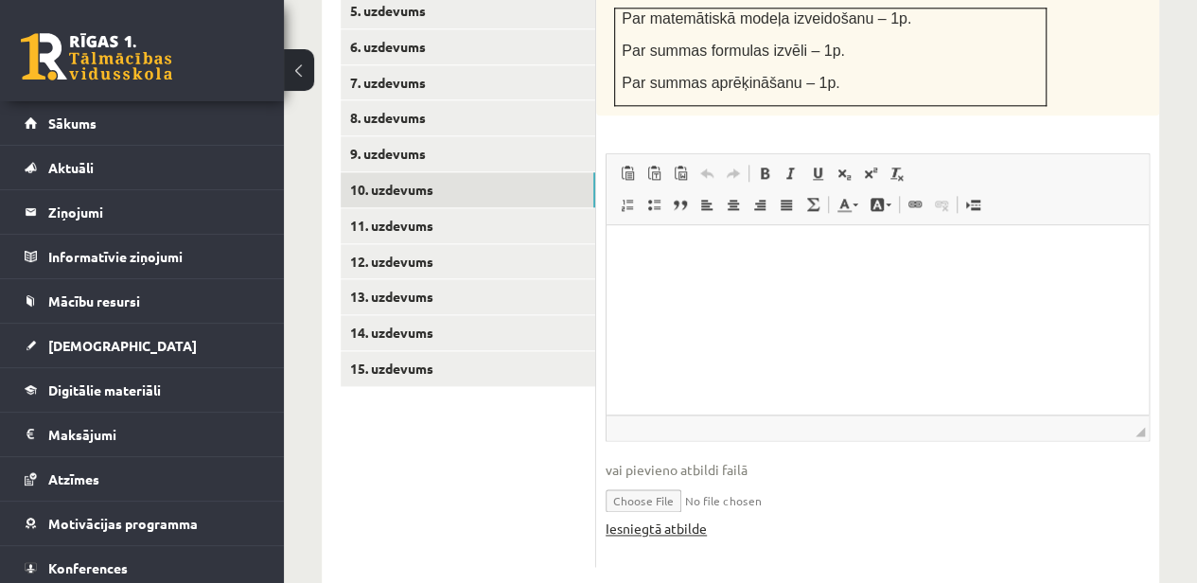
click at [689, 519] on link "Iesniegtā atbilde" at bounding box center [656, 529] width 101 height 20
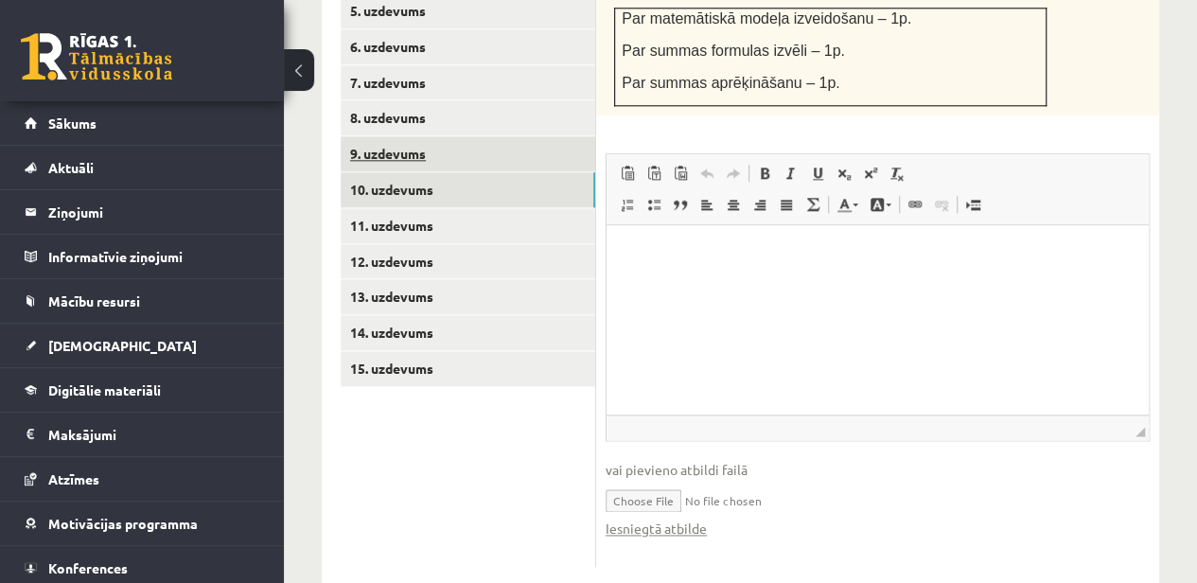
click at [437, 136] on link "9. uzdevums" at bounding box center [468, 153] width 255 height 35
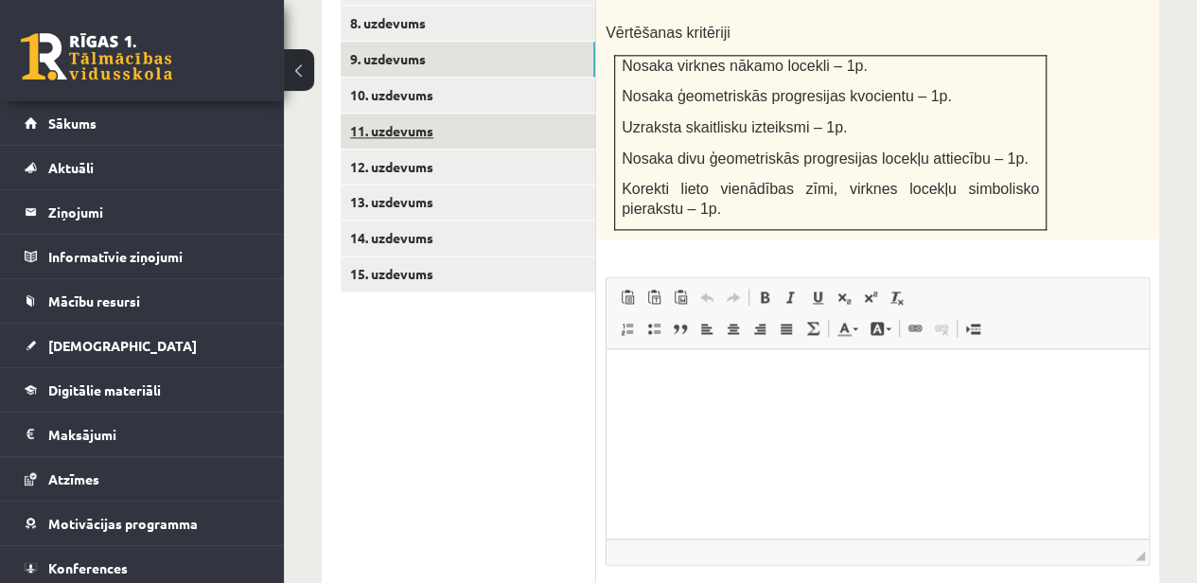
scroll to position [1263, 0]
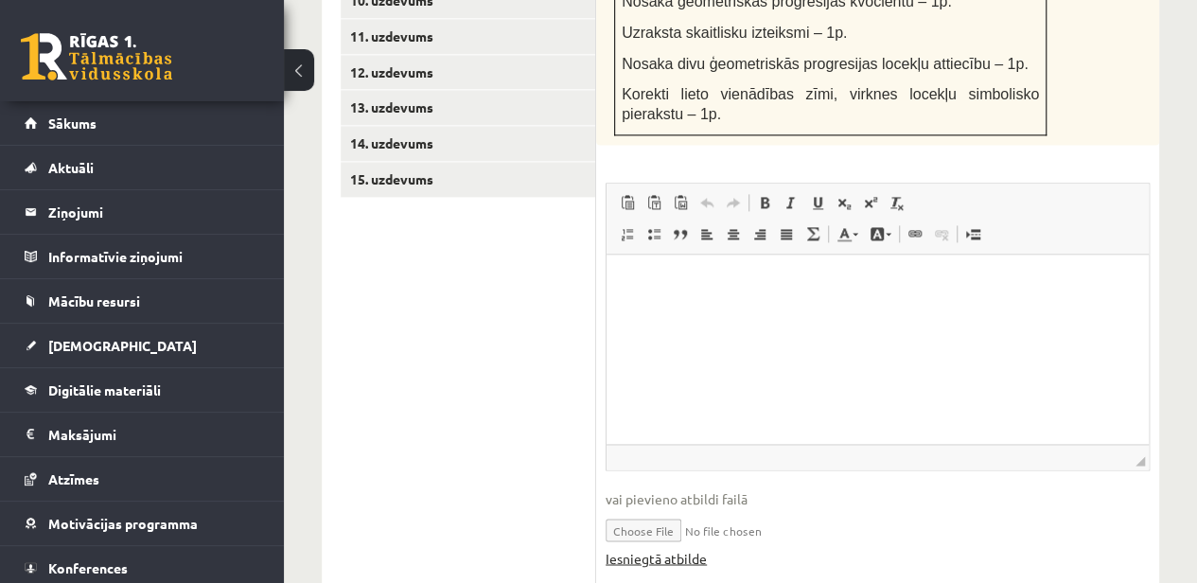
click at [670, 548] on link "Iesniegtā atbilde" at bounding box center [656, 558] width 101 height 20
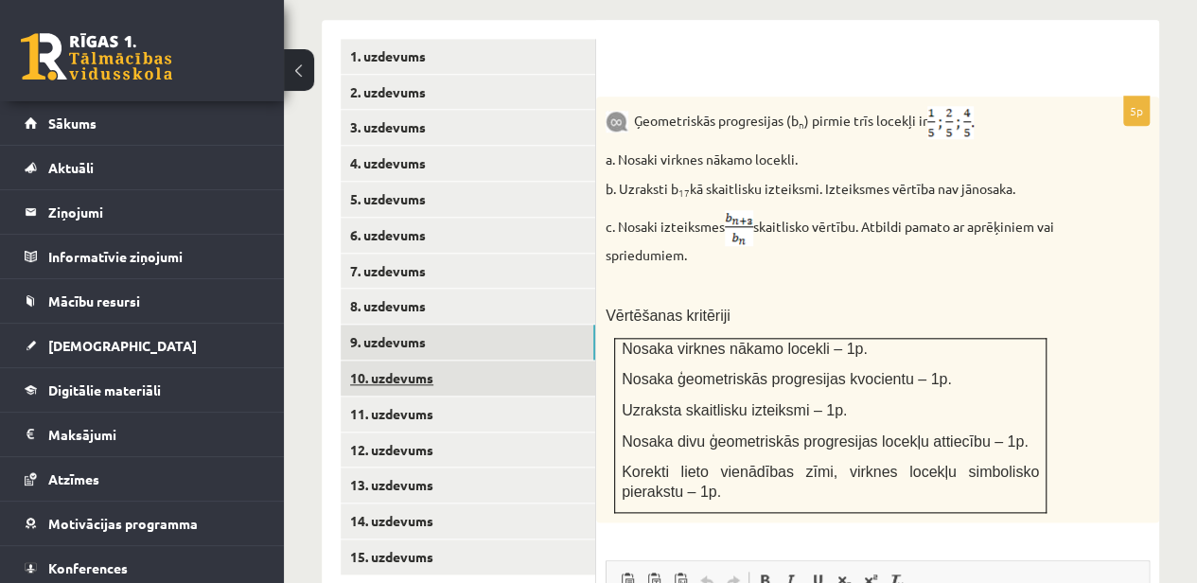
scroll to position [884, 0]
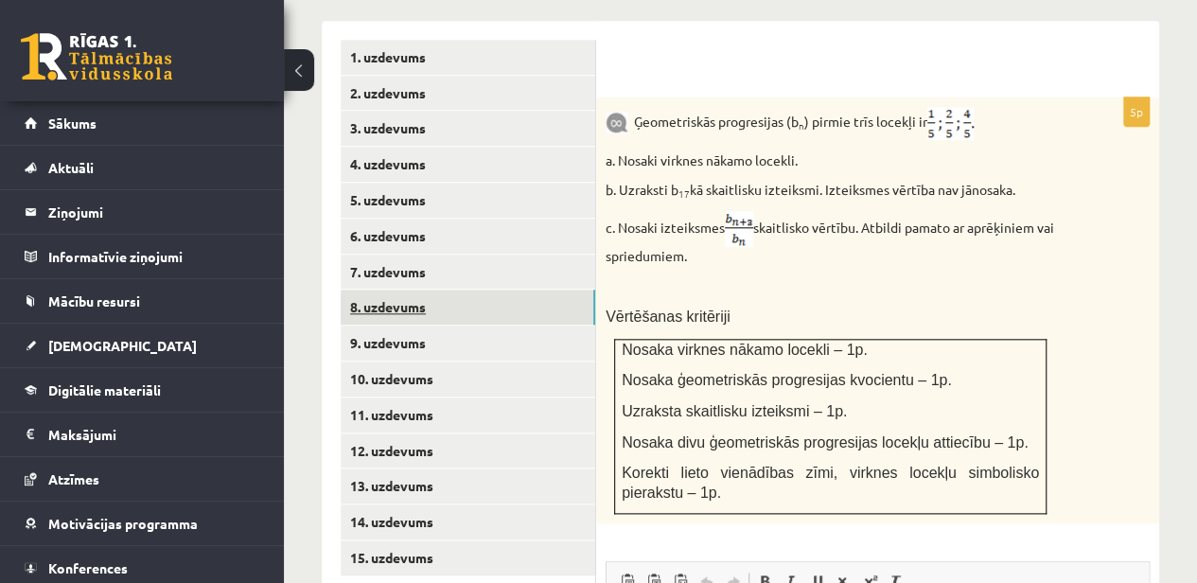
click at [396, 290] on link "8. uzdevums" at bounding box center [468, 307] width 255 height 35
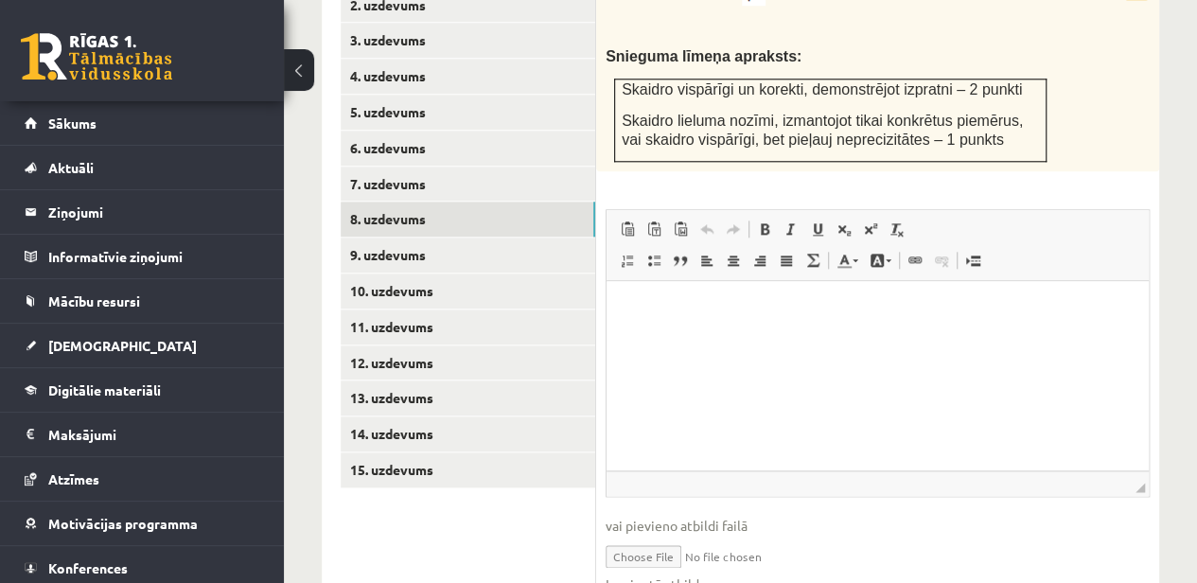
scroll to position [1026, 0]
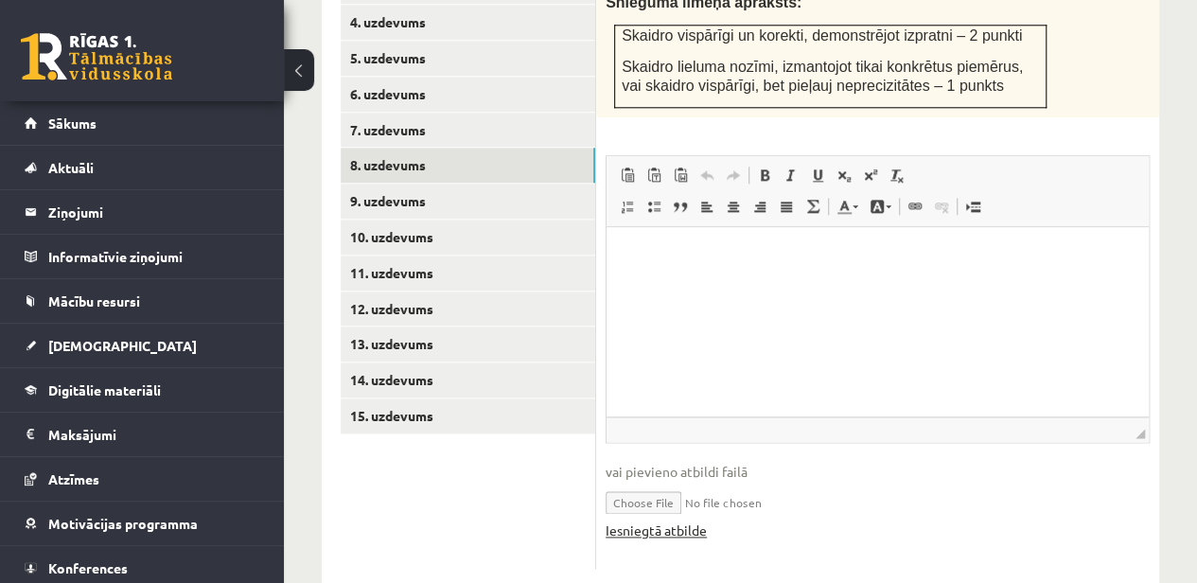
click at [669, 521] on link "Iesniegtā atbilde" at bounding box center [656, 531] width 101 height 20
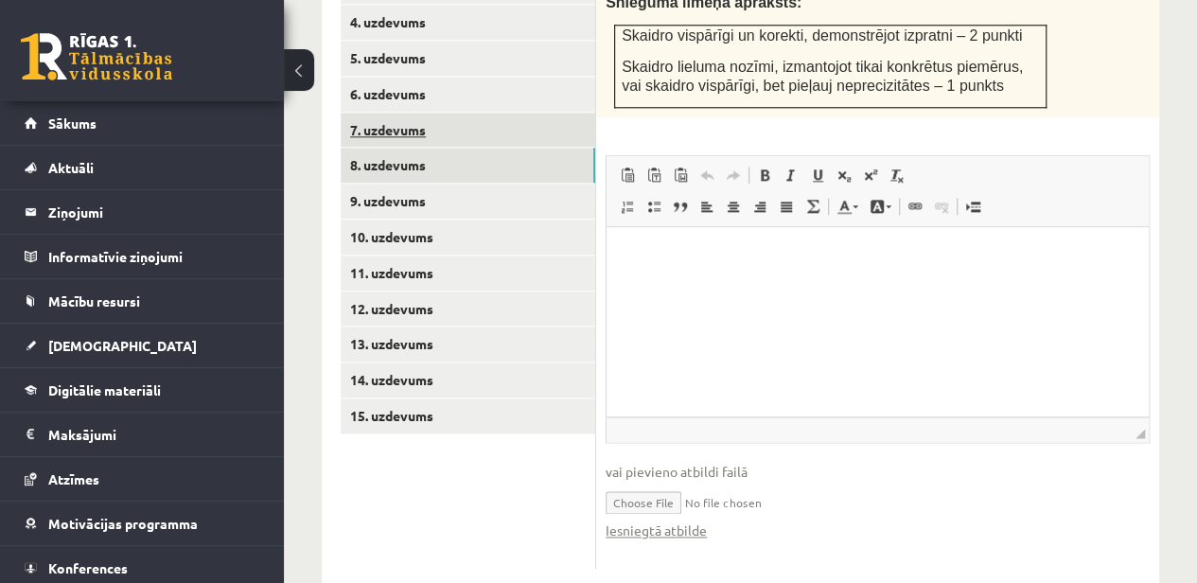
click at [419, 113] on link "7. uzdevums" at bounding box center [468, 130] width 255 height 35
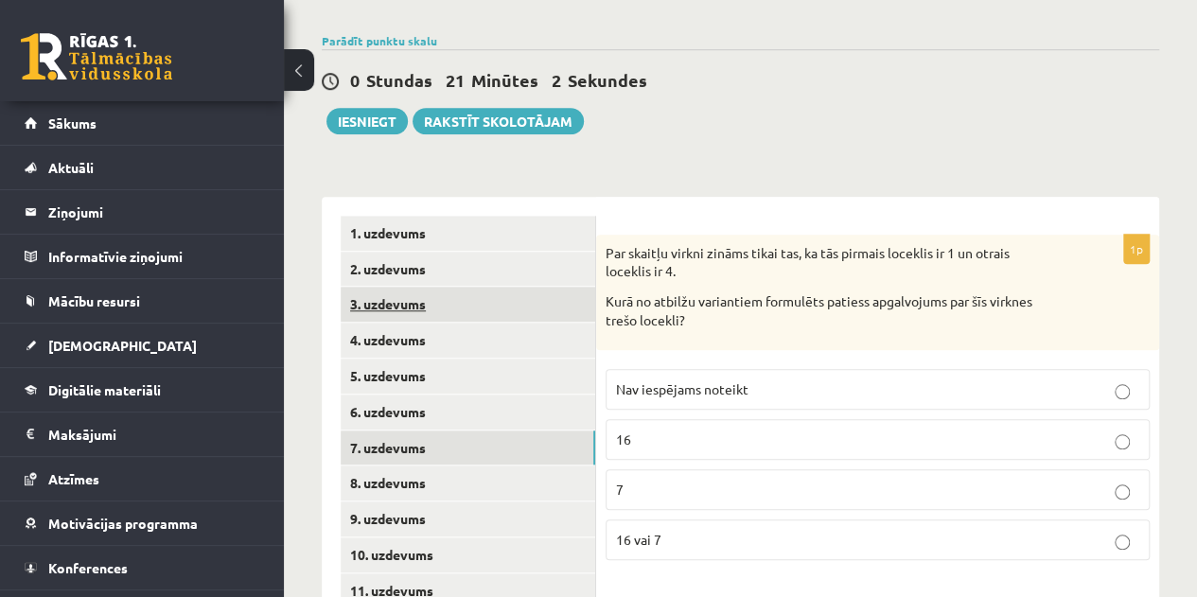
scroll to position [689, 0]
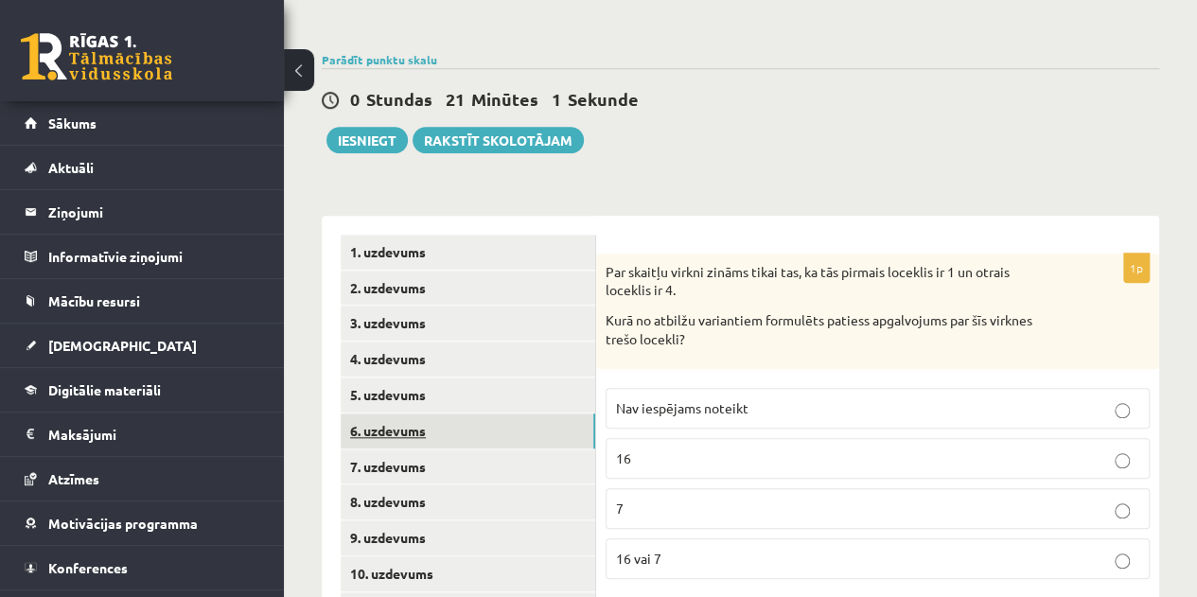
click at [384, 414] on link "6. uzdevums" at bounding box center [468, 431] width 255 height 35
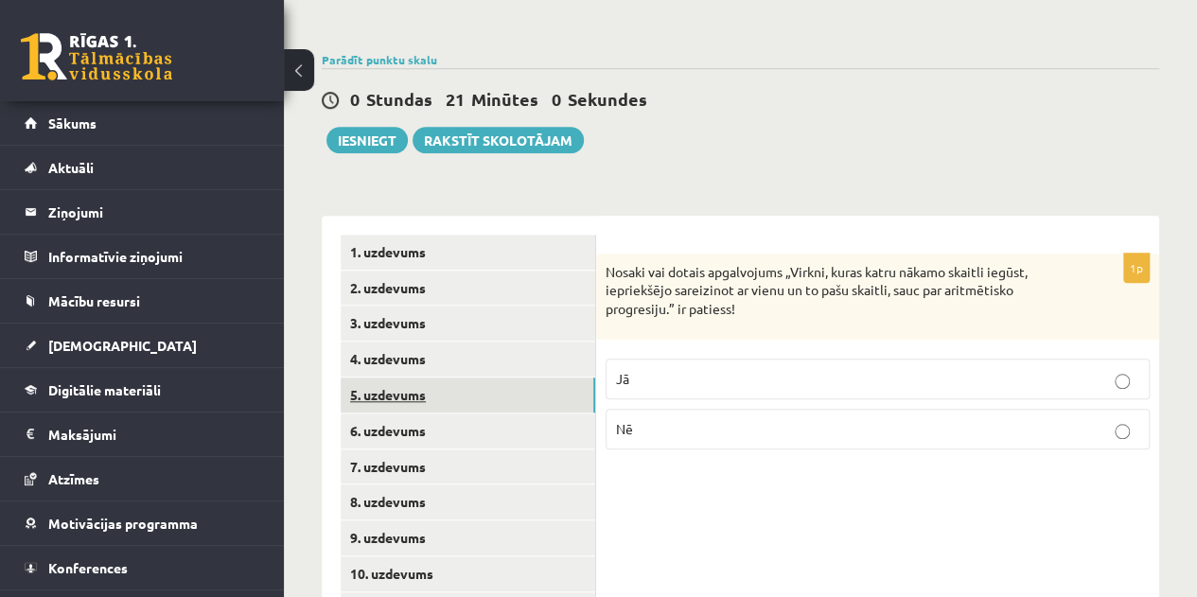
click at [409, 378] on link "5. uzdevums" at bounding box center [468, 395] width 255 height 35
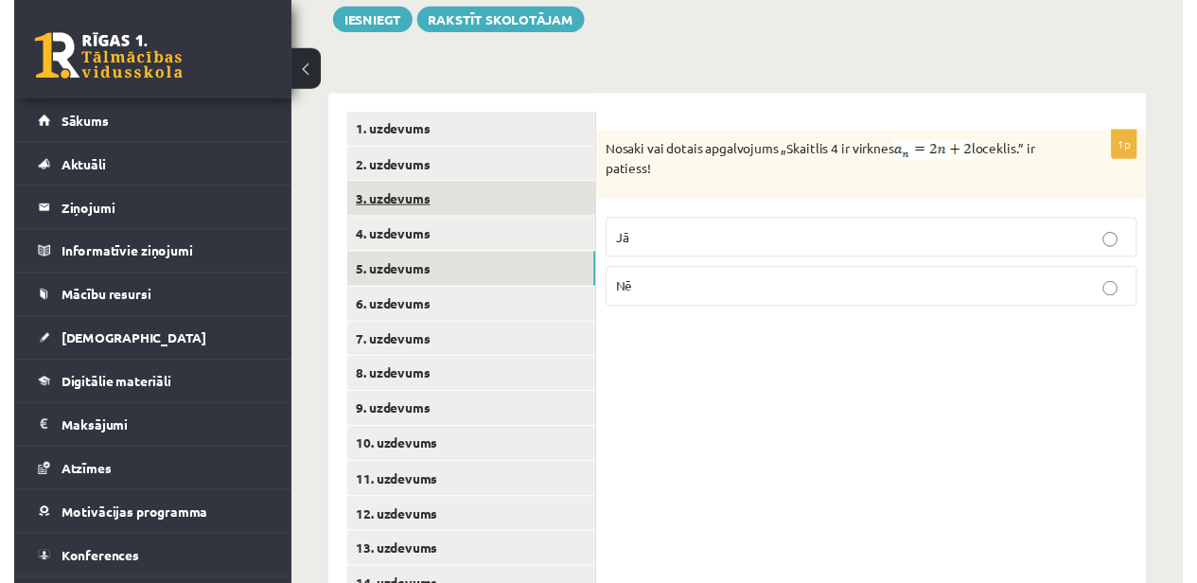
scroll to position [878, 0]
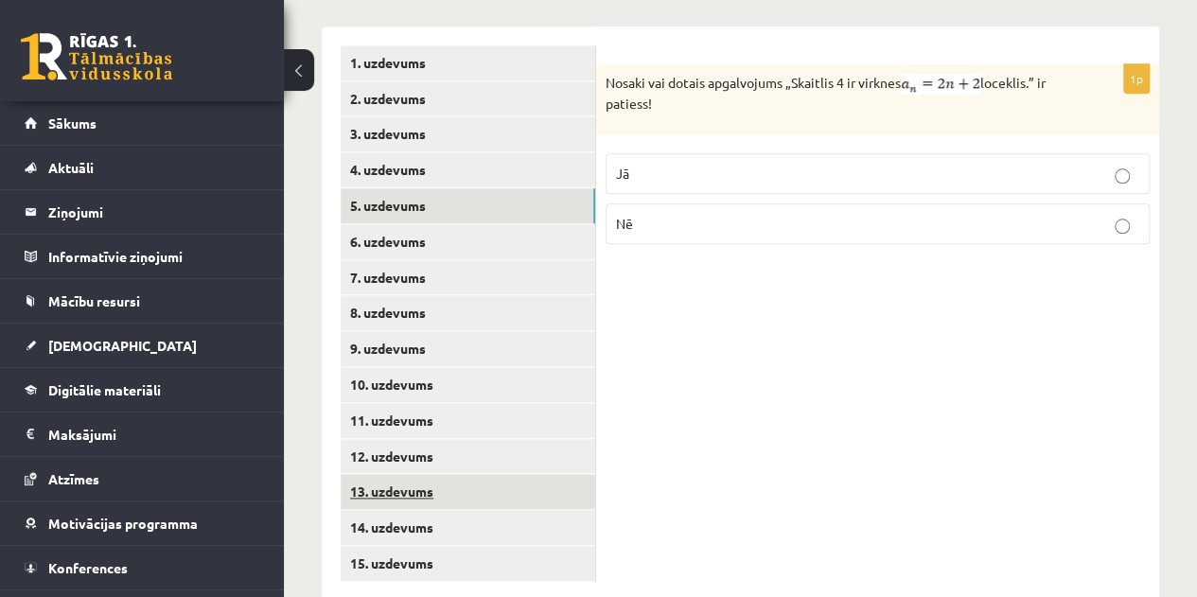
click at [424, 474] on link "13. uzdevums" at bounding box center [468, 491] width 255 height 35
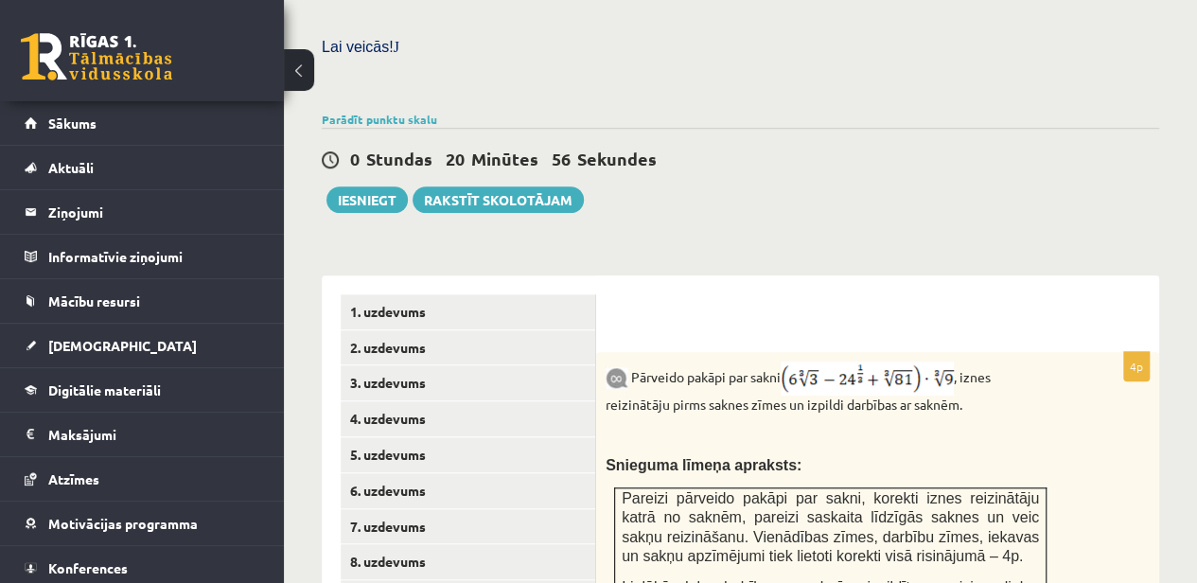
scroll to position [515, 0]
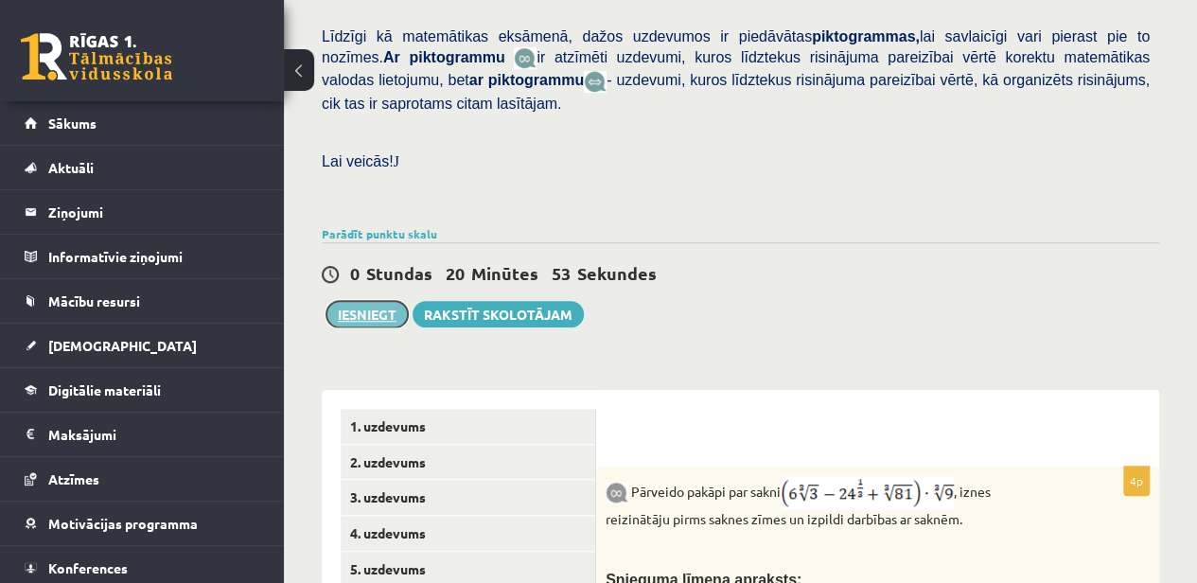
click at [367, 301] on button "Iesniegt" at bounding box center [367, 314] width 81 height 27
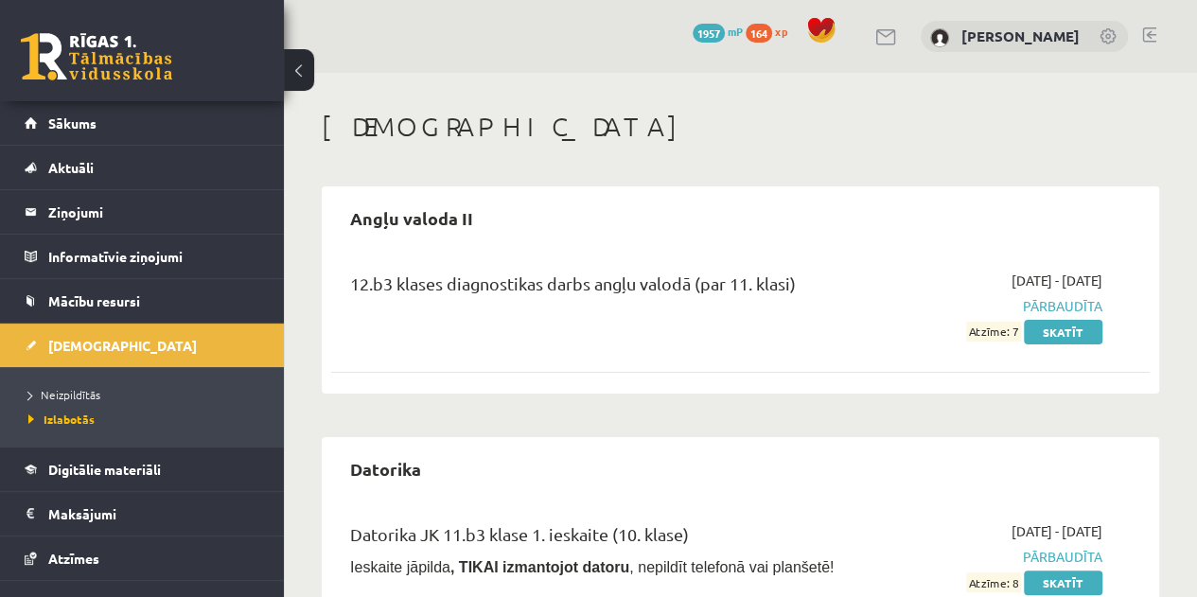
scroll to position [189, 0]
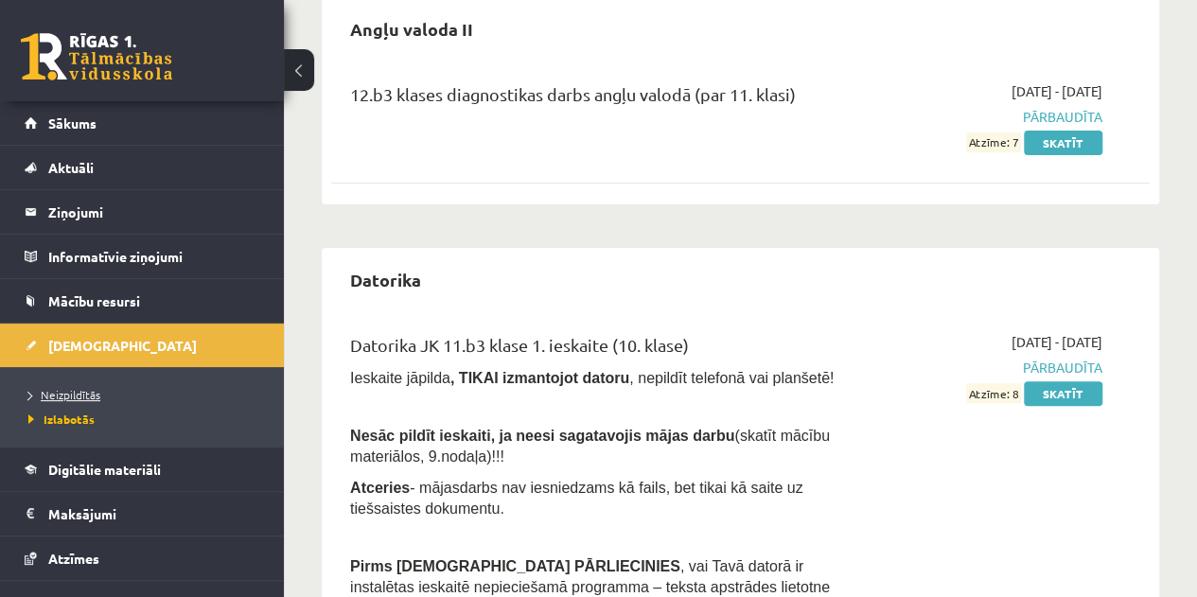
click at [68, 389] on span "Neizpildītās" at bounding box center [64, 394] width 72 height 15
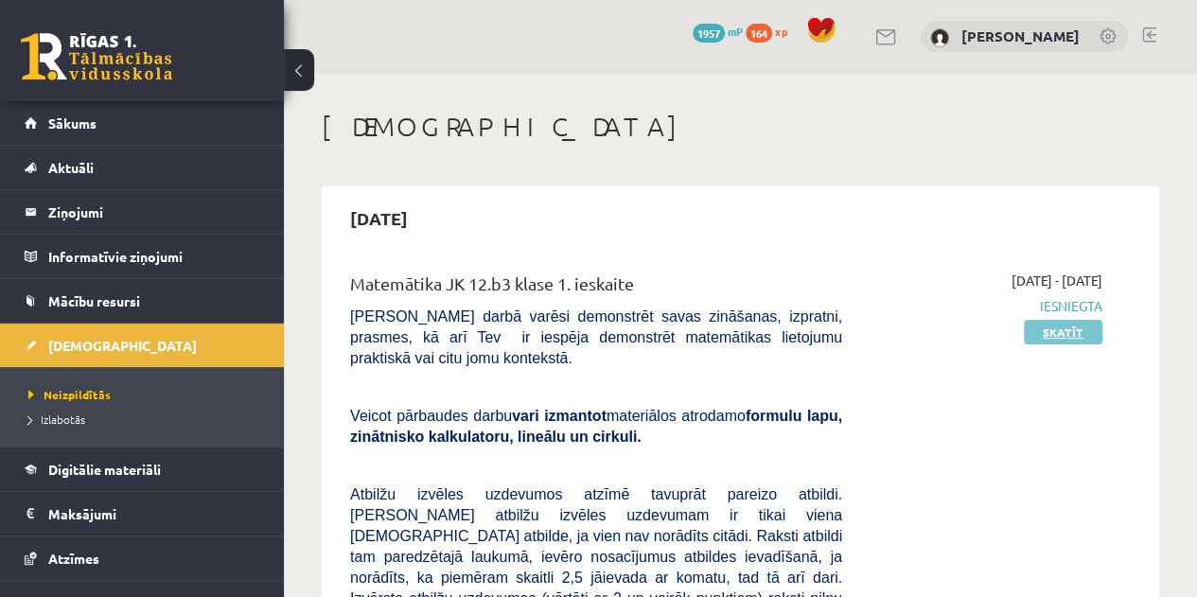
click at [1058, 331] on link "Skatīt" at bounding box center [1063, 332] width 79 height 25
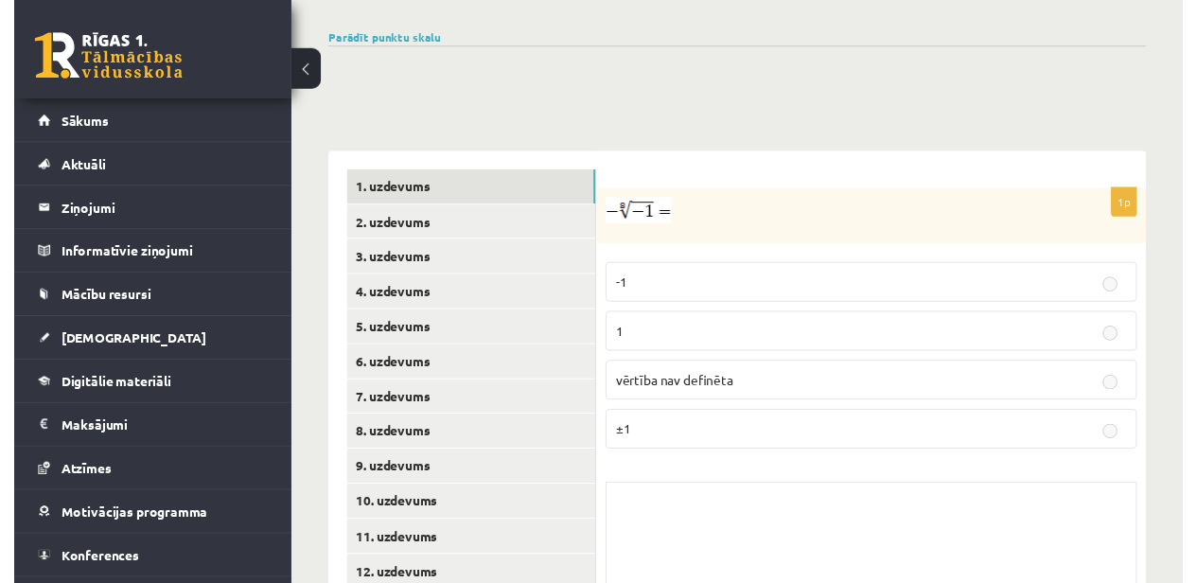
scroll to position [839, 0]
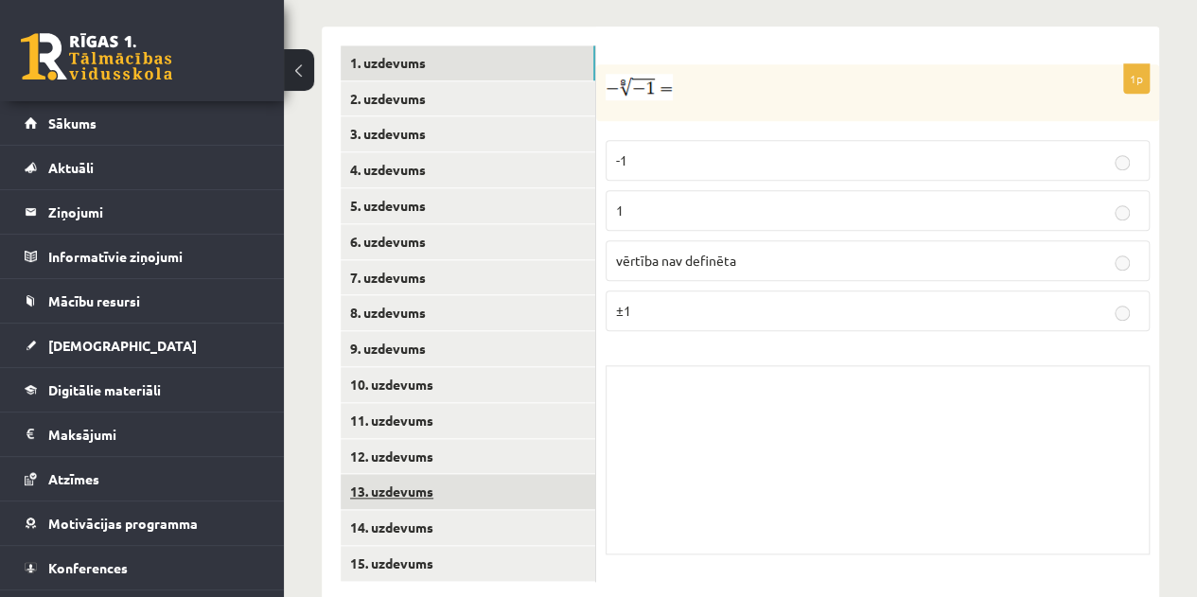
click at [415, 474] on link "13. uzdevums" at bounding box center [468, 491] width 255 height 35
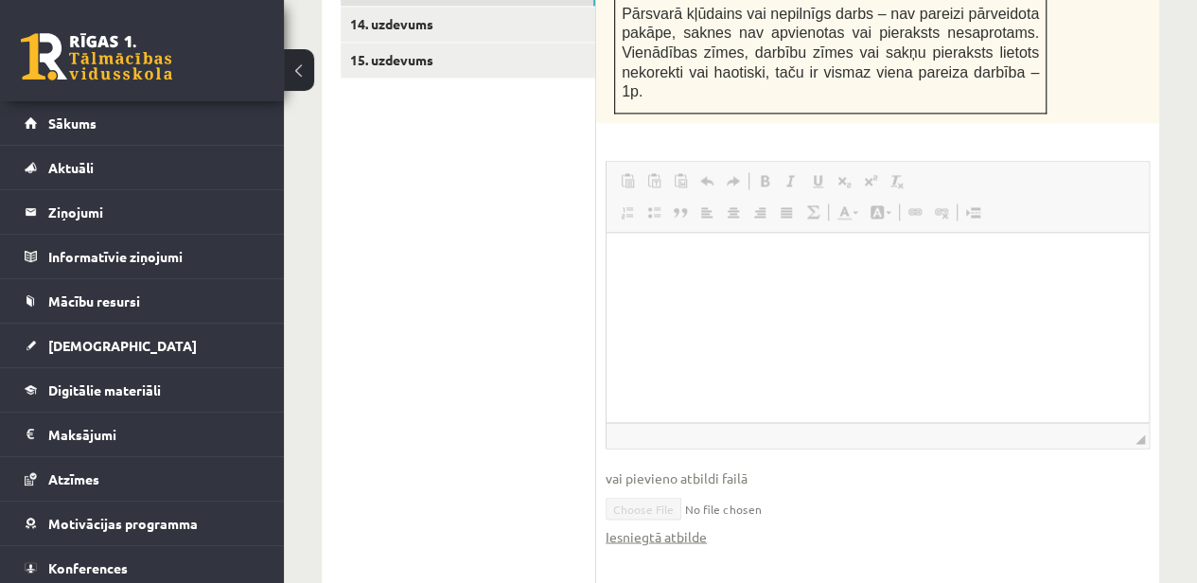
scroll to position [1406, 0]
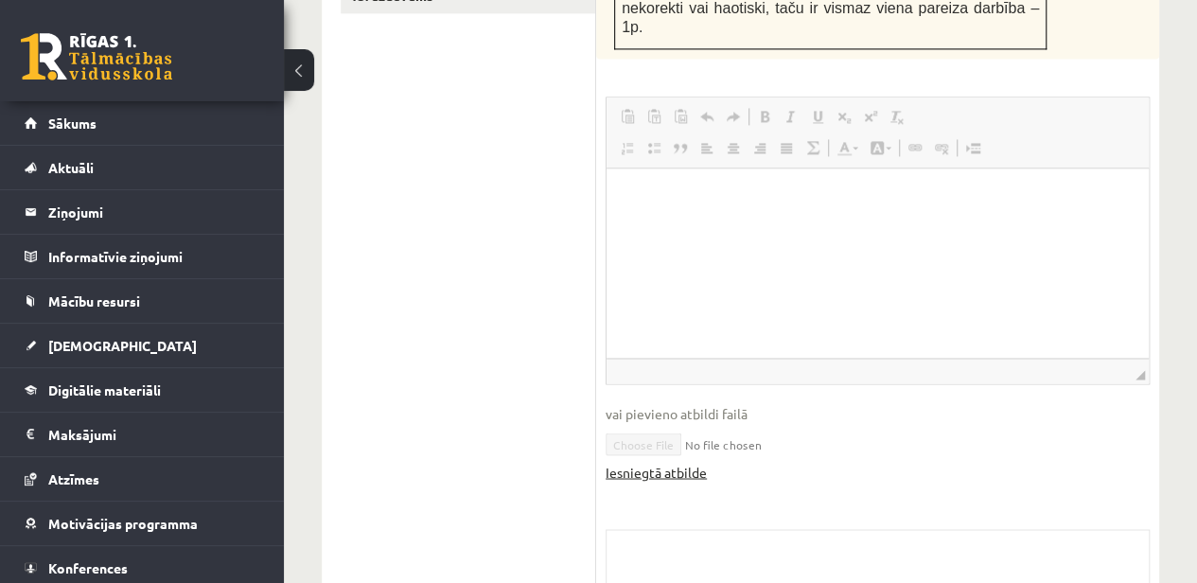
click at [668, 462] on link "Iesniegtā atbilde" at bounding box center [656, 472] width 101 height 20
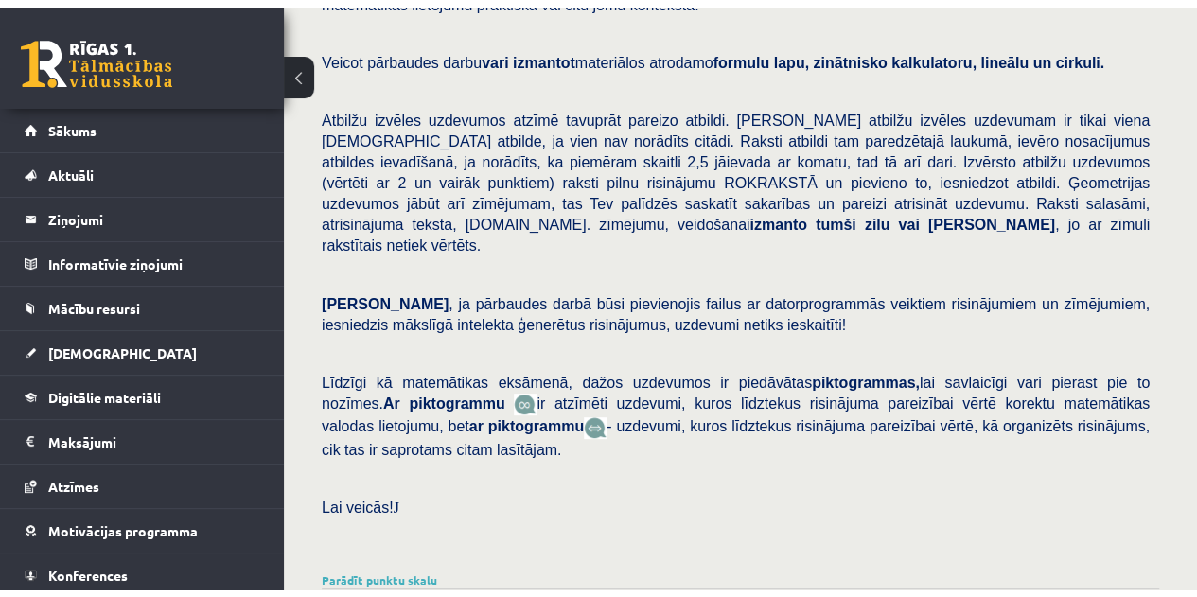
scroll to position [176, 0]
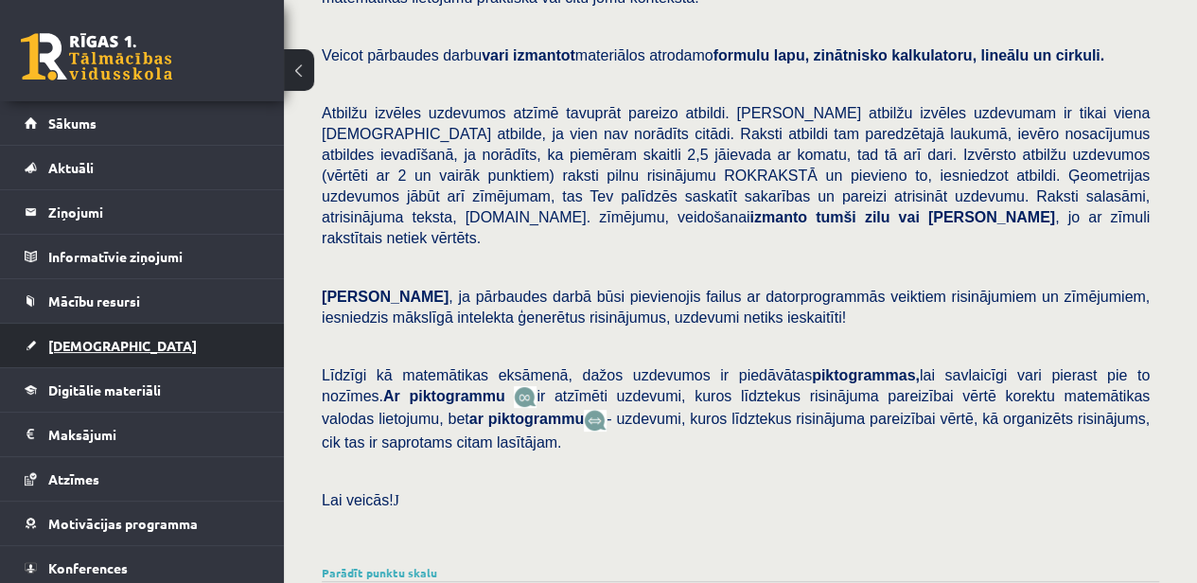
click at [97, 346] on span "[DEMOGRAPHIC_DATA]" at bounding box center [122, 345] width 149 height 17
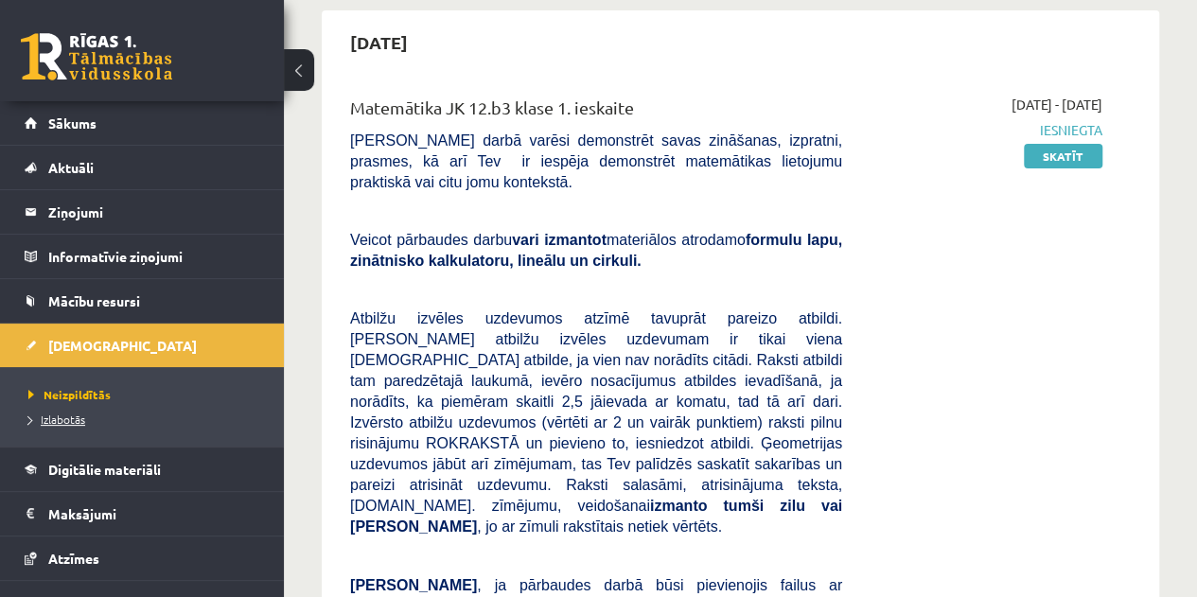
click at [64, 414] on span "Izlabotās" at bounding box center [56, 419] width 57 height 15
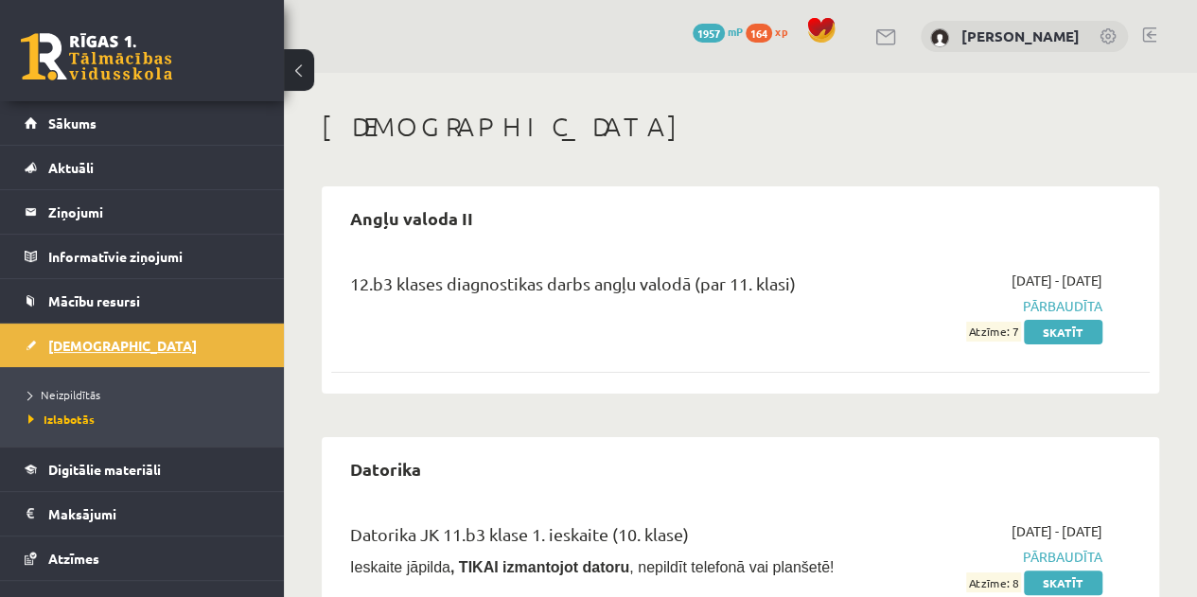
click at [81, 350] on span "[DEMOGRAPHIC_DATA]" at bounding box center [122, 345] width 149 height 17
